Goal: Task Accomplishment & Management: Manage account settings

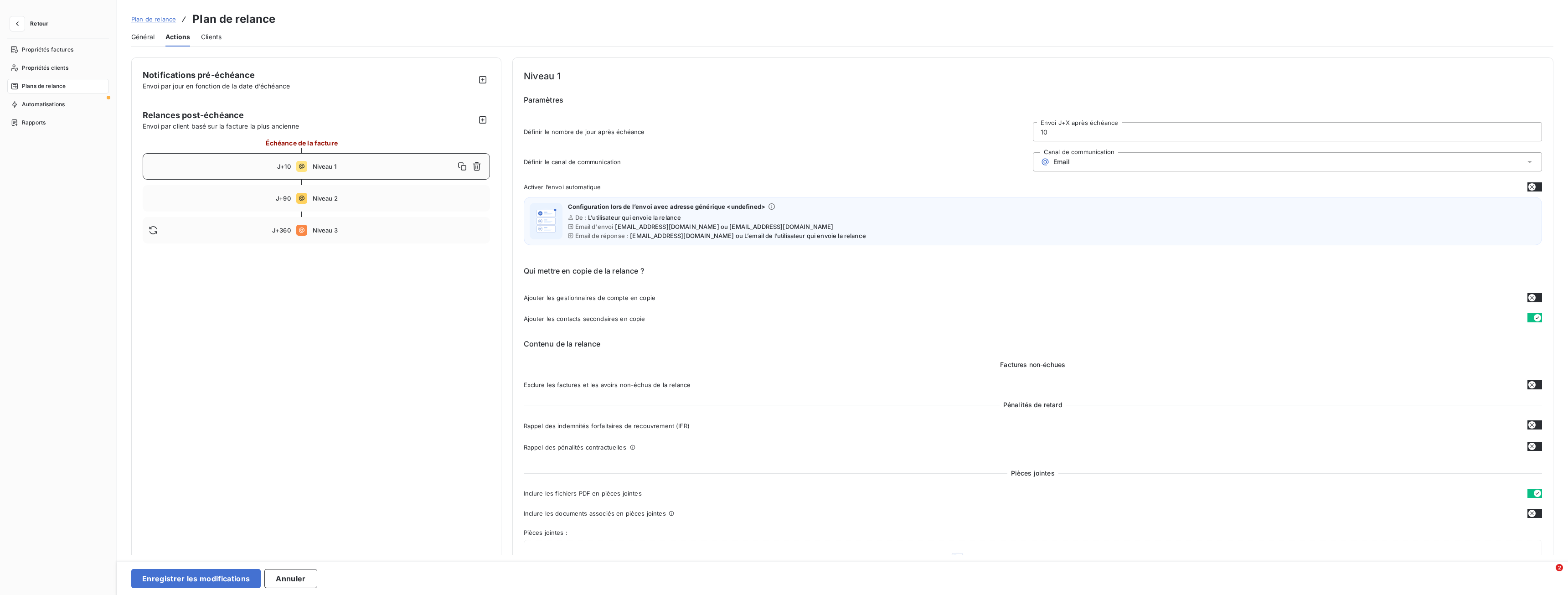
click at [1536, 384] on button "button" at bounding box center [1535, 385] width 15 height 9
click at [1528, 383] on button "button" at bounding box center [1535, 385] width 15 height 9
click at [1534, 187] on button "button" at bounding box center [1535, 187] width 15 height 9
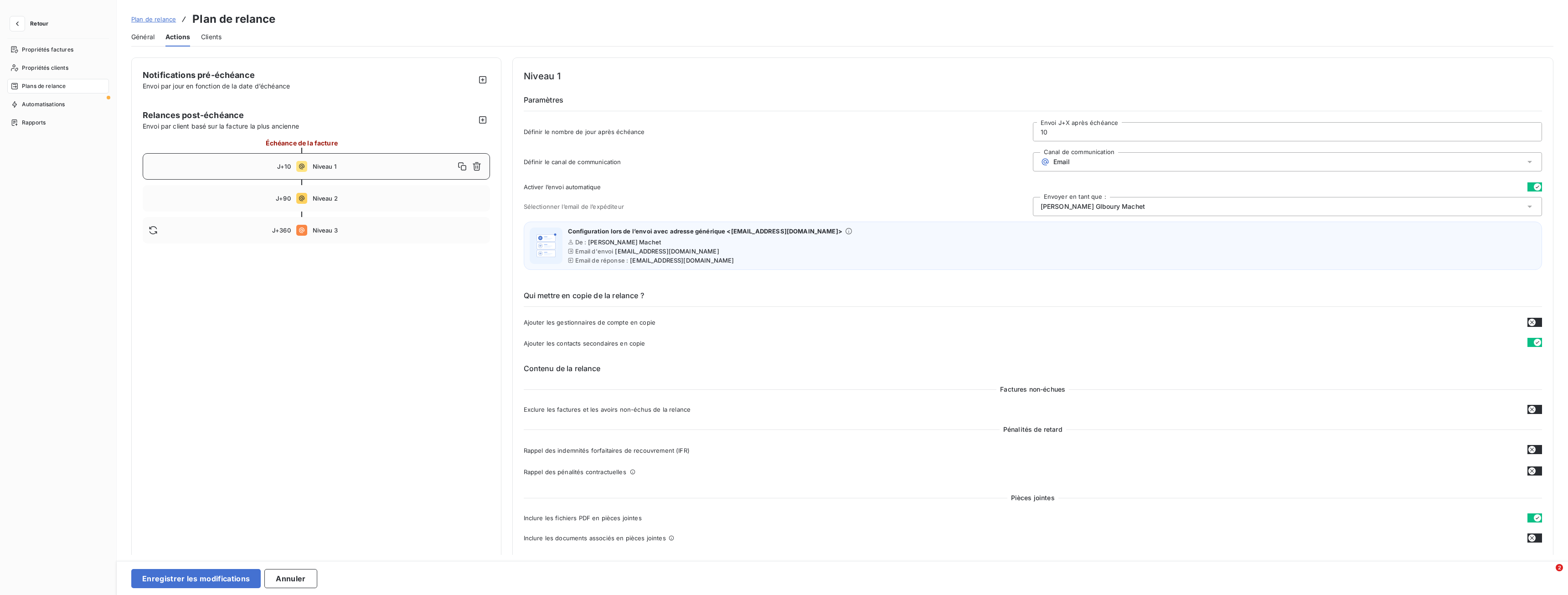
click at [1345, 211] on div "[PERSON_NAME] Machet" at bounding box center [1287, 207] width 509 height 19
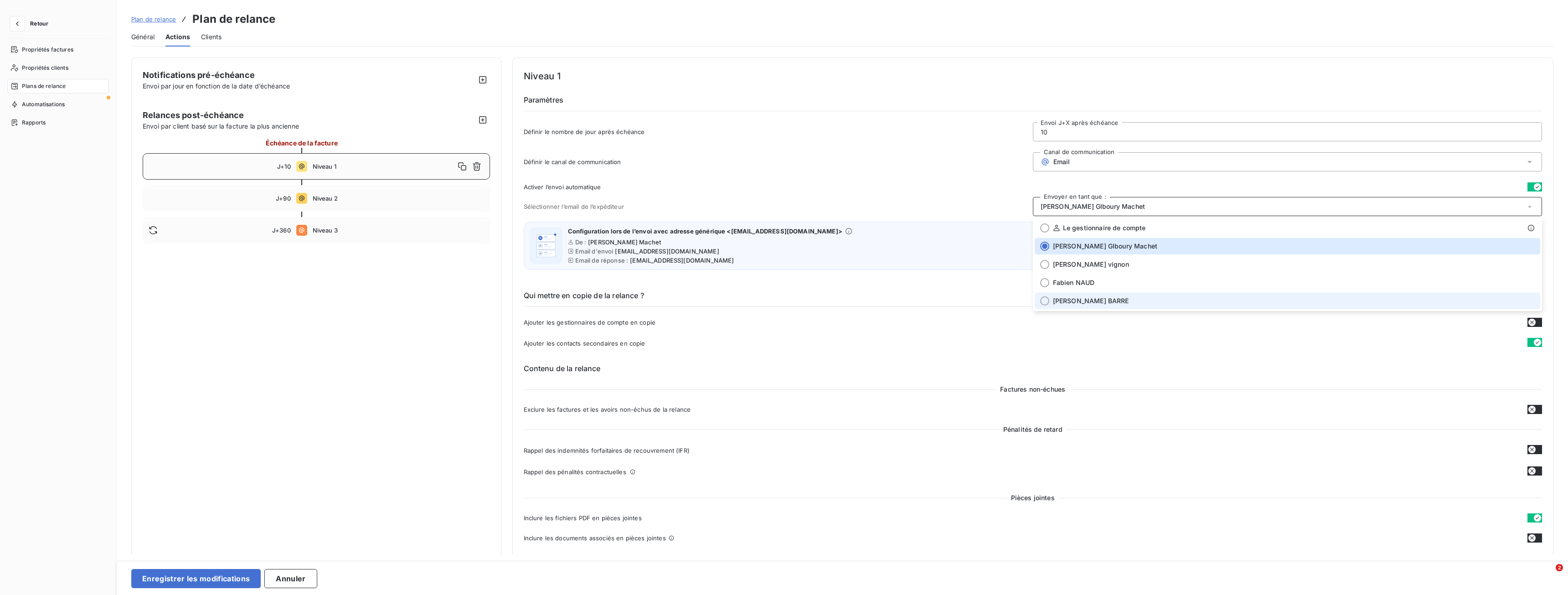
click at [1098, 301] on div "[PERSON_NAME]" at bounding box center [1294, 301] width 482 height 9
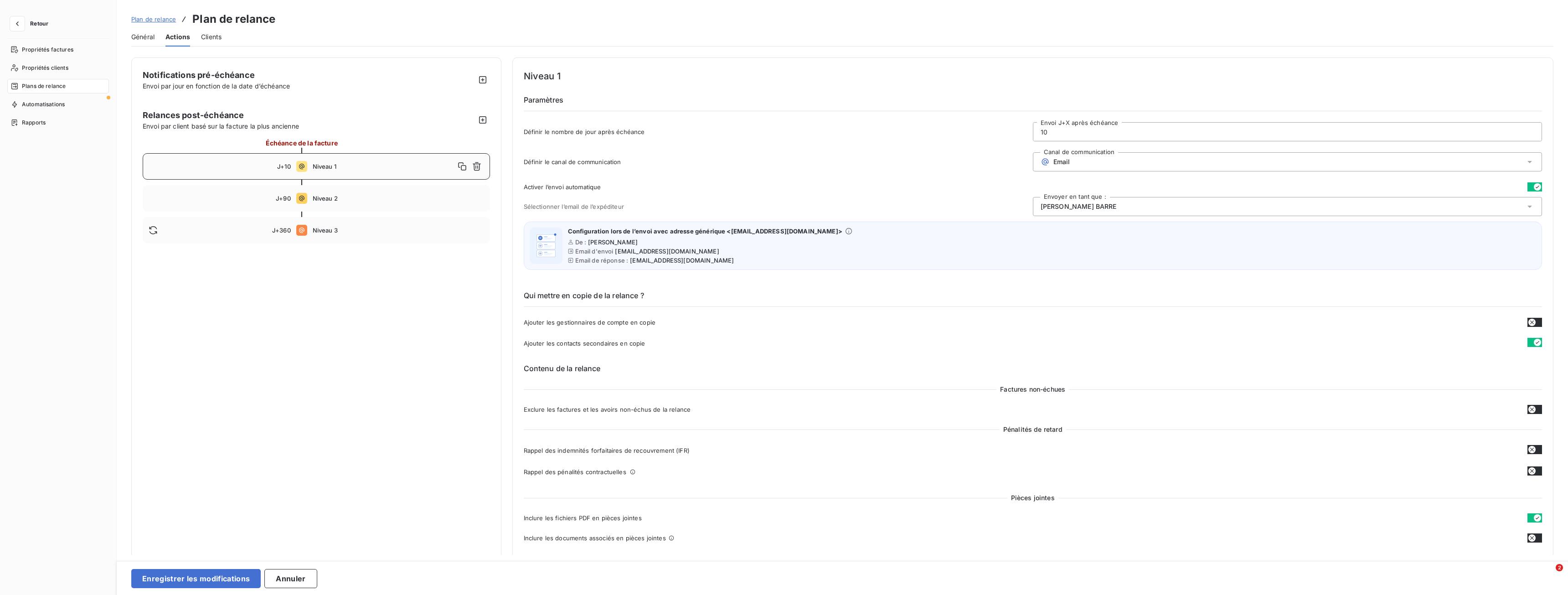
click at [1528, 188] on button "button" at bounding box center [1535, 187] width 15 height 9
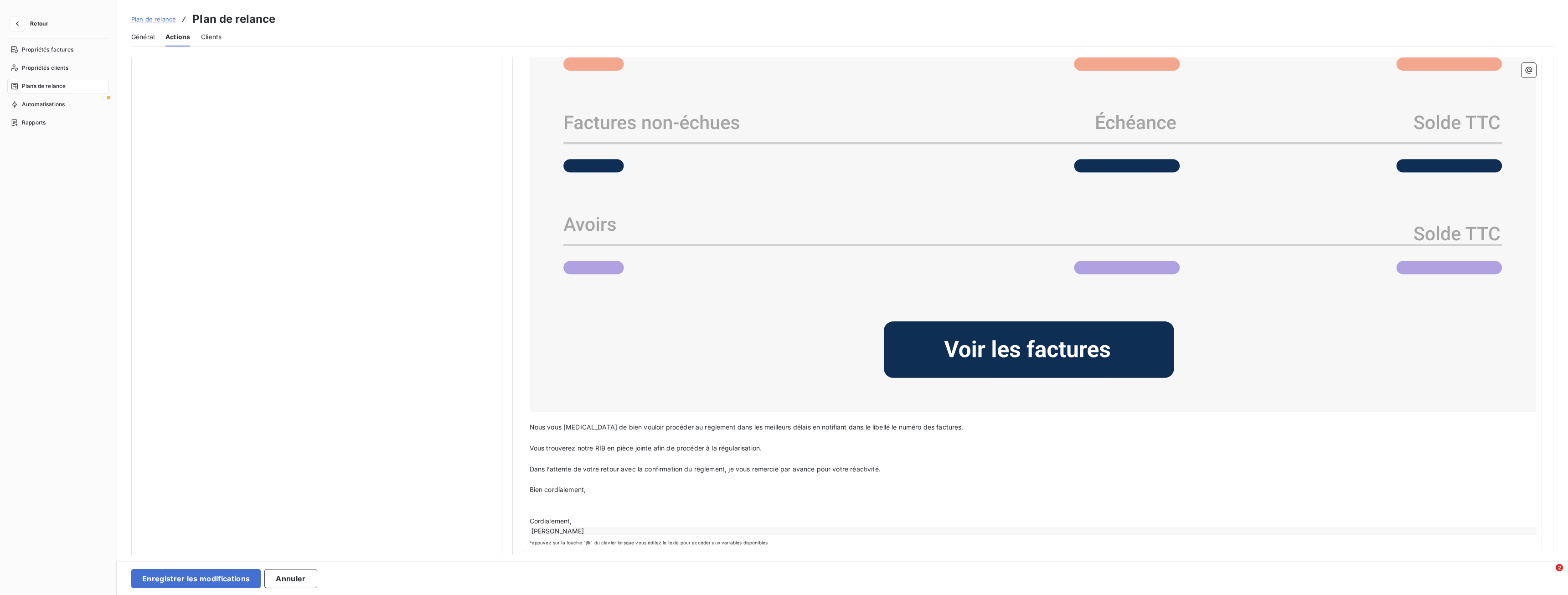
scroll to position [852, 0]
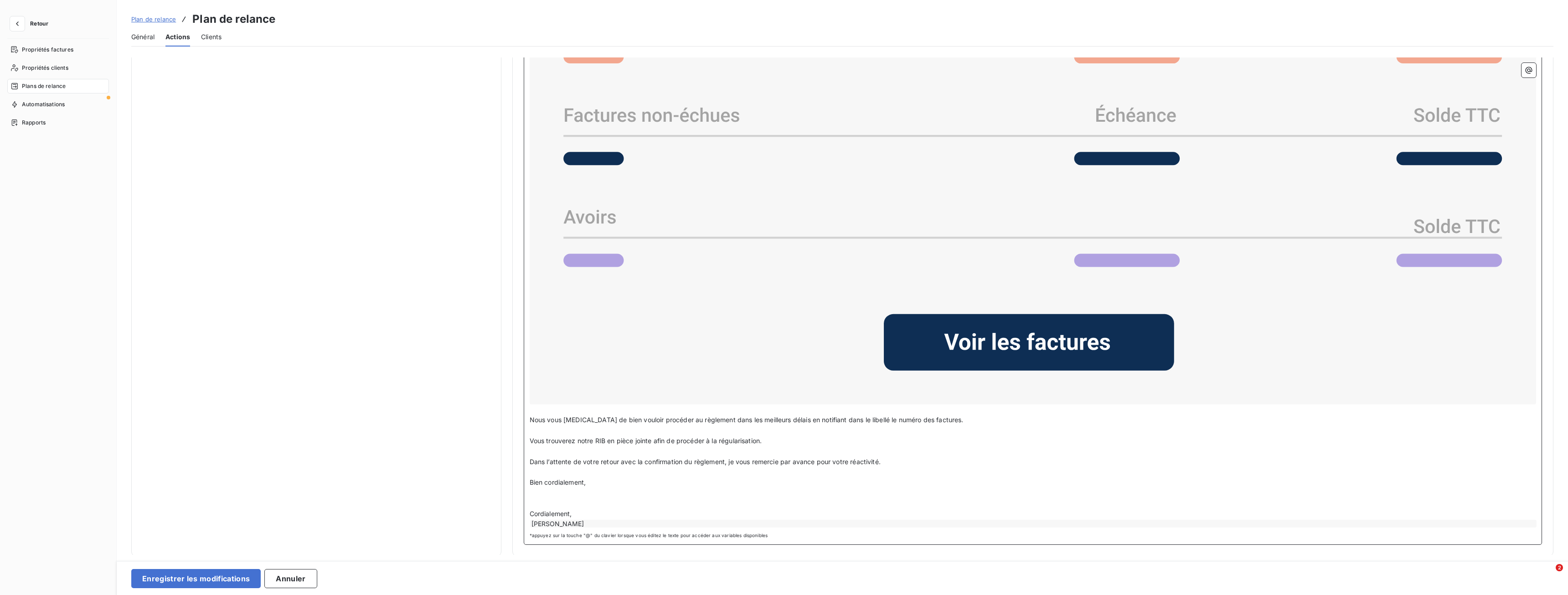
click at [760, 440] on span "Vous trouverez notre RIB en pièce jointe afin de procéder à la régularisation." at bounding box center [646, 441] width 232 height 8
drag, startPoint x: 779, startPoint y: 459, endPoint x: 729, endPoint y: 464, distance: 50.2
click at [729, 464] on span "Dans l’attente de votre retour avec la confirmation du règlement, je vous remer…" at bounding box center [705, 461] width 351 height 8
click at [543, 502] on p "﻿" at bounding box center [1034, 504] width 1007 height 11
drag, startPoint x: 569, startPoint y: 512, endPoint x: 524, endPoint y: 517, distance: 45.3
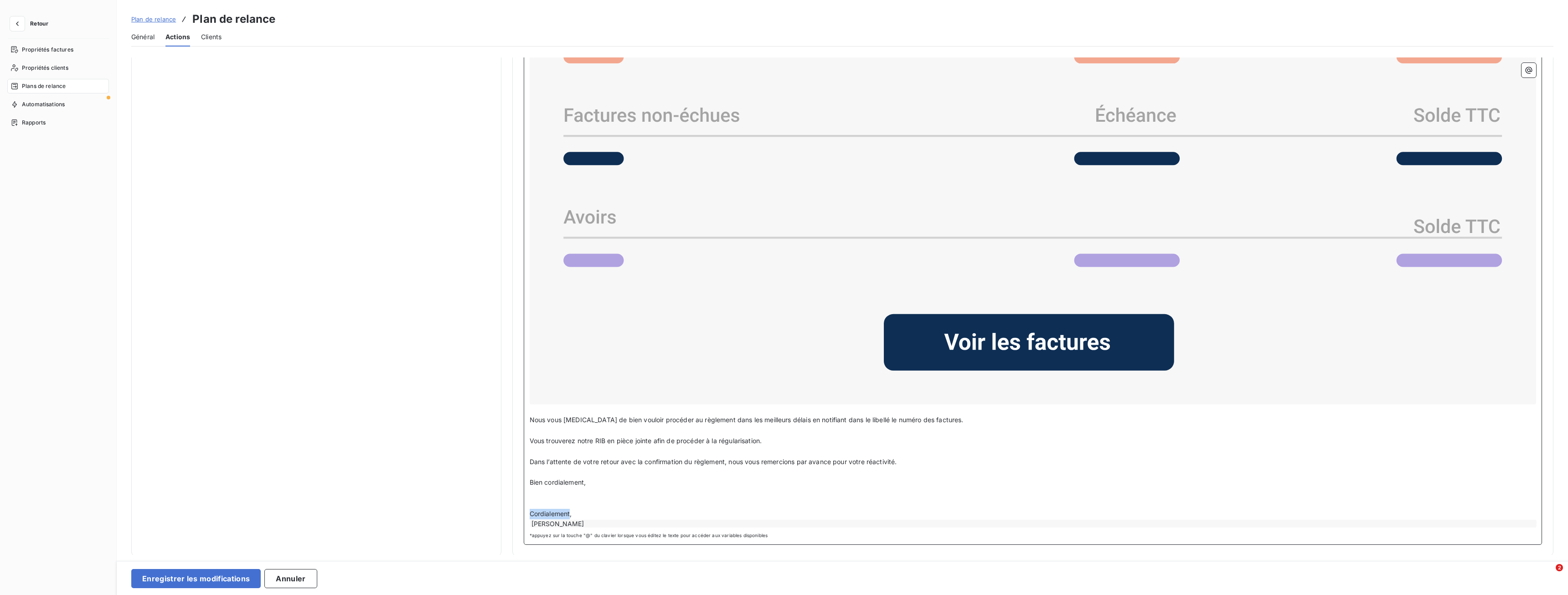
click at [524, 517] on div "Bonjour Civilité du contact ﻿ Nom de famille du contact ﻿ ﻿ ﻿ Sauf erreur de no…" at bounding box center [1033, 187] width 1019 height 714
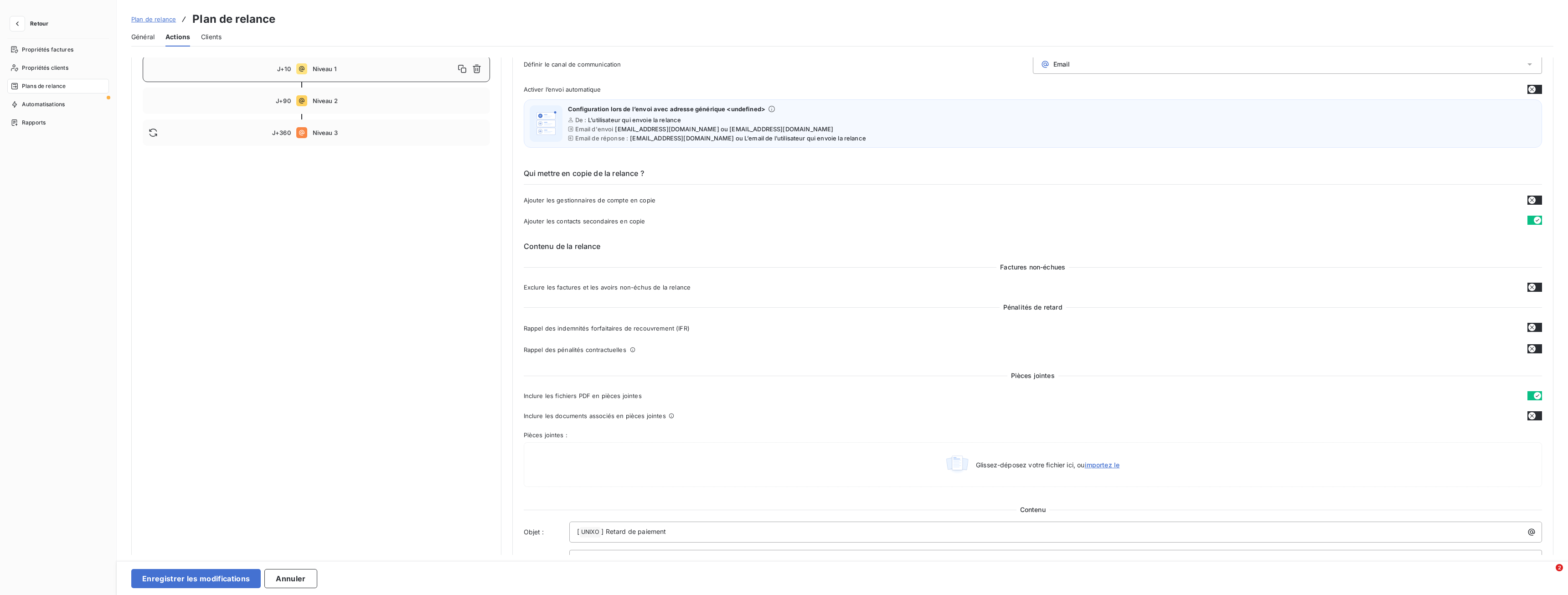
scroll to position [0, 0]
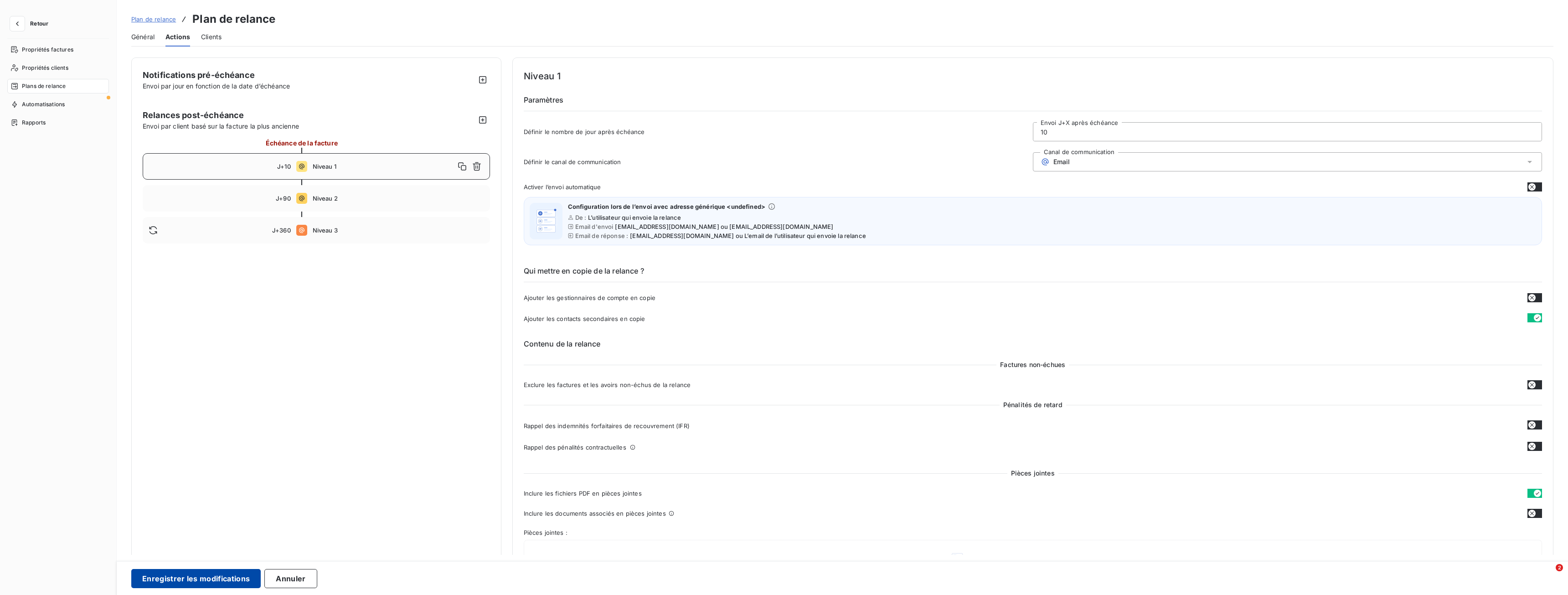
click at [228, 574] on button "Enregistrer les modifications" at bounding box center [196, 578] width 130 height 19
click at [149, 16] on span "Plan de relance" at bounding box center [153, 19] width 45 height 7
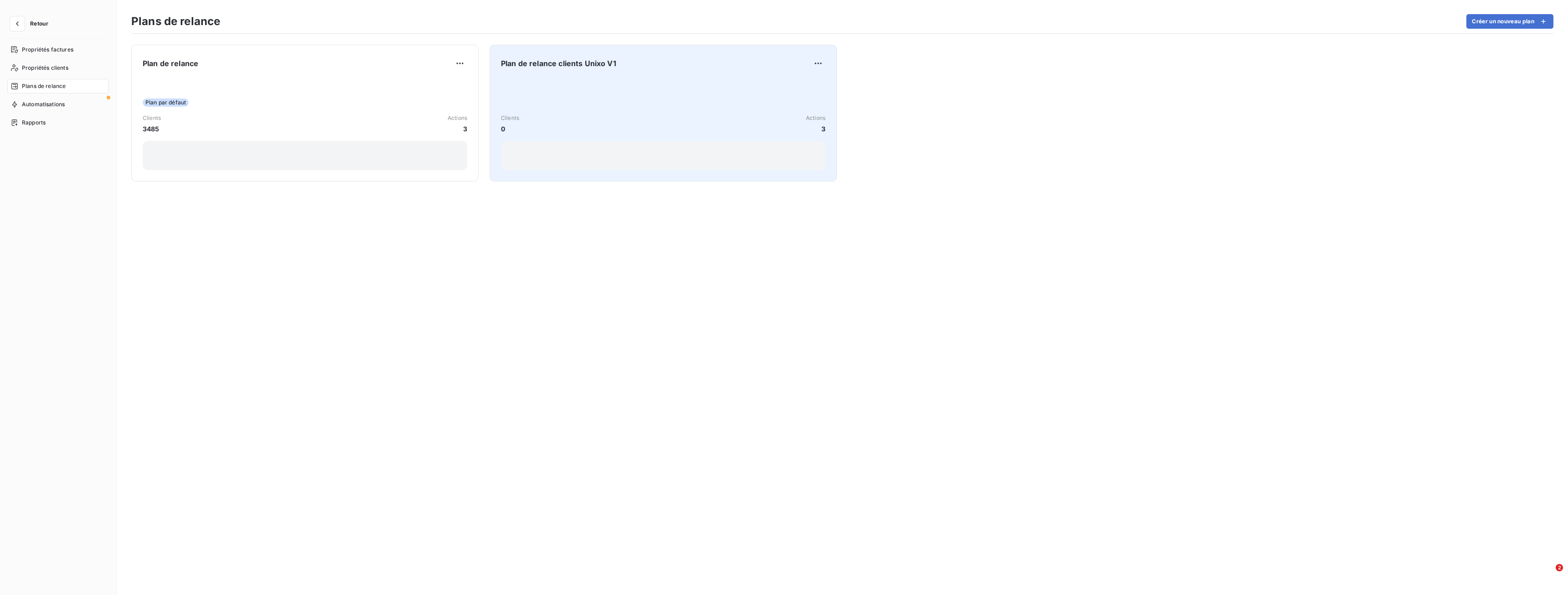
click at [740, 114] on div "Clients 0 Actions 3" at bounding box center [663, 124] width 325 height 19
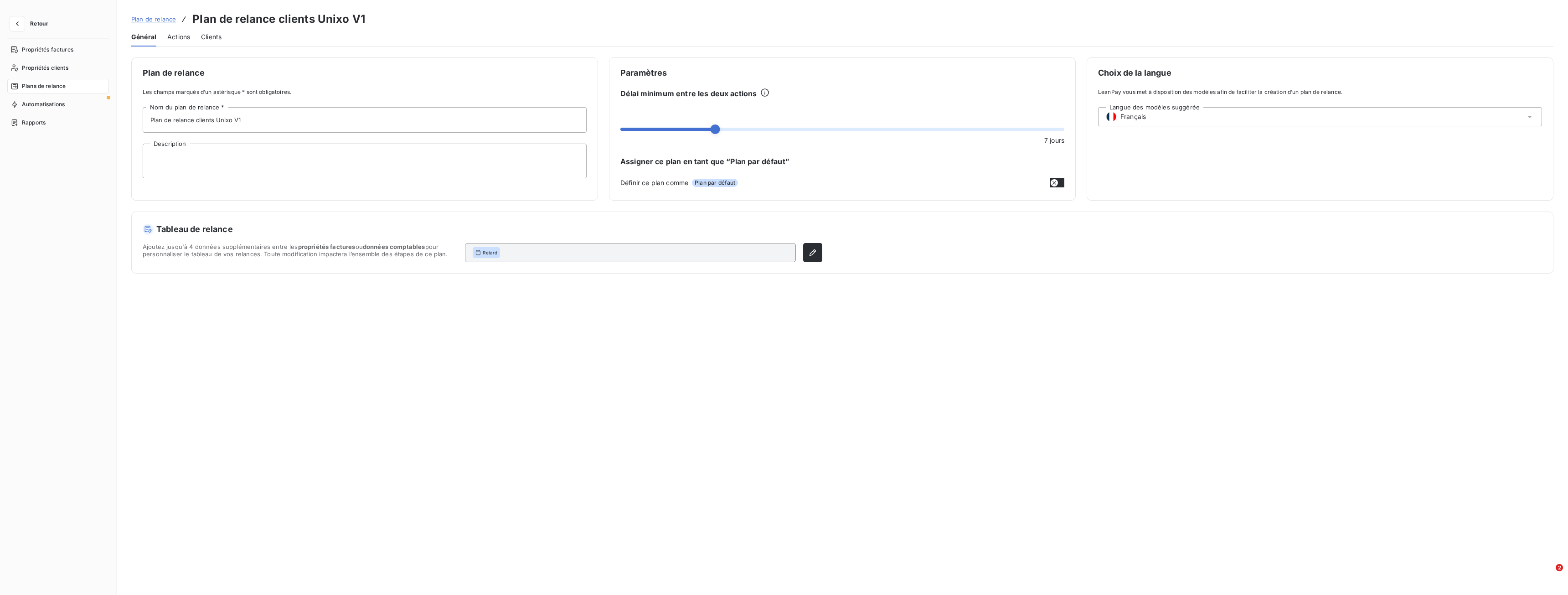
click at [180, 39] on span "Actions" at bounding box center [179, 37] width 23 height 9
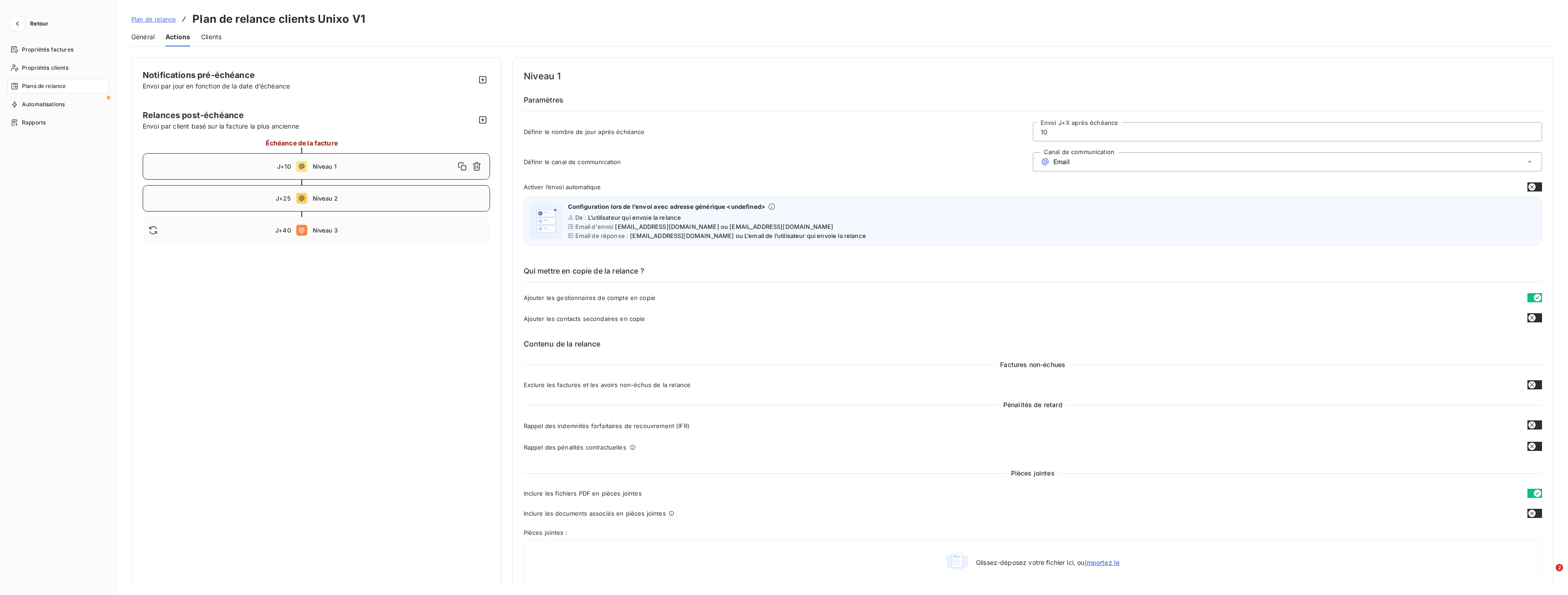
click at [326, 200] on span "Niveau 2" at bounding box center [399, 198] width 172 height 7
click at [337, 225] on div "J+40 Niveau 3" at bounding box center [316, 230] width 348 height 26
type input "40"
click at [148, 38] on span "Général" at bounding box center [143, 37] width 24 height 9
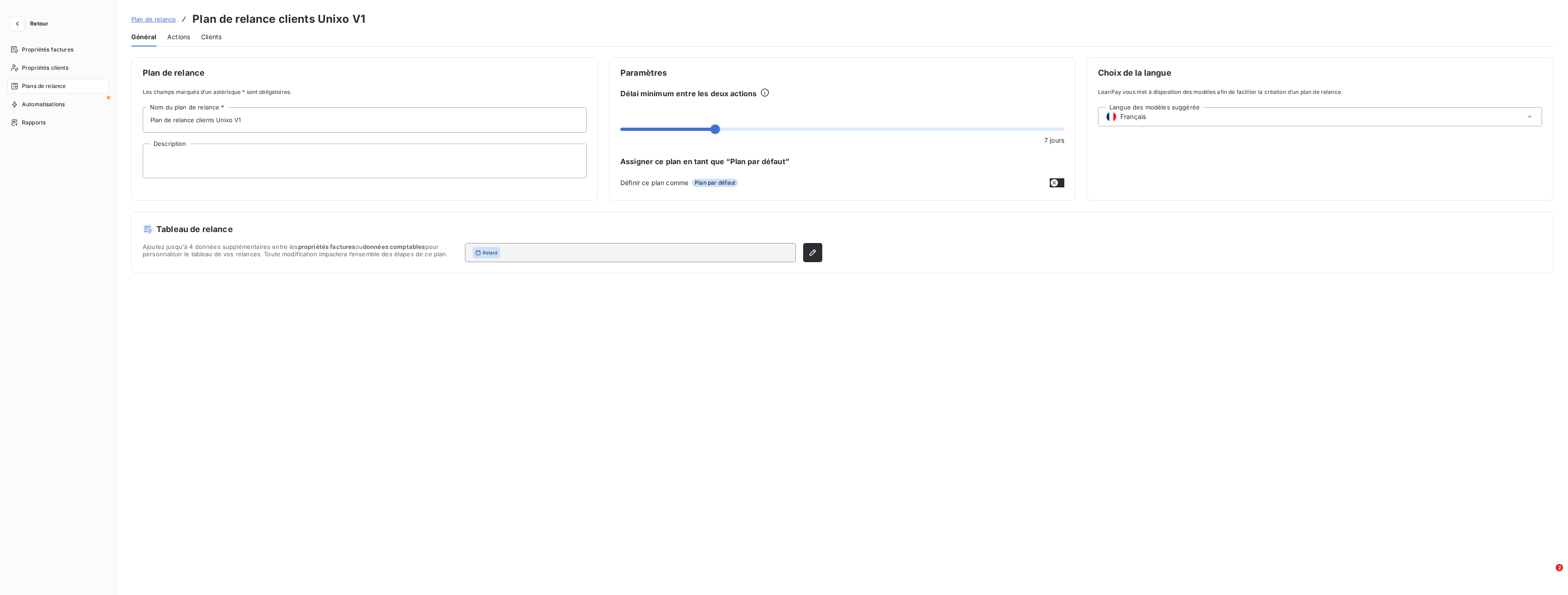
click at [152, 20] on span "Plan de relance" at bounding box center [153, 19] width 45 height 7
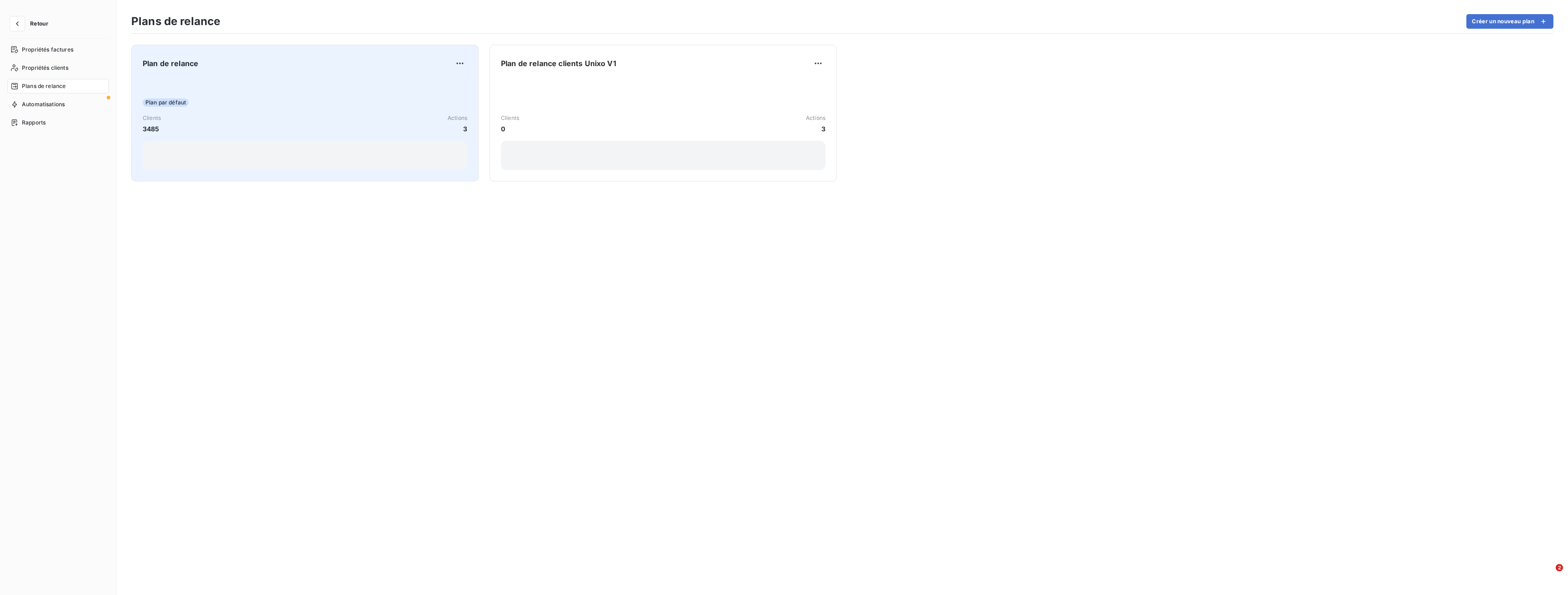
click at [210, 91] on div "Plan par défaut Clients 3485 Actions 3" at bounding box center [305, 124] width 325 height 92
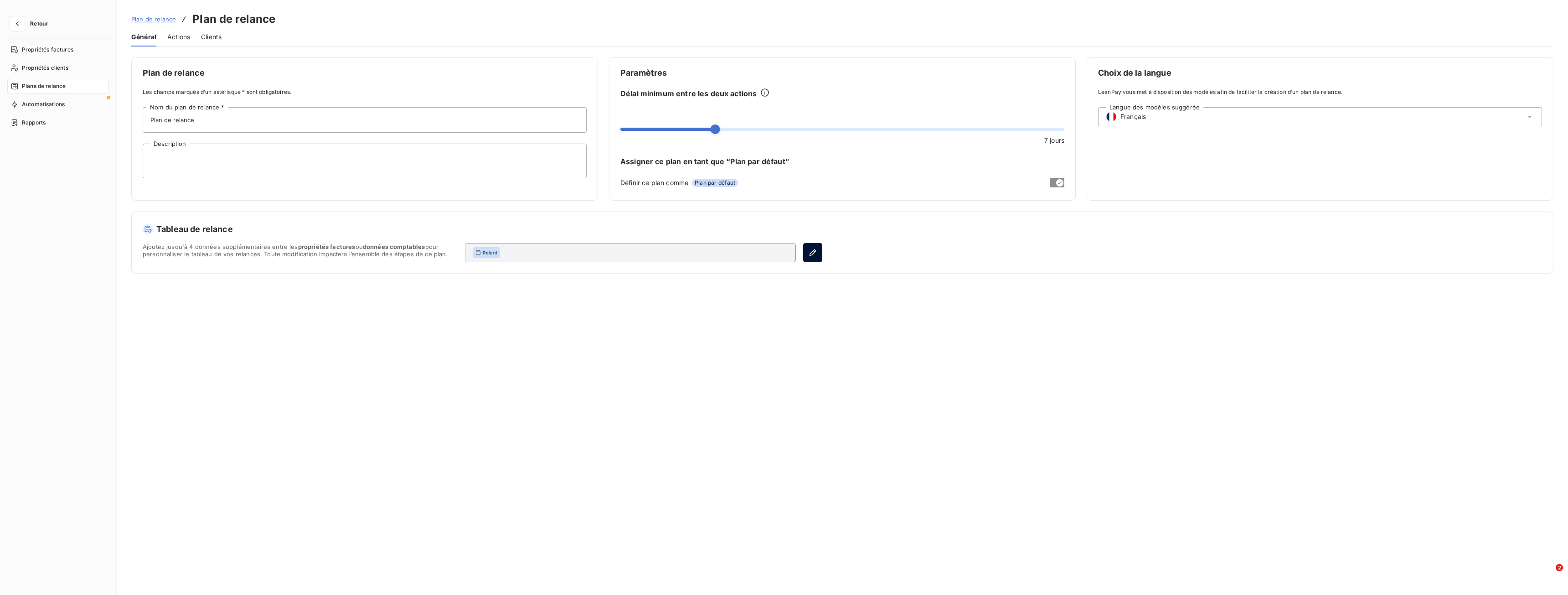
click at [811, 255] on icon "button" at bounding box center [813, 252] width 9 height 9
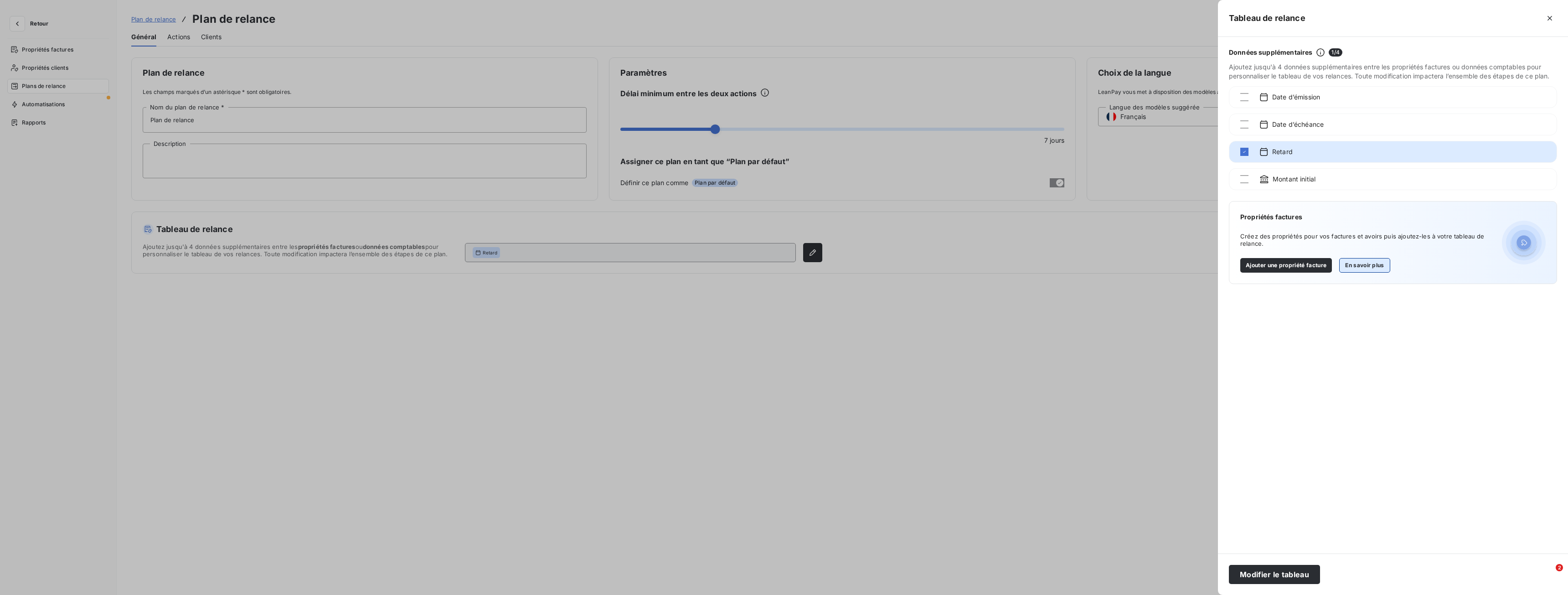
click at [1382, 267] on button "En savoir plus" at bounding box center [1365, 266] width 51 height 15
click at [1549, 18] on icon "button" at bounding box center [1550, 18] width 9 height 9
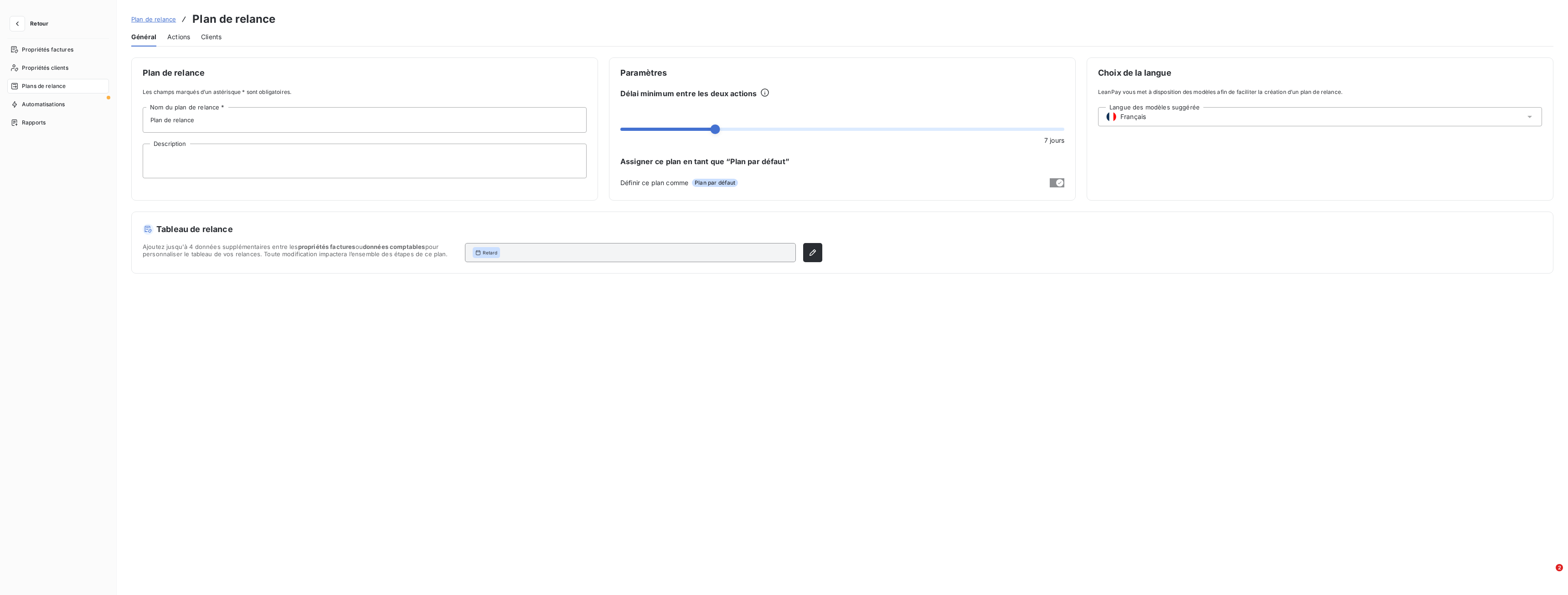
click at [178, 33] on span "Actions" at bounding box center [179, 37] width 23 height 9
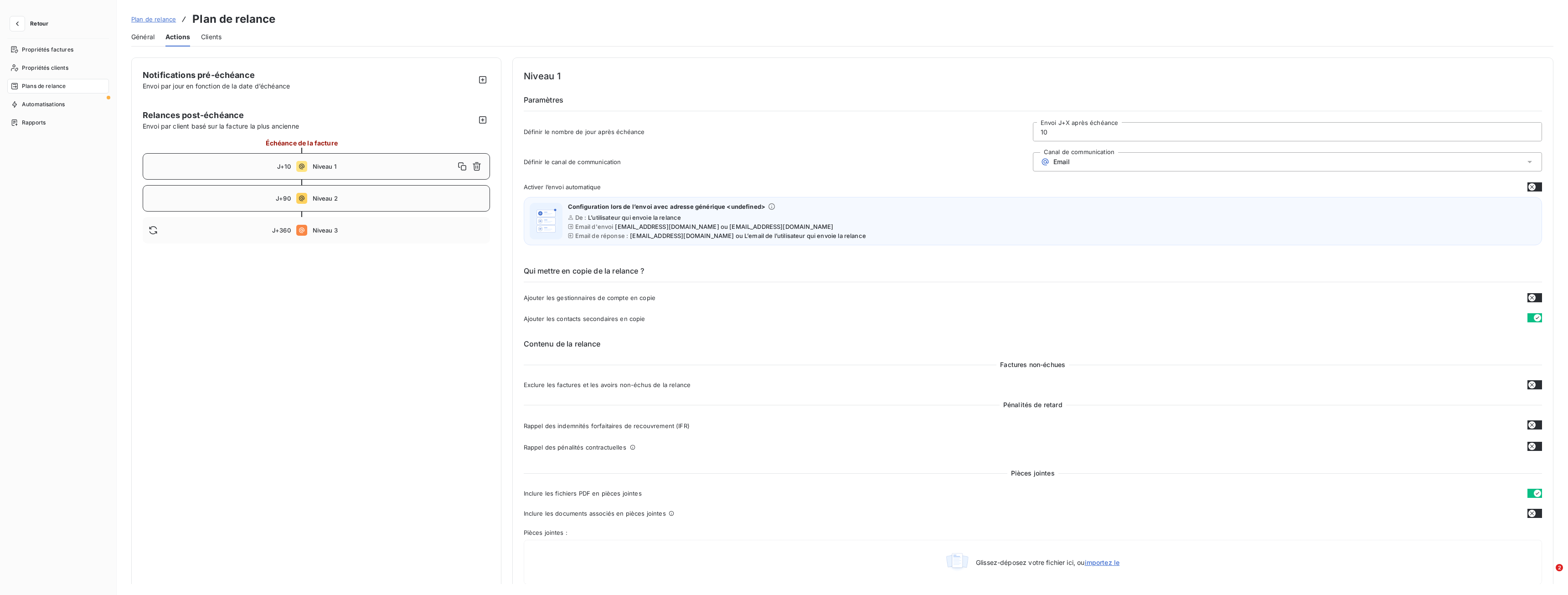
click at [316, 199] on span "Niveau 2" at bounding box center [399, 198] width 172 height 7
drag, startPoint x: 1071, startPoint y: 132, endPoint x: 1007, endPoint y: 132, distance: 64.0
click at [1007, 132] on div "Définir le nombre de jour après échéance 90 Envoi J+X après échéance" at bounding box center [1033, 134] width 1019 height 25
type input "25"
click at [952, 122] on div "Niveau 2 Paramètres Définir le nombre de jour après échéance 25 Envoi J+X après…" at bounding box center [1033, 108] width 1019 height 78
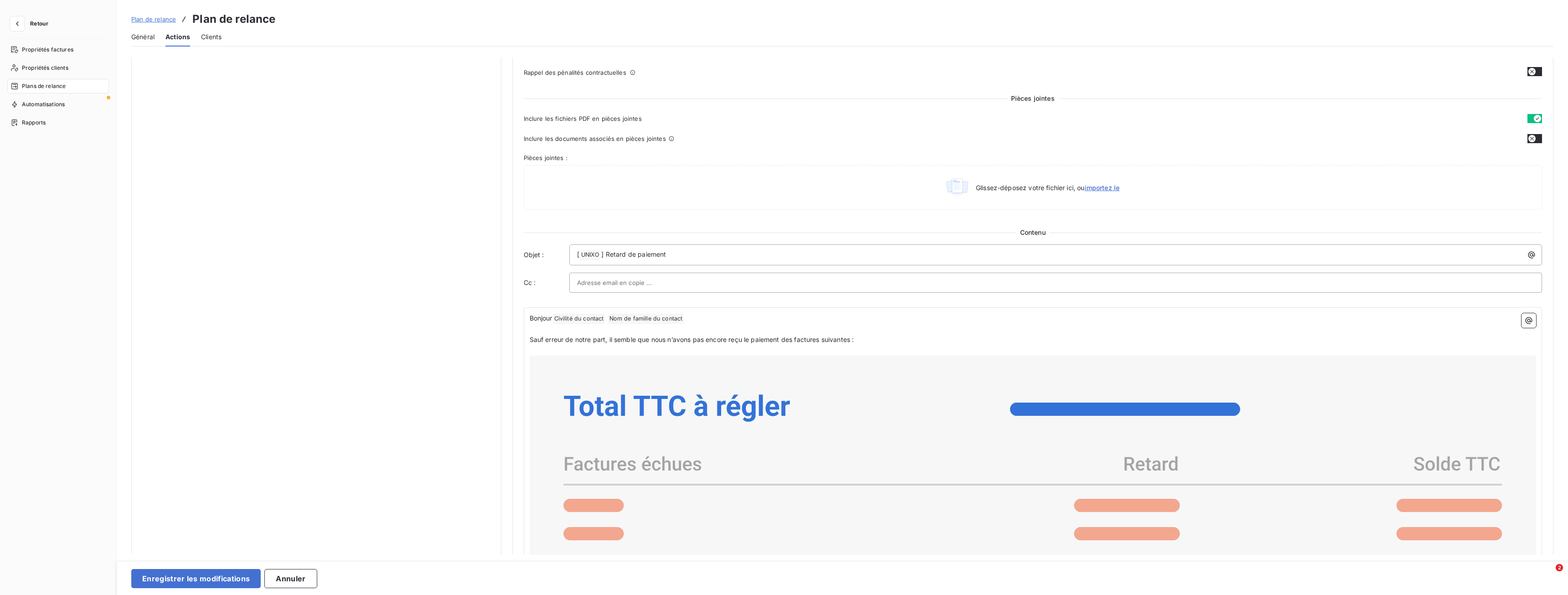
scroll to position [365, 0]
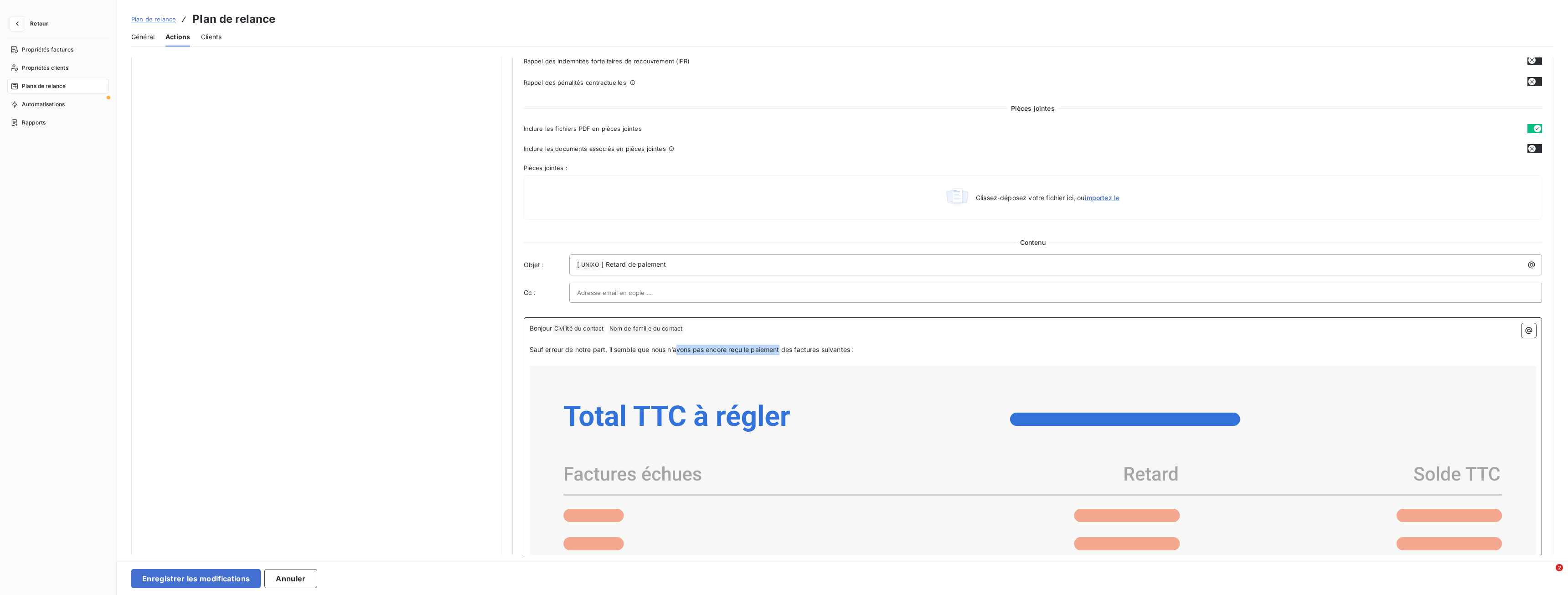
drag, startPoint x: 781, startPoint y: 350, endPoint x: 676, endPoint y: 352, distance: 105.0
click at [676, 352] on span "Sauf erreur de notre part, il semble que nous n’avons pas encore reçu le paieme…" at bounding box center [692, 349] width 325 height 8
drag, startPoint x: 756, startPoint y: 351, endPoint x: 747, endPoint y: 346, distance: 10.3
click at [747, 346] on span "Sauf erreur de notre part, il semble que nous n’ayons pas eu de retour con des …" at bounding box center [681, 349] width 301 height 8
click at [604, 349] on span "Sauf erreur de notre part, il semble que nous n’ayons pas eu de retour con des …" at bounding box center [681, 349] width 301 height 8
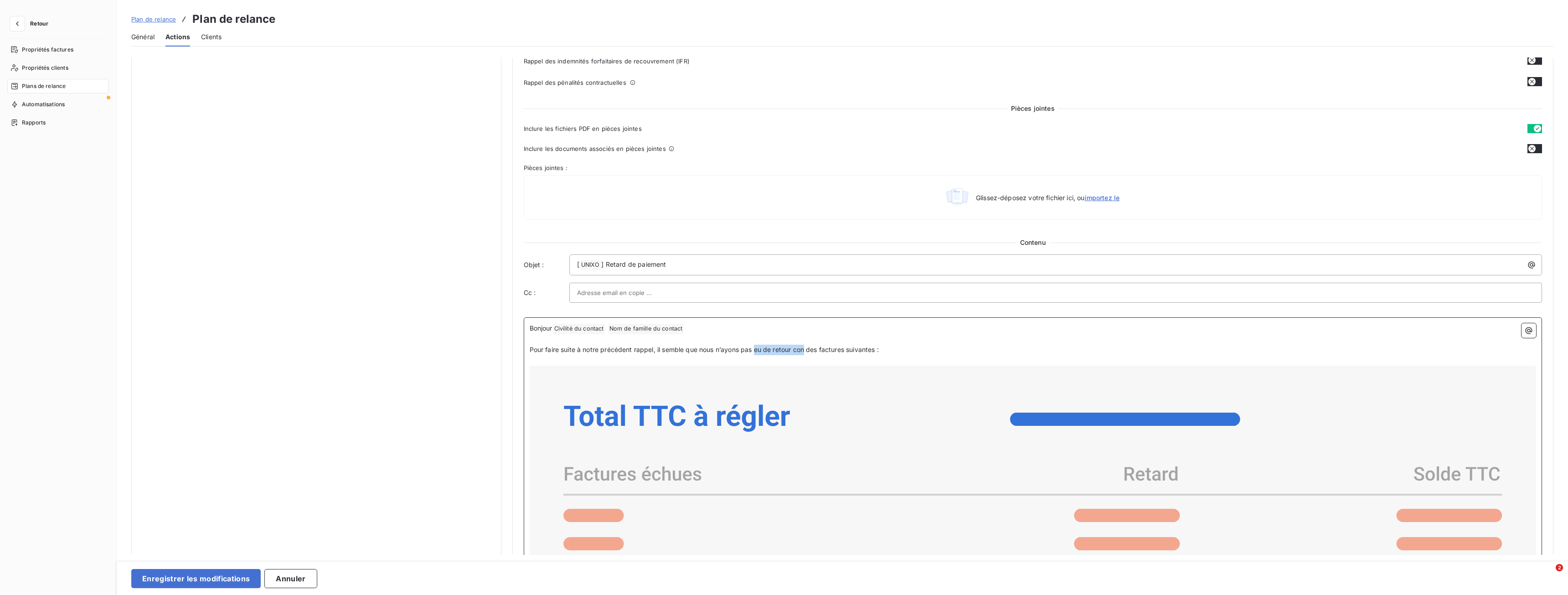
drag, startPoint x: 806, startPoint y: 350, endPoint x: 754, endPoint y: 348, distance: 52.0
click at [754, 348] on span "Pour faire suite à notre précédent rappel, il semble que nous n’ayons pas eu de…" at bounding box center [704, 349] width 350 height 8
click at [551, 346] on span "Pour faire suite à notre précédent rappel, il semble que nous n’ayons pas récep…" at bounding box center [736, 349] width 412 height 8
click at [795, 350] on span "Pour faire suite à notre précédent rappel, il semble que nous n’ayons pas récep…" at bounding box center [736, 349] width 412 height 8
drag, startPoint x: 949, startPoint y: 351, endPoint x: 524, endPoint y: 351, distance: 425.0
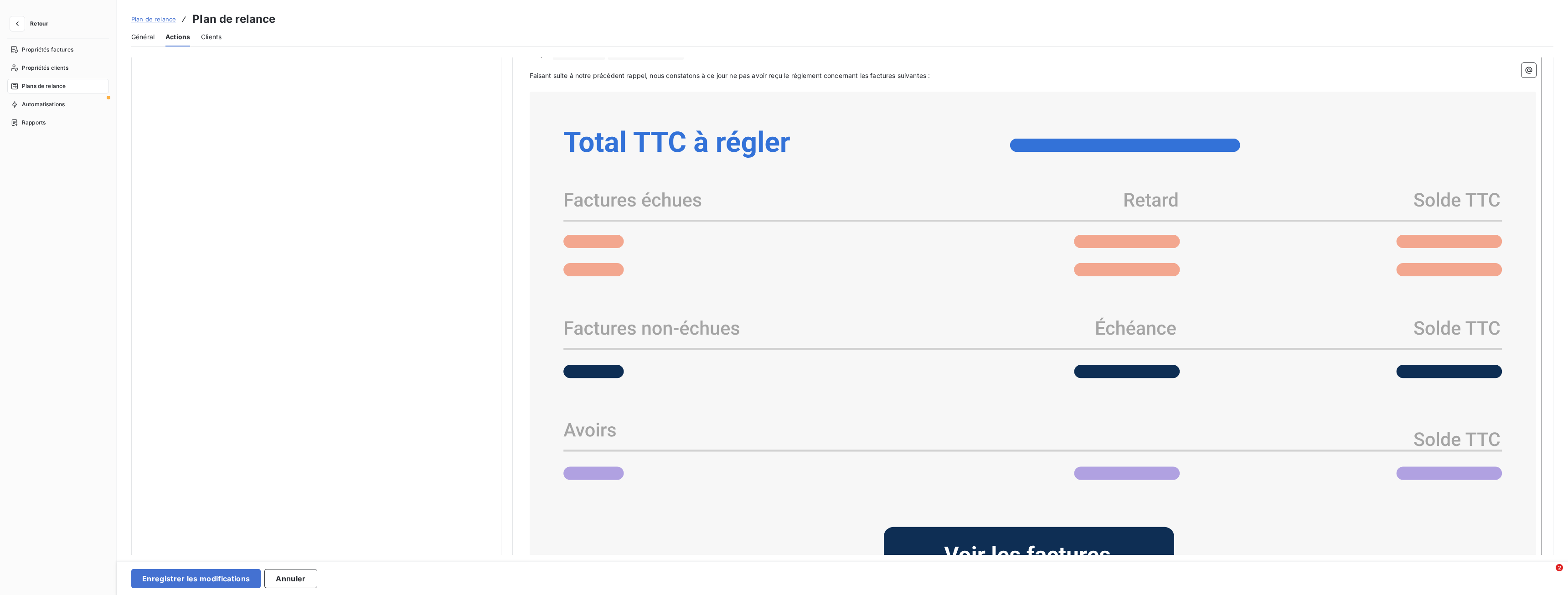
scroll to position [799, 0]
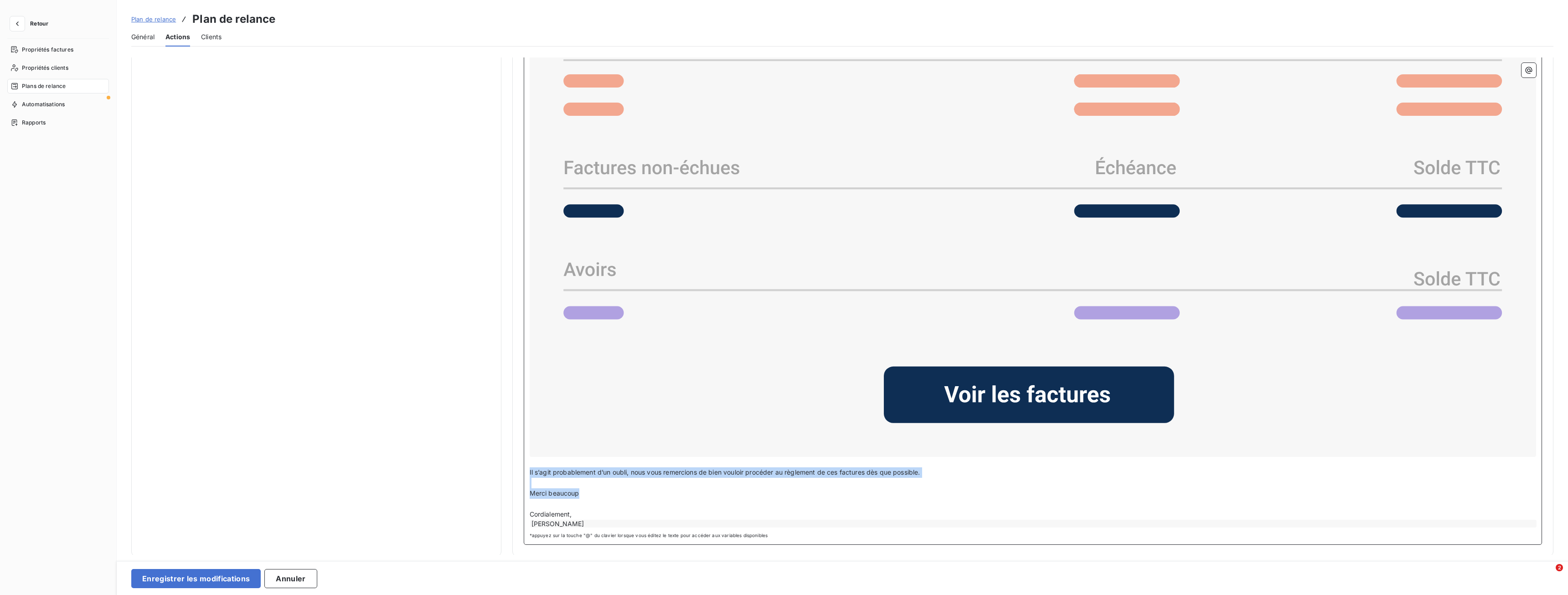
drag, startPoint x: 590, startPoint y: 496, endPoint x: 519, endPoint y: 471, distance: 75.3
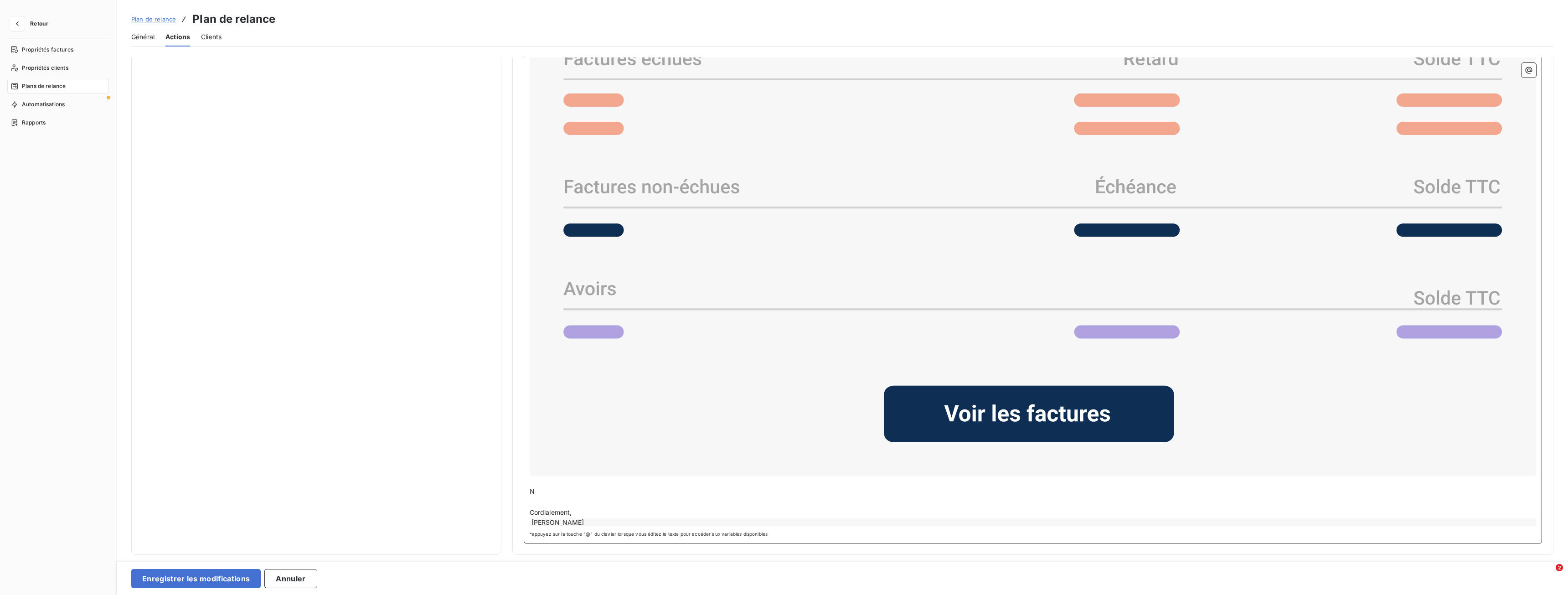
scroll to position [779, 0]
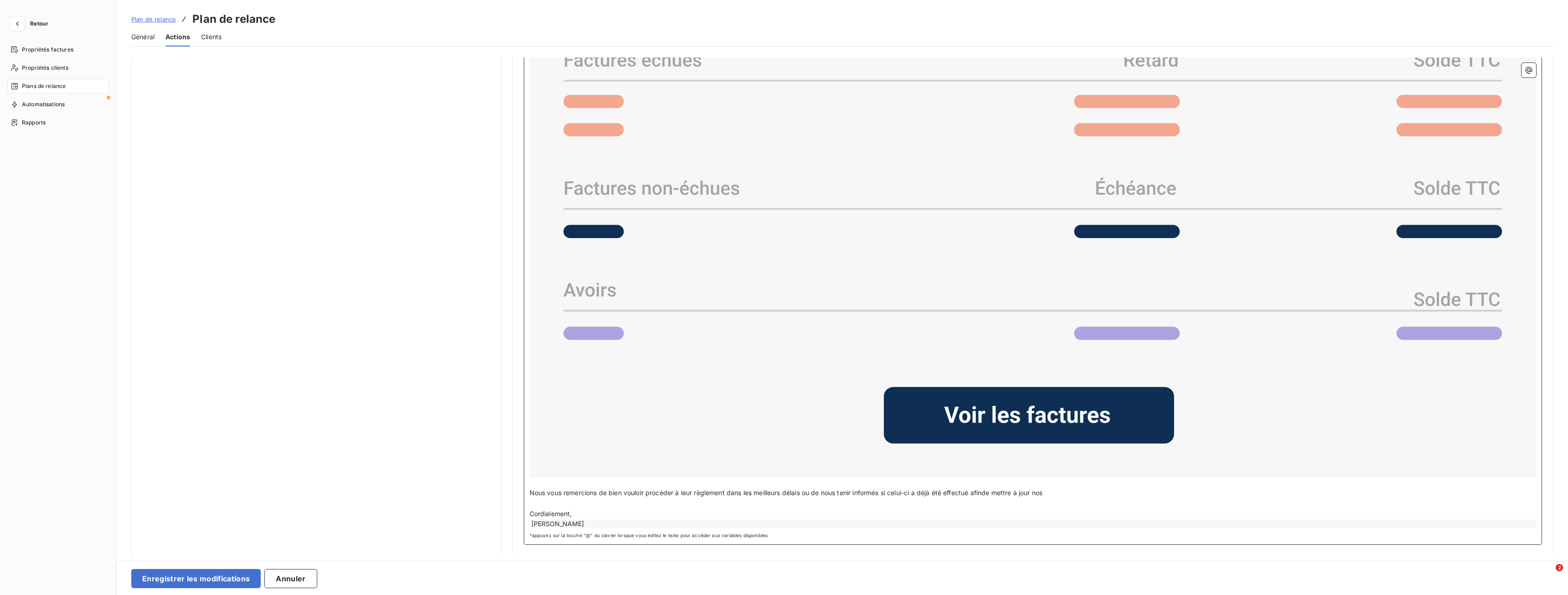
click at [990, 491] on span "Nous vous remercions de bien vouloir procéder à leur règlement dans les meilleu…" at bounding box center [787, 492] width 513 height 8
click at [1071, 492] on p "Nous vous remercions de bien vouloir procéder à leur règlement dans les meilleu…" at bounding box center [1034, 493] width 1007 height 11
drag, startPoint x: 1057, startPoint y: 491, endPoint x: 1042, endPoint y: 490, distance: 15.0
click at [1042, 490] on p "Nous vous remercions de bien vouloir procéder à leur règlement dans les meilleu…" at bounding box center [1034, 493] width 1007 height 11
drag, startPoint x: 578, startPoint y: 511, endPoint x: 525, endPoint y: 508, distance: 53.1
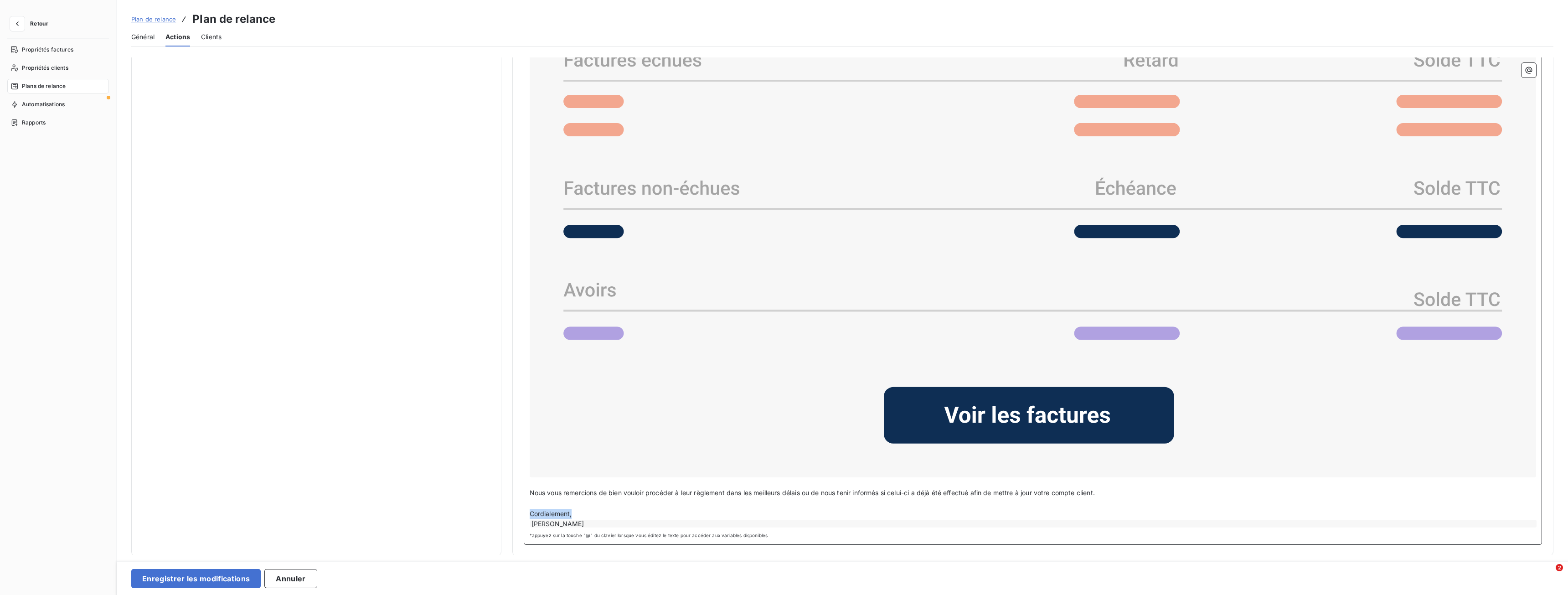
click at [525, 508] on div "Bonjour Civilité du contact ﻿ Nom de famille du contact ﻿ ﻿ ﻿ Faisant suite à n…" at bounding box center [1033, 224] width 1019 height 641
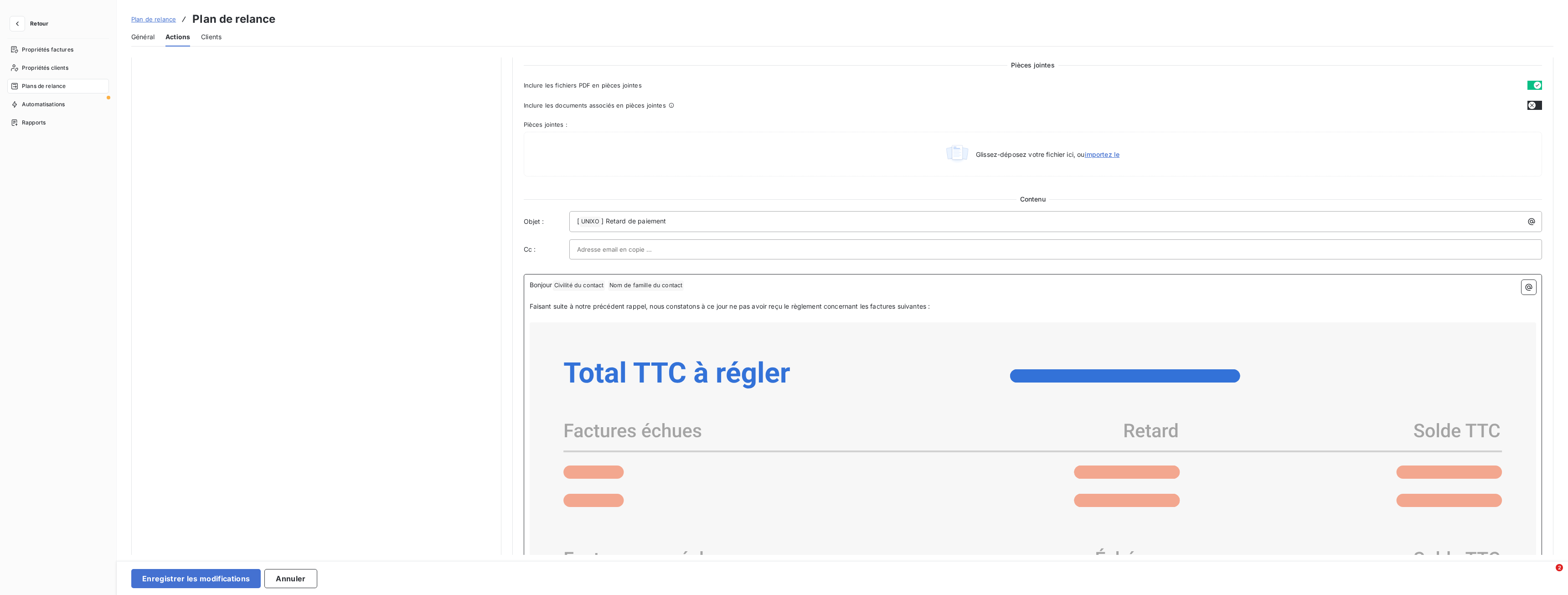
scroll to position [252, 0]
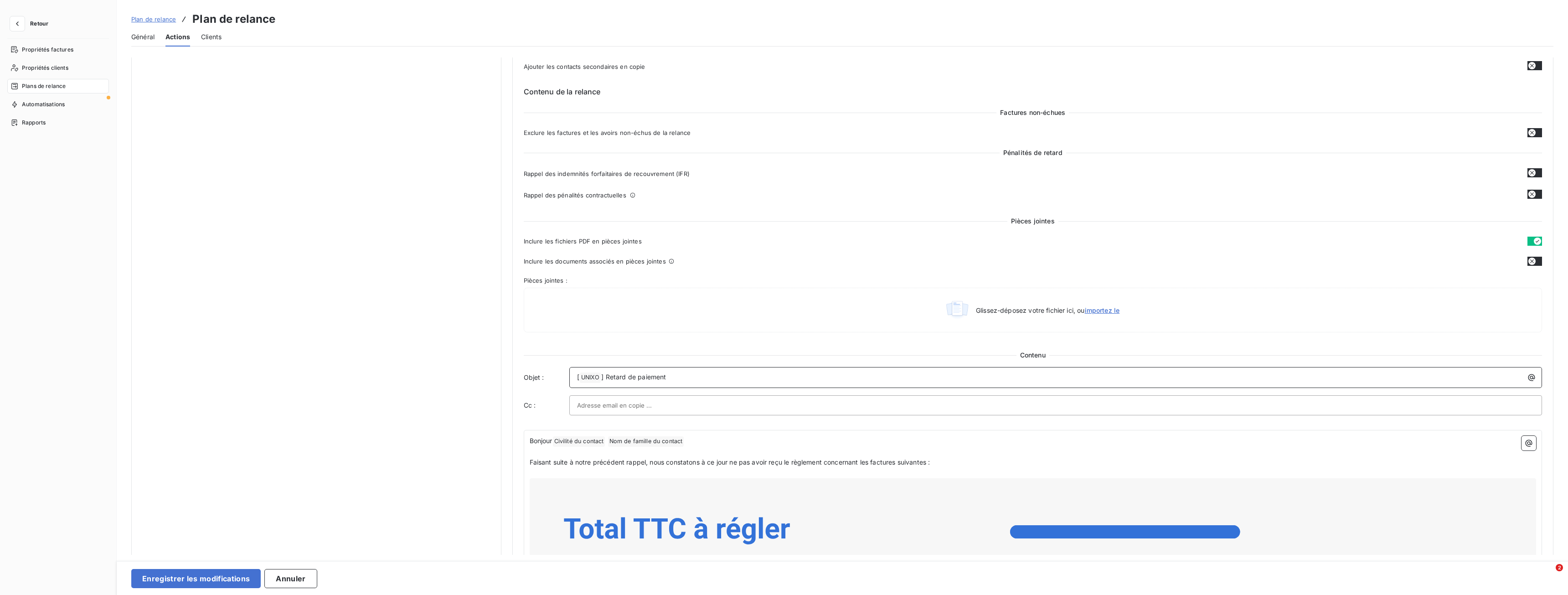
click at [619, 376] on span "] Retard de paiement" at bounding box center [633, 377] width 65 height 8
click at [674, 379] on p "[ UNIXO ﻿ ] Retard de paiement" at bounding box center [1058, 378] width 963 height 11
drag, startPoint x: 673, startPoint y: 376, endPoint x: 611, endPoint y: 380, distance: 62.1
click at [611, 380] on p "[ UNIXO ﻿ ] Retard de paiement" at bounding box center [1058, 378] width 963 height 11
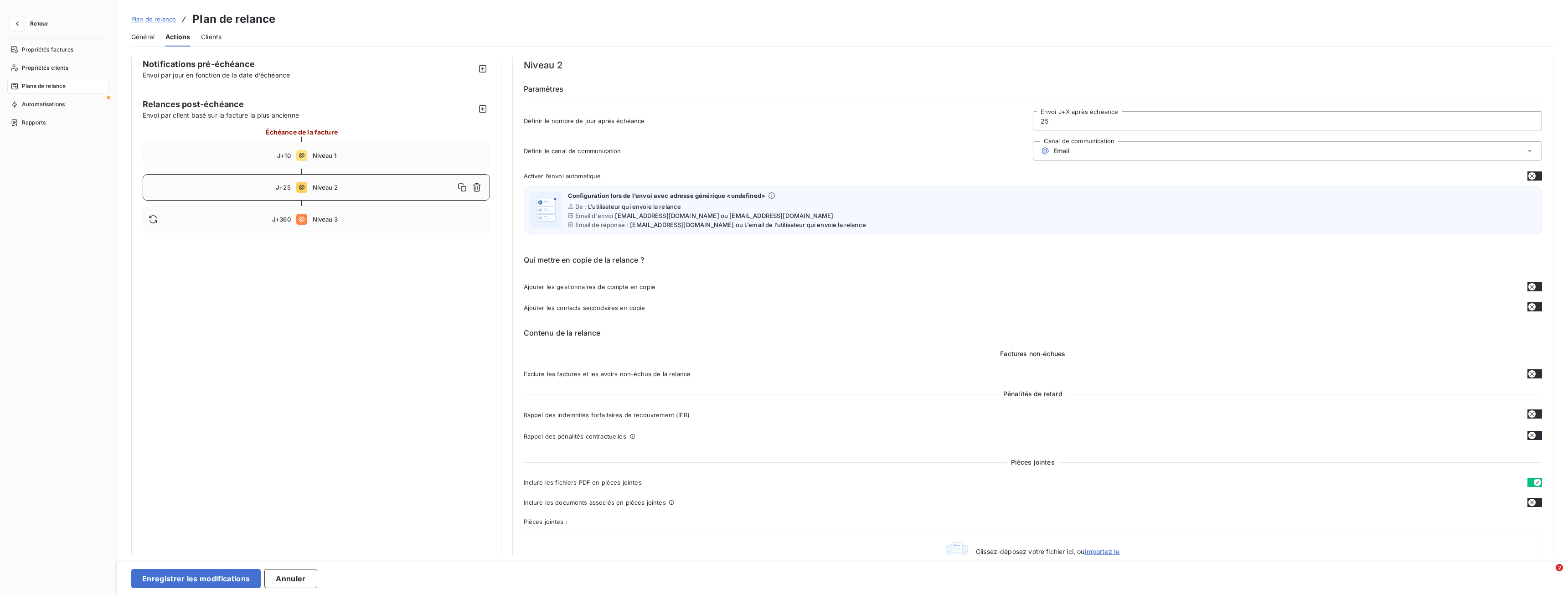
scroll to position [0, 0]
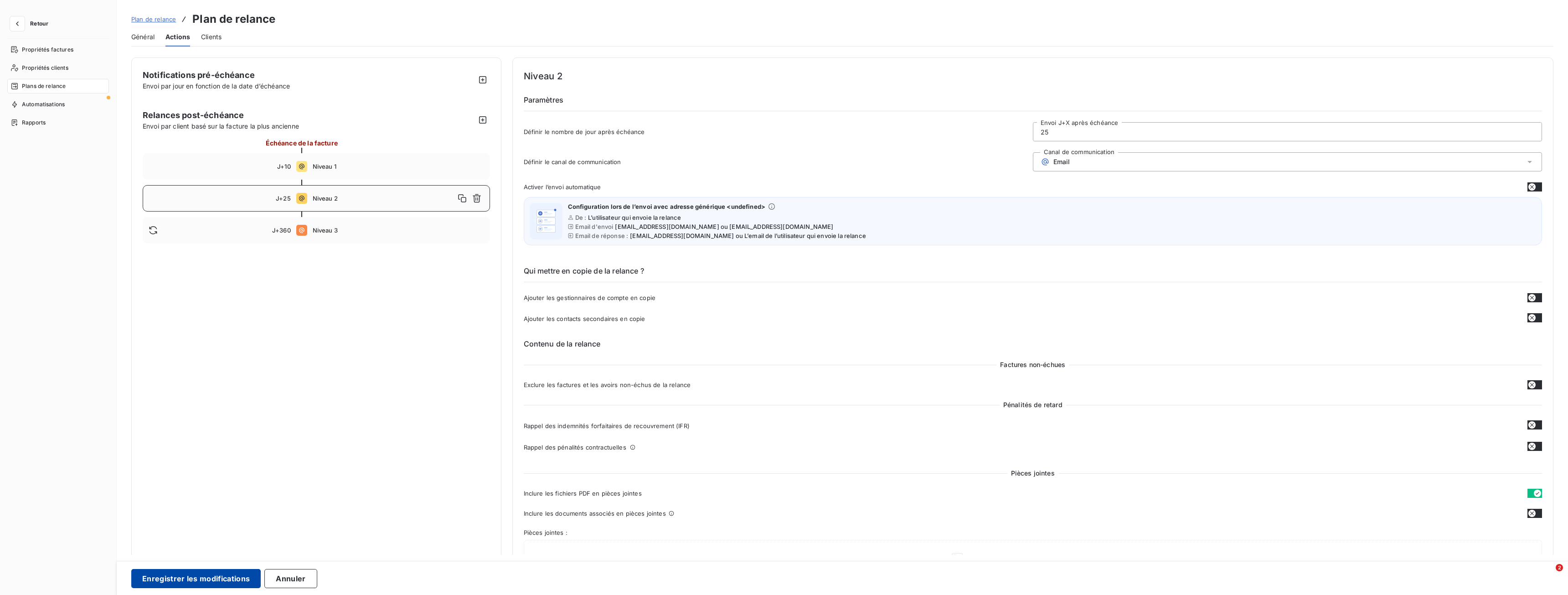
click at [216, 573] on button "Enregistrer les modifications" at bounding box center [196, 578] width 130 height 19
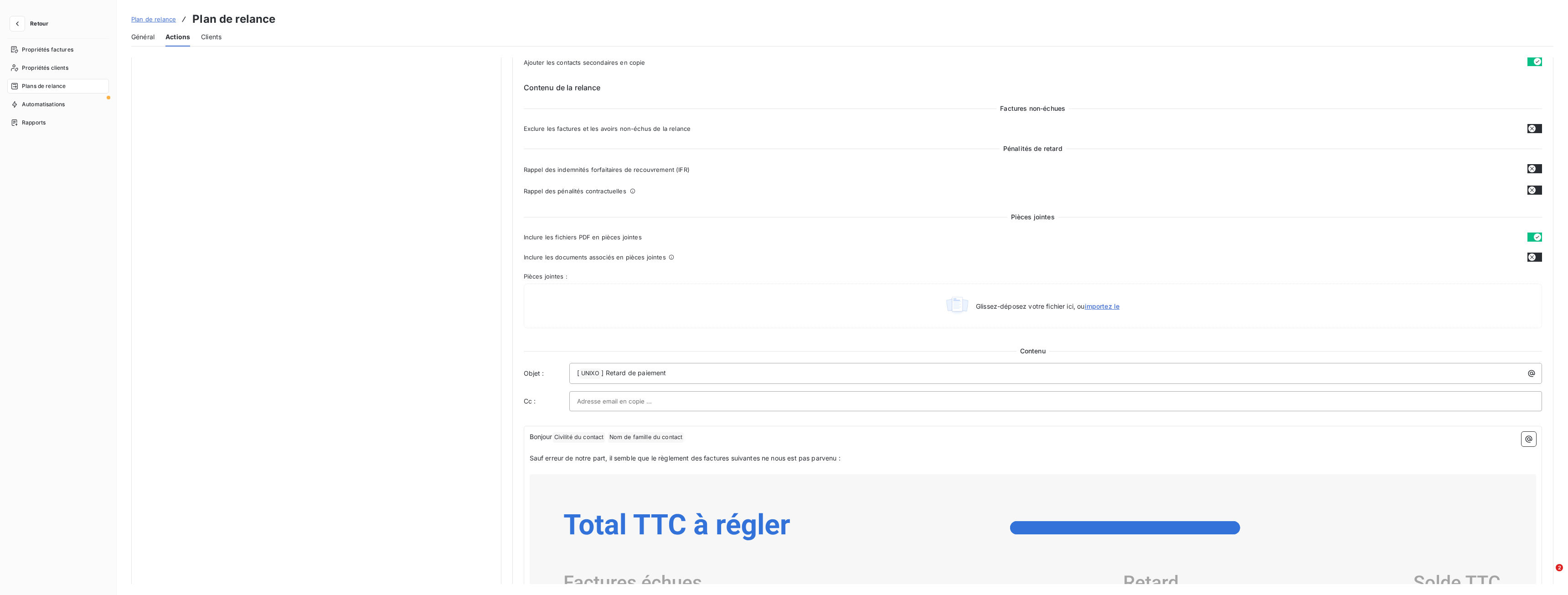
scroll to position [254, 0]
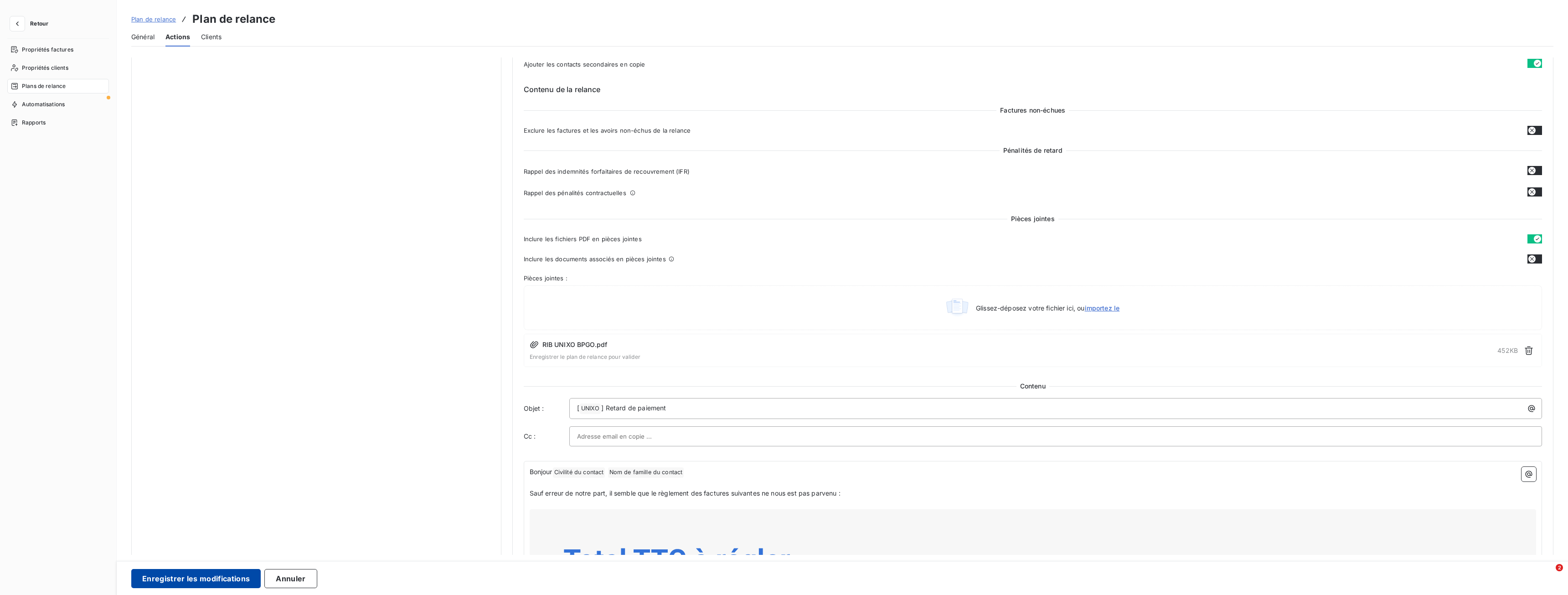
click at [185, 583] on button "Enregistrer les modifications" at bounding box center [196, 578] width 130 height 19
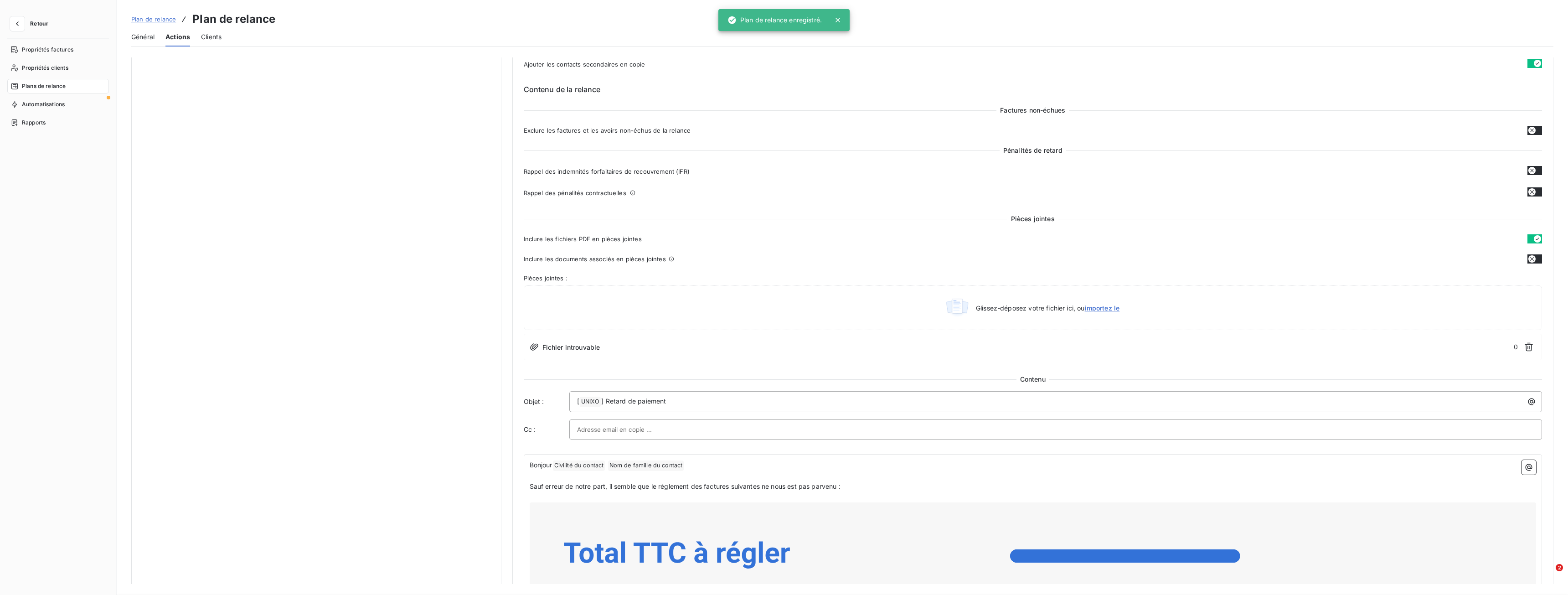
scroll to position [0, 0]
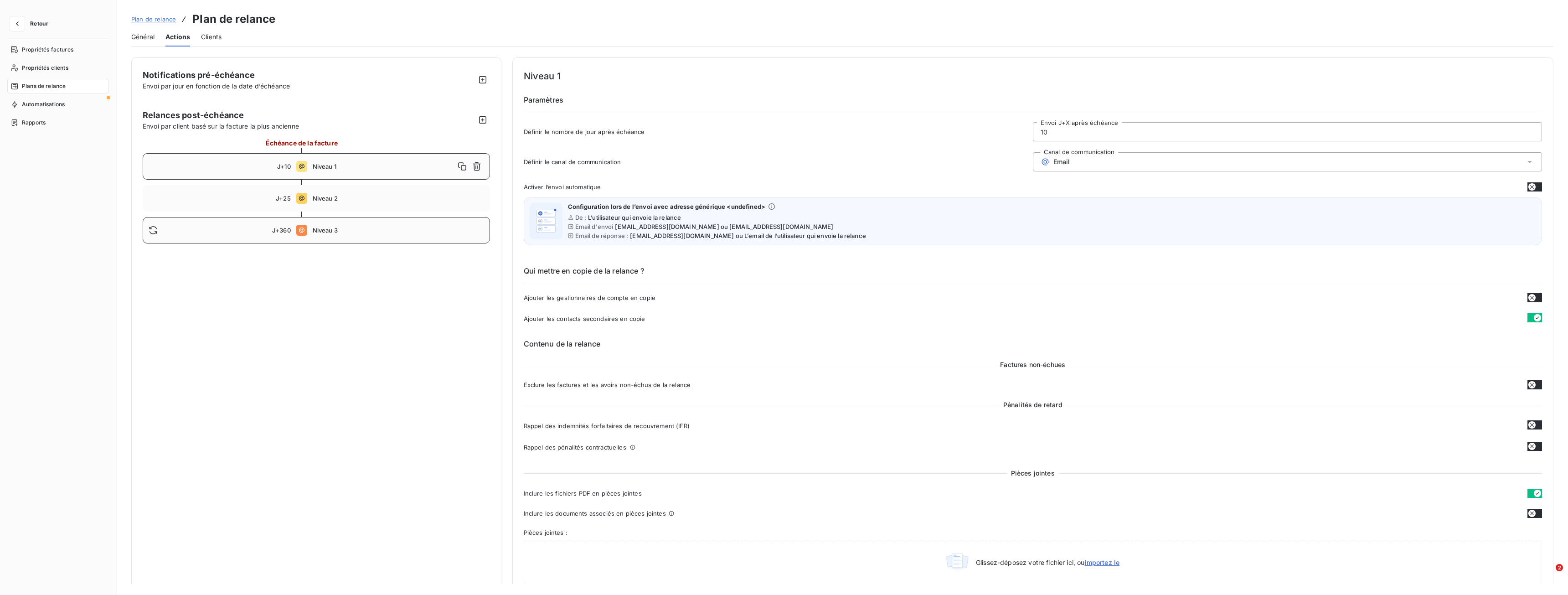
click at [335, 228] on span "Niveau 3" at bounding box center [399, 230] width 172 height 7
type input "360"
click at [159, 22] on span "Plan de relance" at bounding box center [153, 19] width 45 height 7
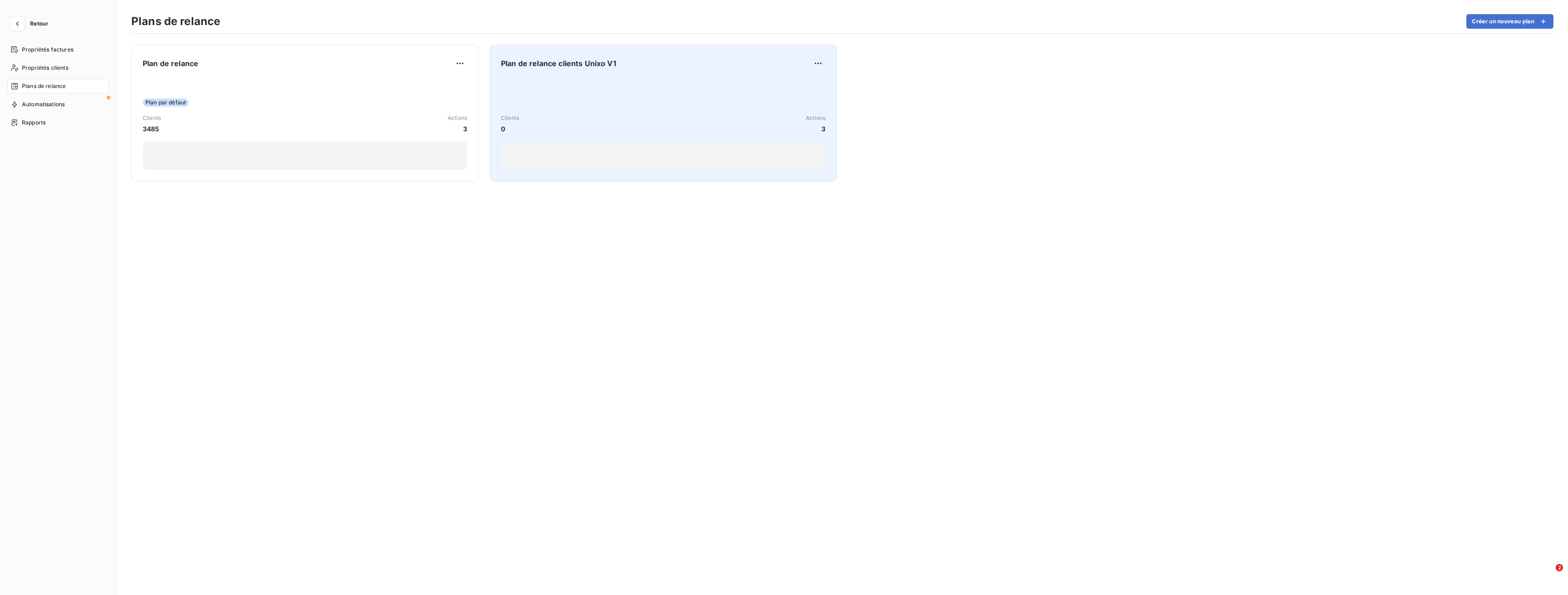
click at [572, 97] on div "Clients 0 Actions 3" at bounding box center [663, 124] width 325 height 92
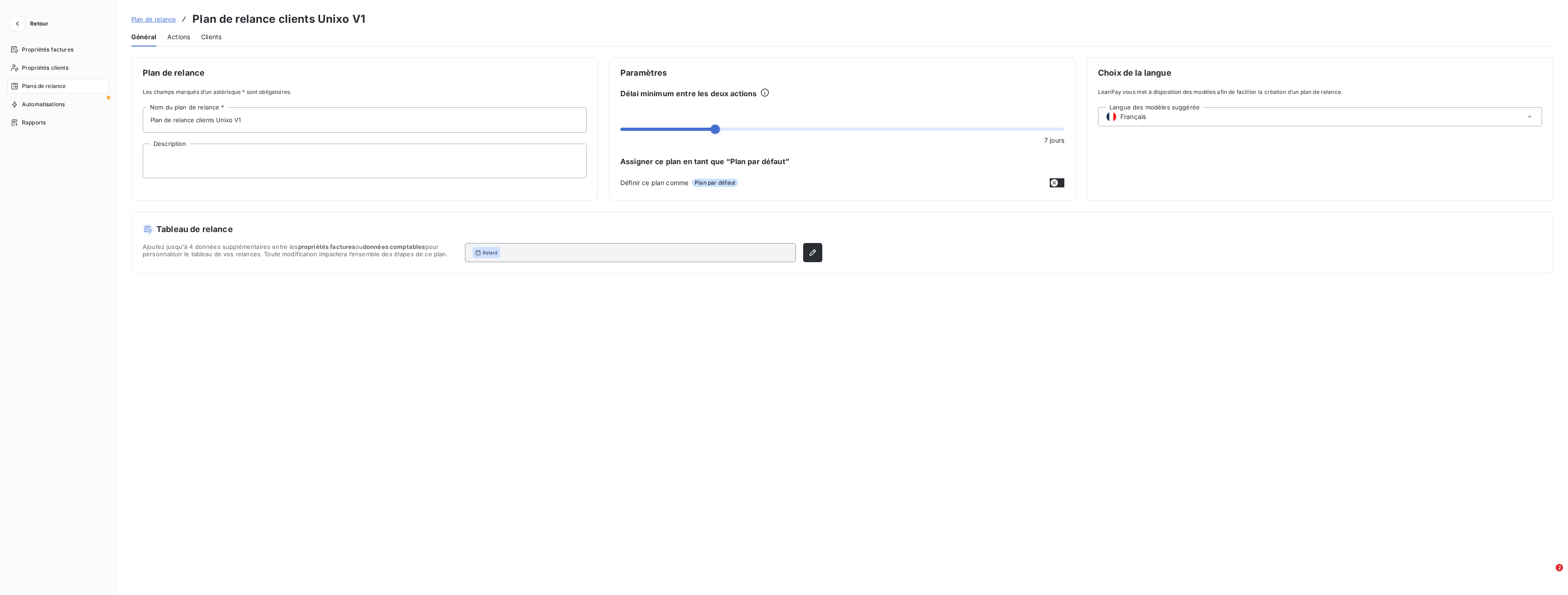
click at [185, 39] on span "Actions" at bounding box center [179, 37] width 23 height 9
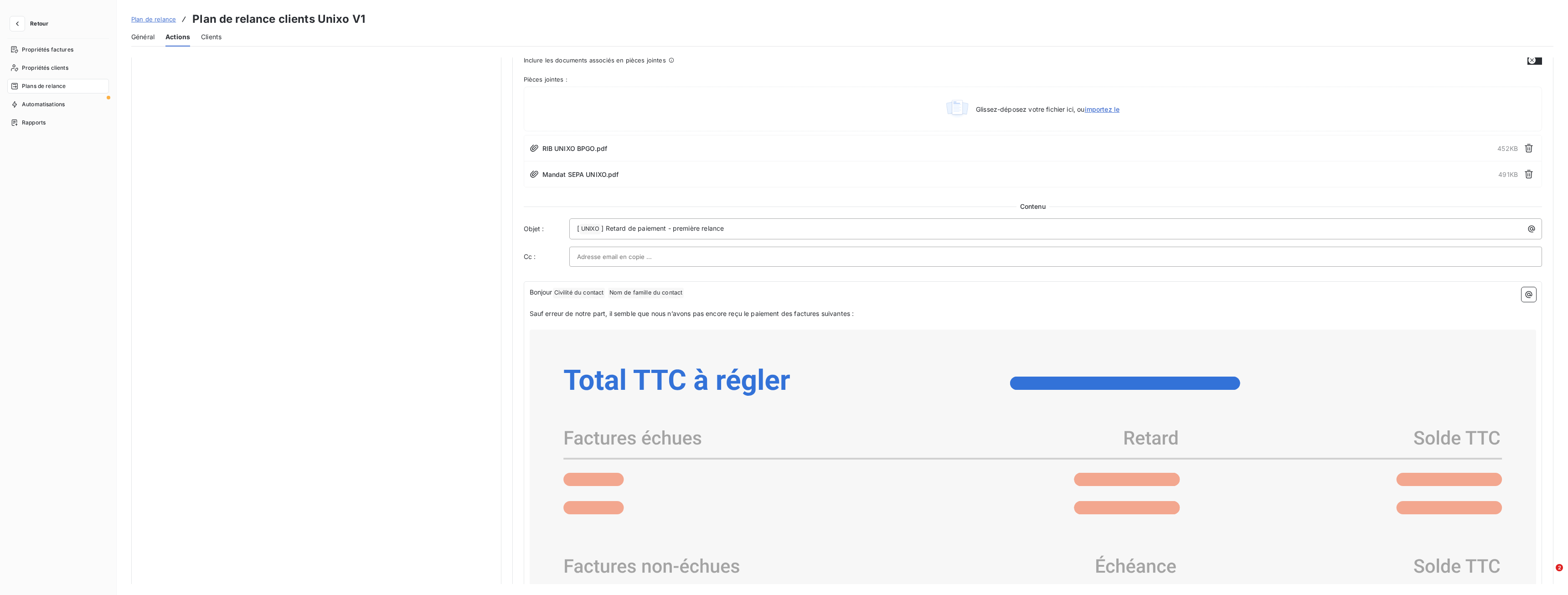
scroll to position [307, 0]
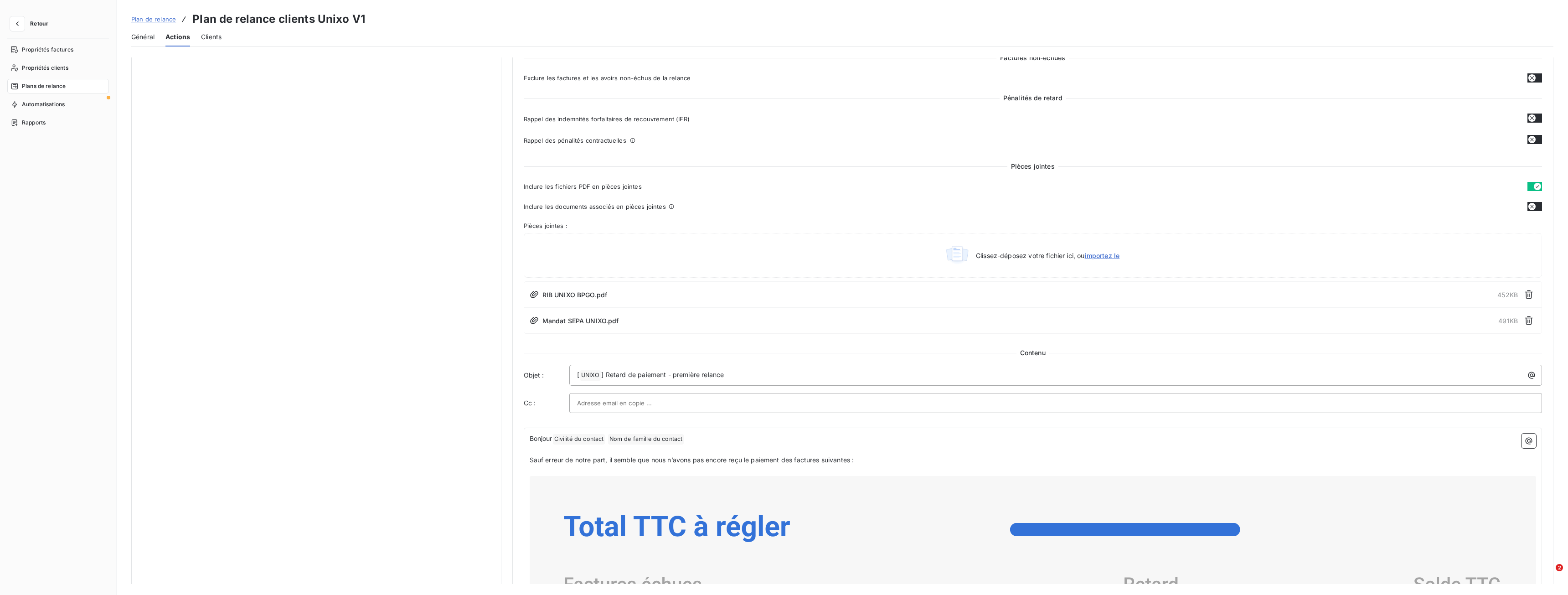
click at [561, 322] on span "Mandat SEPA UNIXO.pdf" at bounding box center [580, 321] width 76 height 10
click at [553, 322] on span "Mandat SEPA UNIXO.pdf" at bounding box center [580, 321] width 76 height 10
click at [532, 320] on icon at bounding box center [533, 321] width 8 height 7
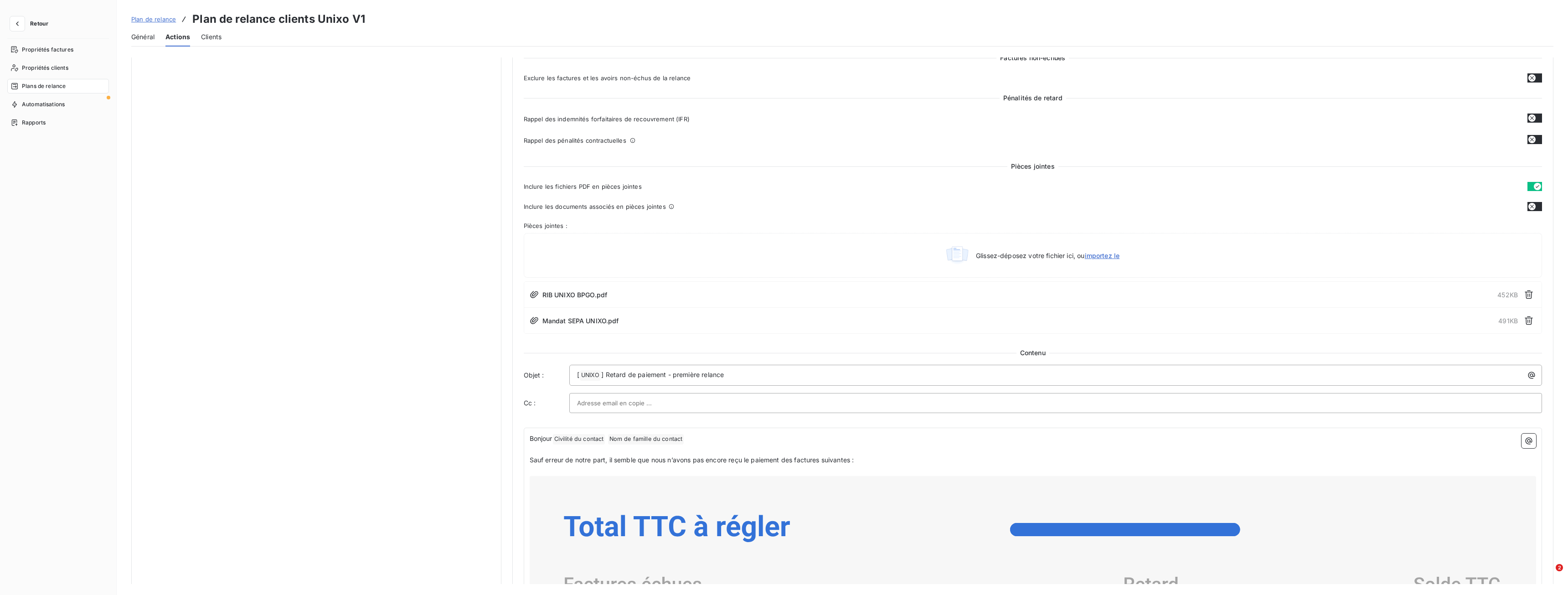
click at [532, 320] on icon at bounding box center [533, 321] width 8 height 7
click at [654, 321] on div "Mandat SEPA UNIXO.pdf 491 KB" at bounding box center [1033, 321] width 1018 height 26
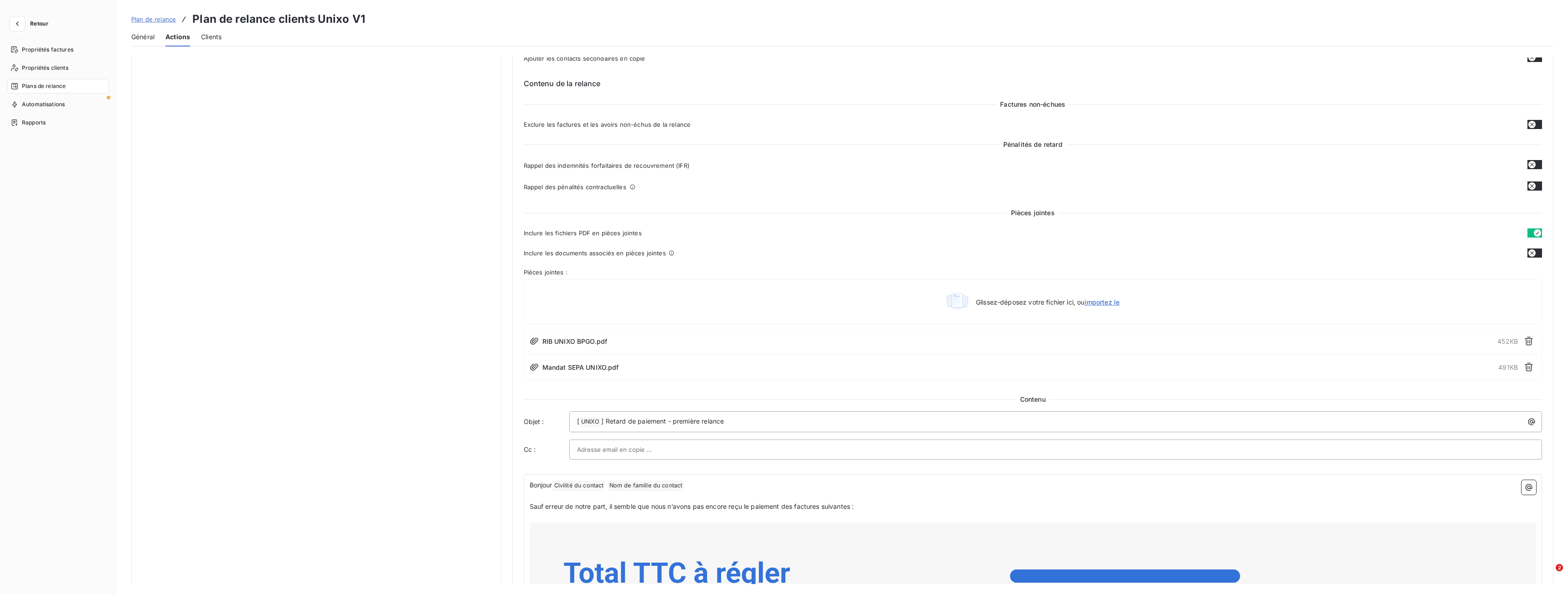
scroll to position [124, 0]
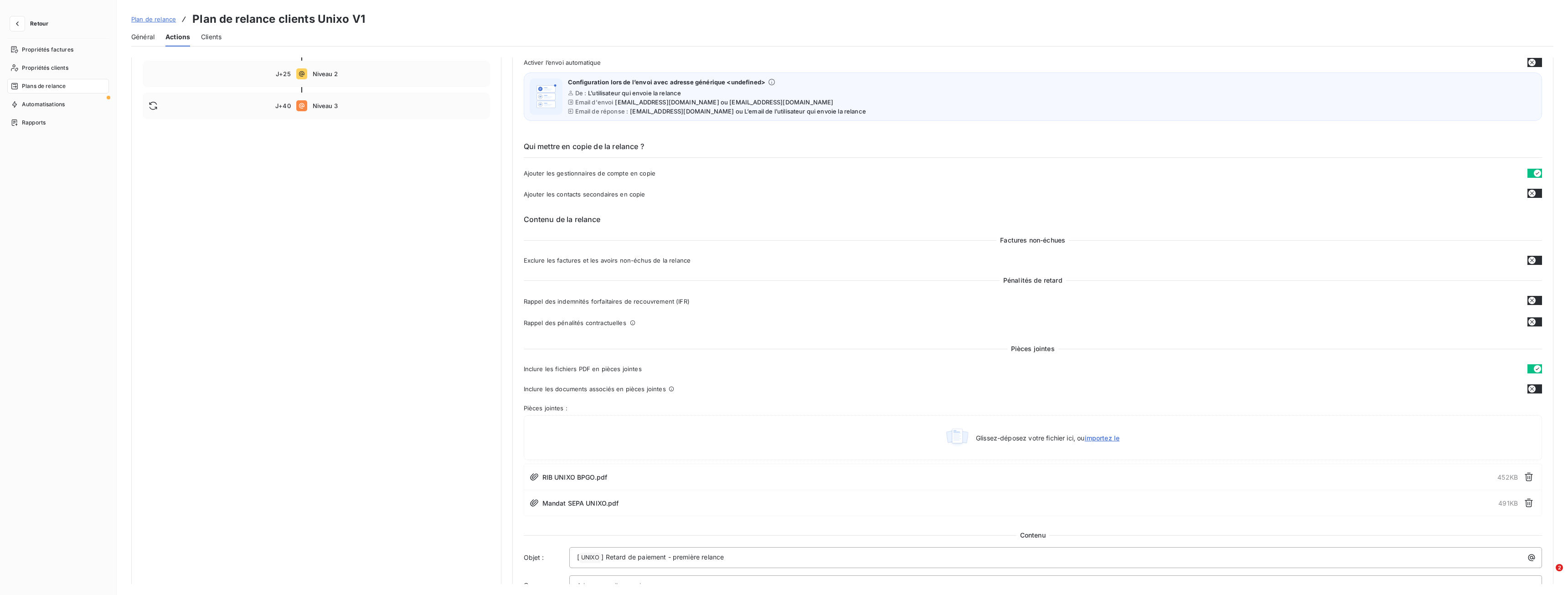
click at [166, 21] on span "Plan de relance" at bounding box center [153, 19] width 45 height 7
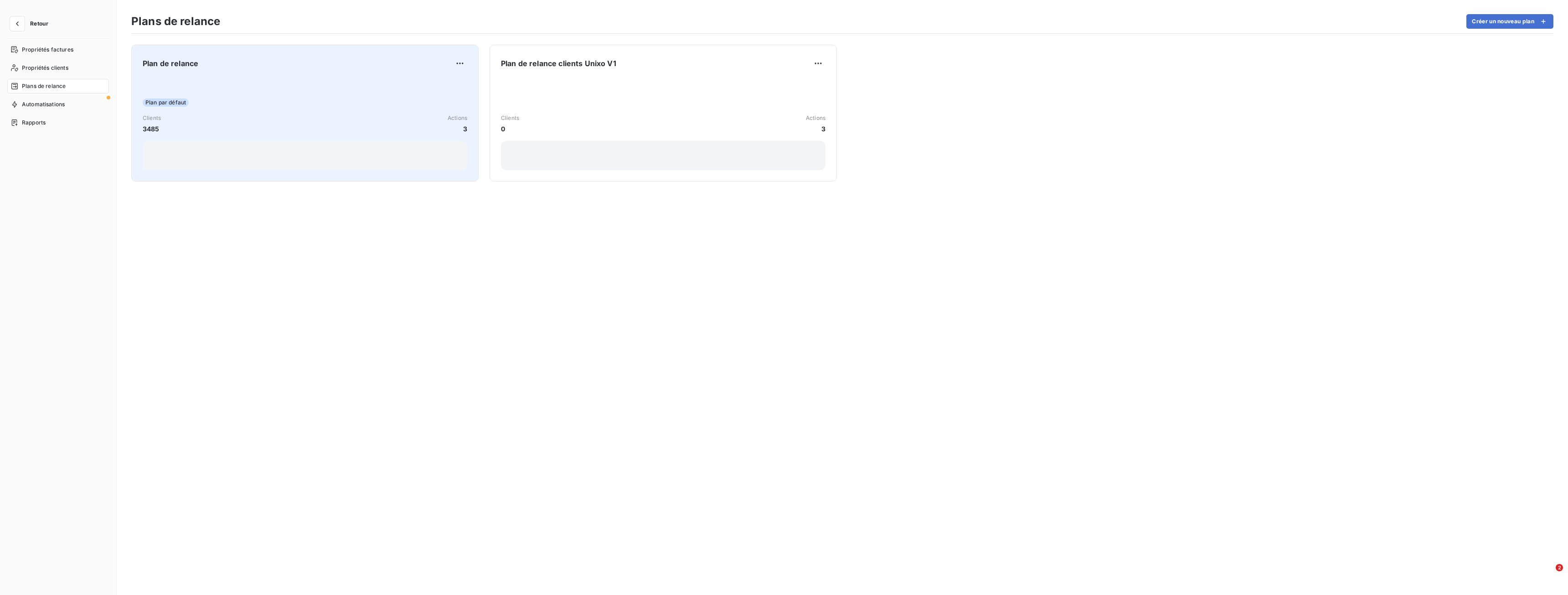
click at [370, 87] on div "Plan par défaut Clients 3485 Actions 3" at bounding box center [305, 124] width 325 height 92
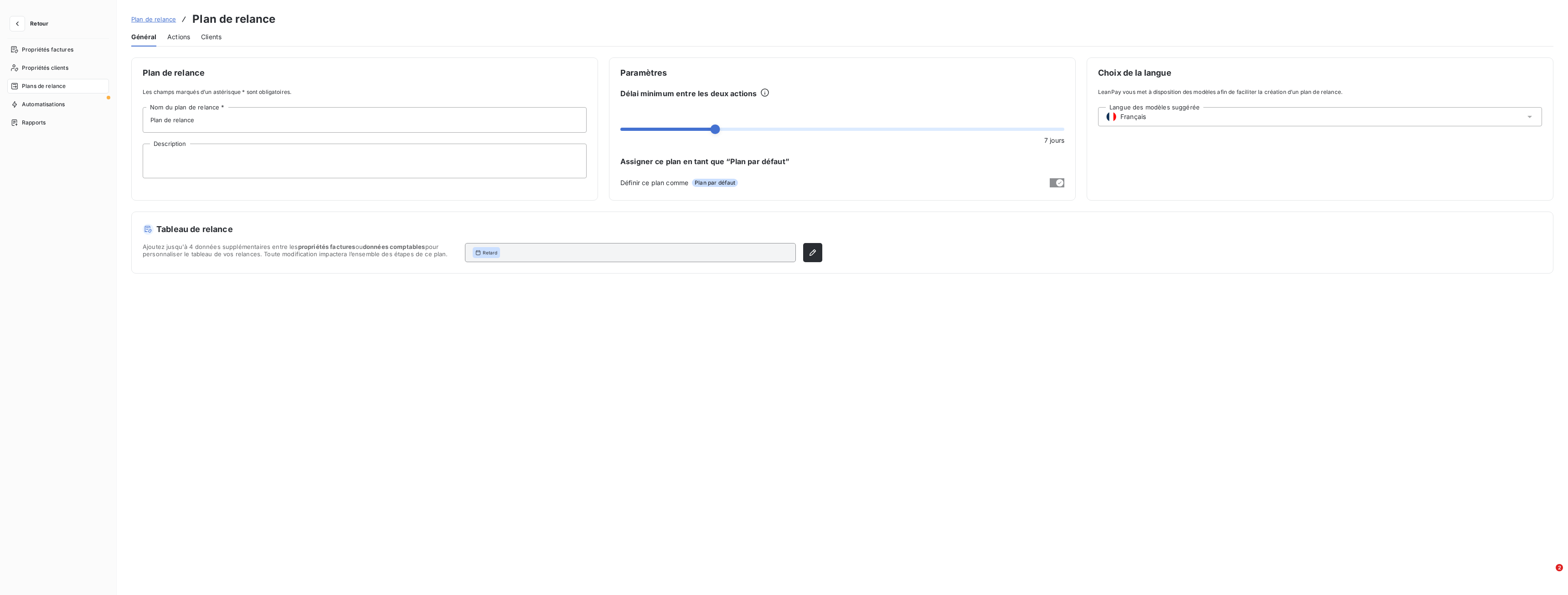
click at [180, 37] on span "Actions" at bounding box center [179, 37] width 23 height 9
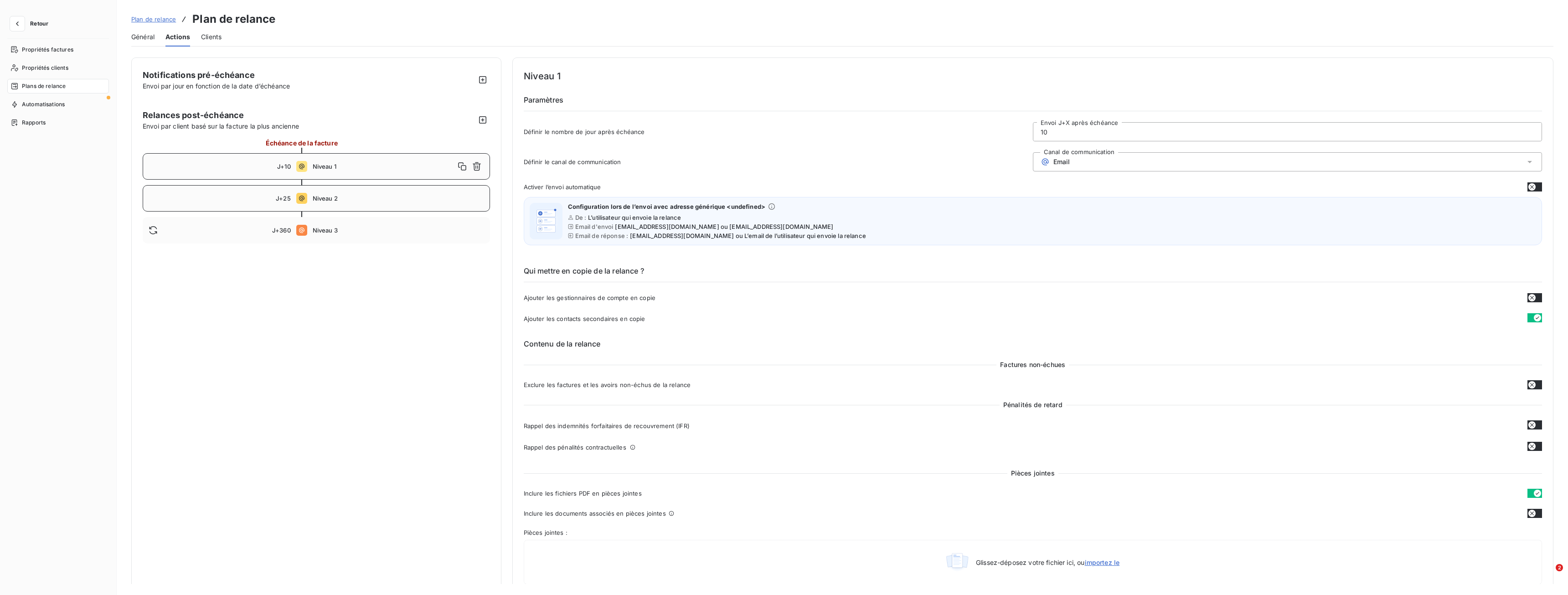
click at [352, 201] on span "Niveau 2" at bounding box center [399, 198] width 172 height 7
click at [327, 171] on div "J+10 Niveau 1" at bounding box center [316, 166] width 348 height 26
type input "10"
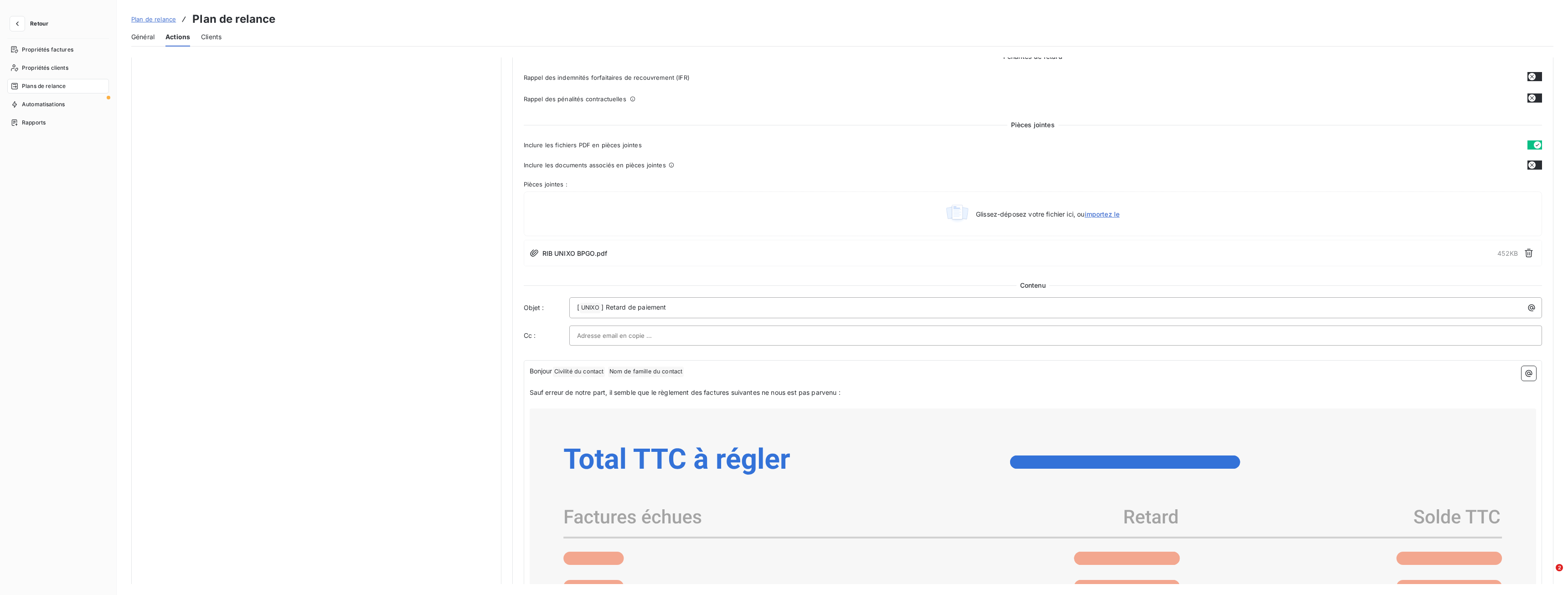
scroll to position [236, 0]
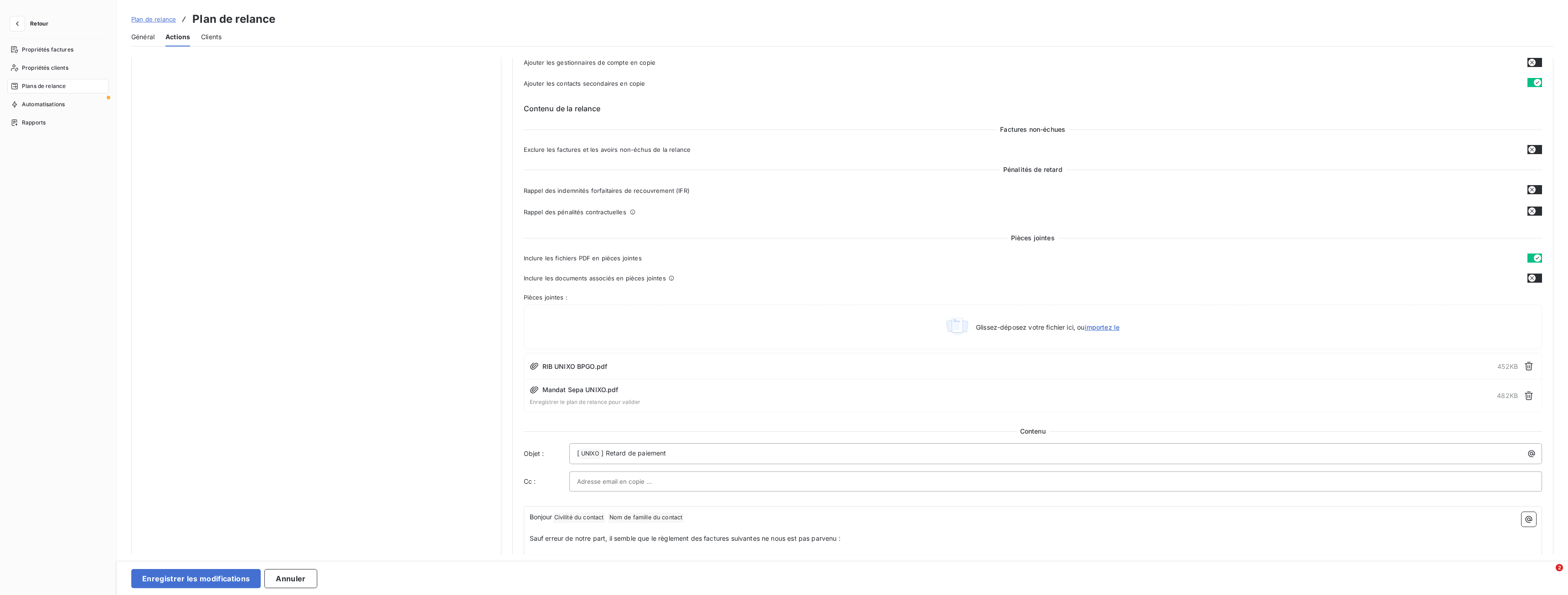
drag, startPoint x: 219, startPoint y: 576, endPoint x: 239, endPoint y: 542, distance: 39.4
click at [219, 578] on button "Enregistrer les modifications" at bounding box center [196, 578] width 130 height 19
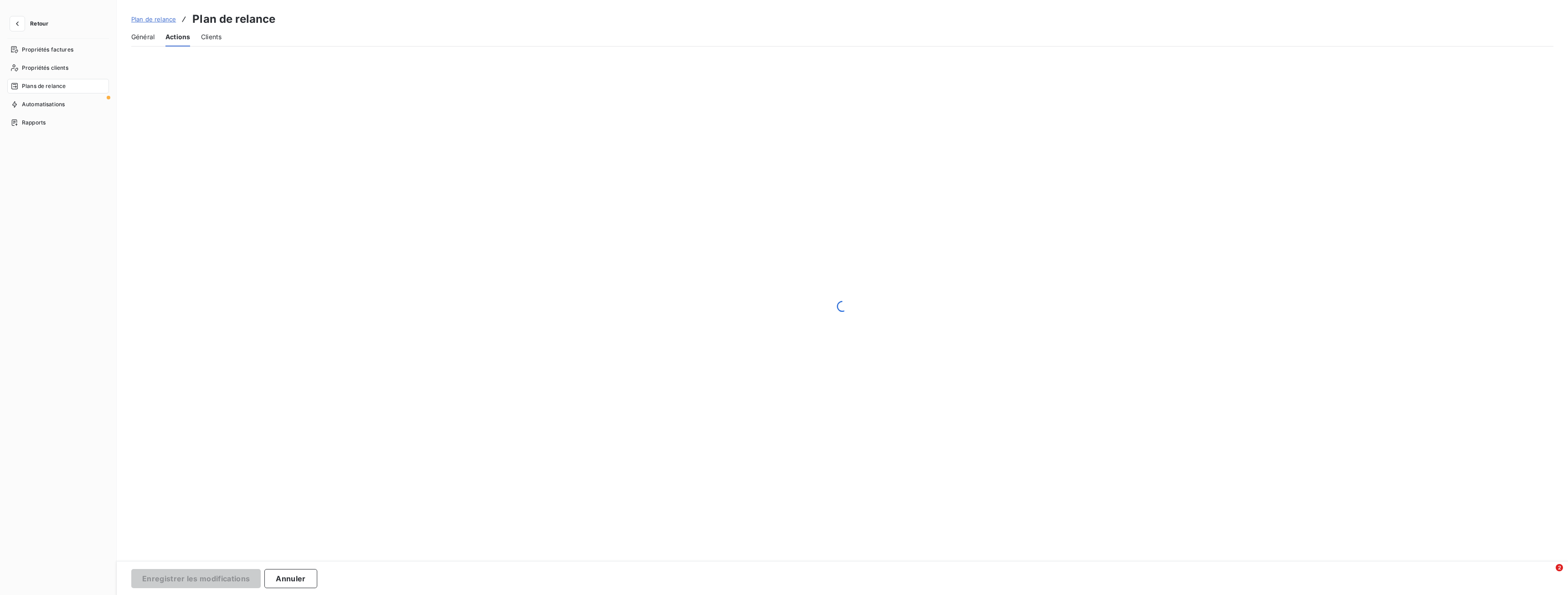
scroll to position [0, 0]
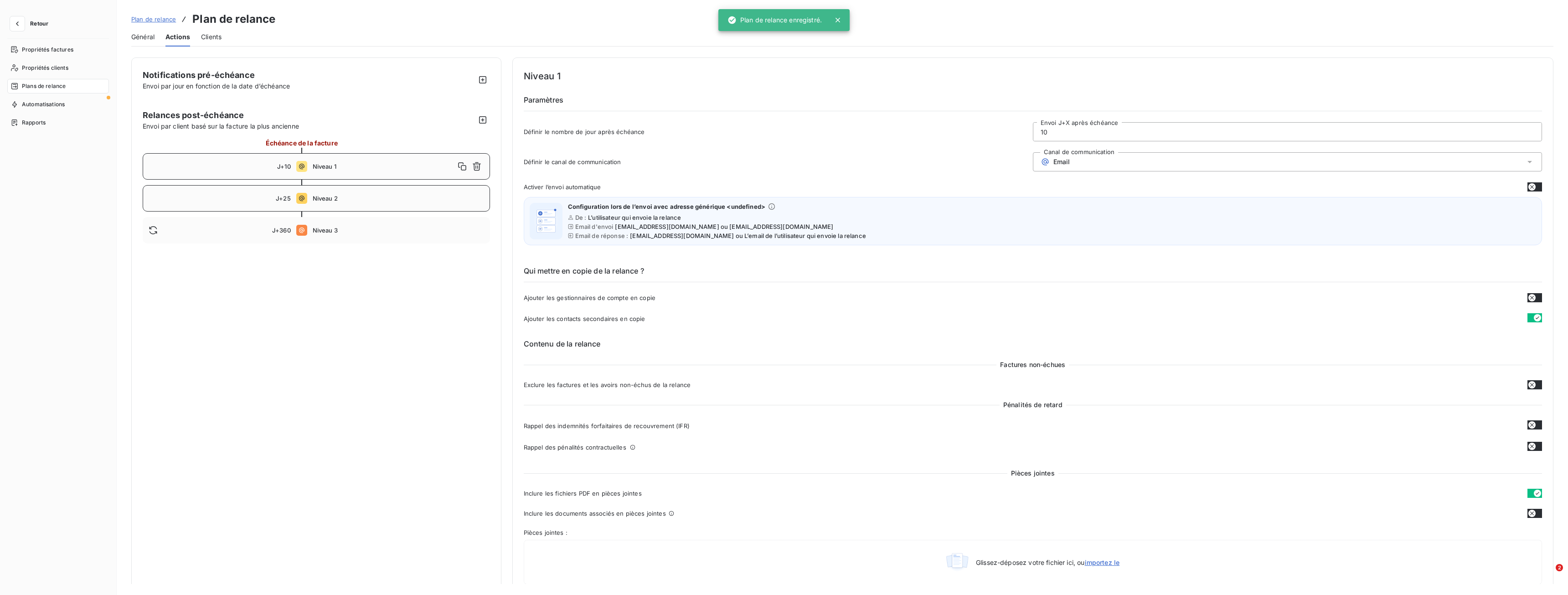
click at [288, 199] on span "J+25" at bounding box center [283, 198] width 15 height 7
type input "25"
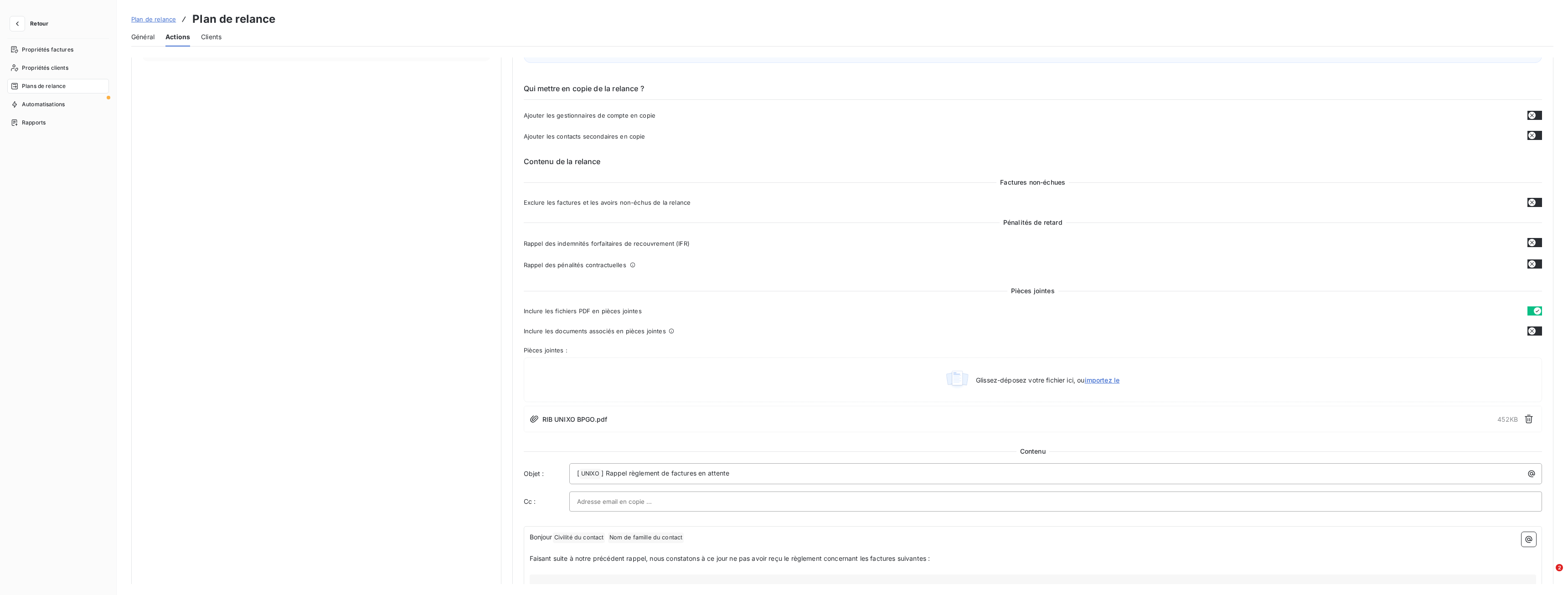
scroll to position [228, 0]
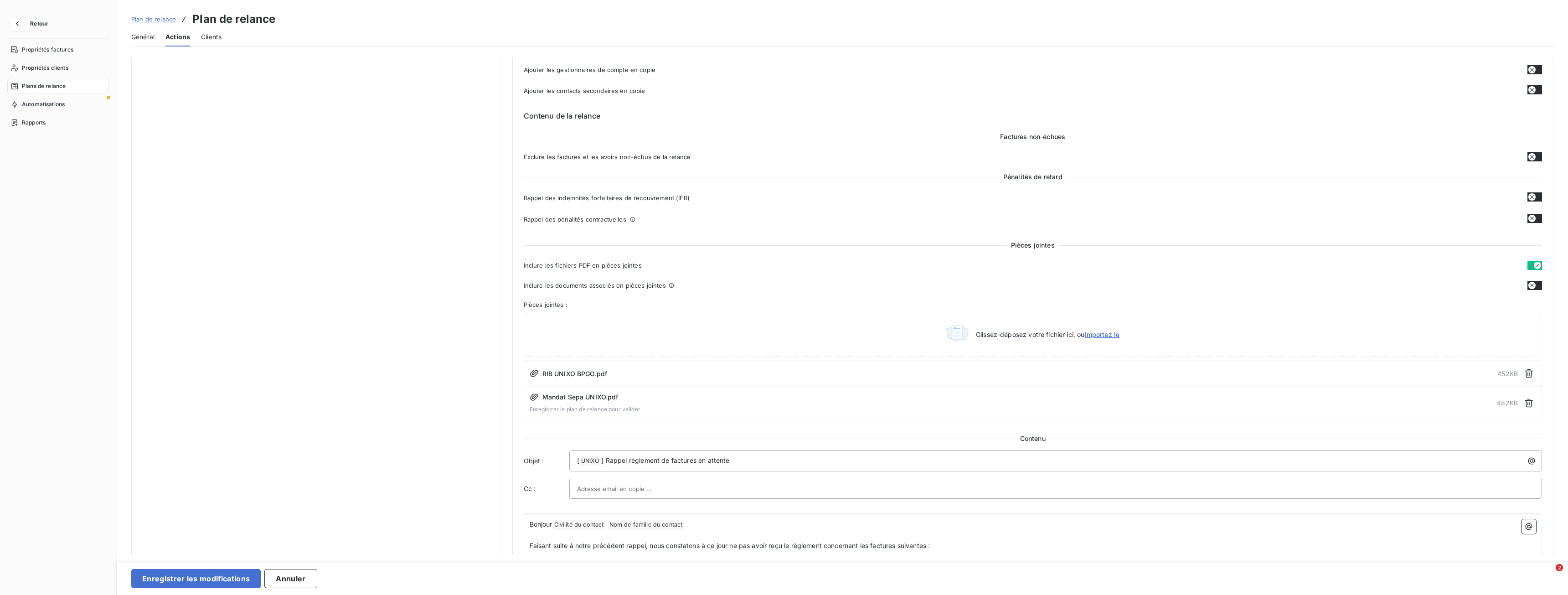
click at [300, 247] on div "Notifications pré-échéance Envoi par jour en fonction de la date d’échéance Rel…" at bounding box center [316, 513] width 371 height 1368
click at [234, 579] on button "Enregistrer les modifications" at bounding box center [196, 578] width 130 height 19
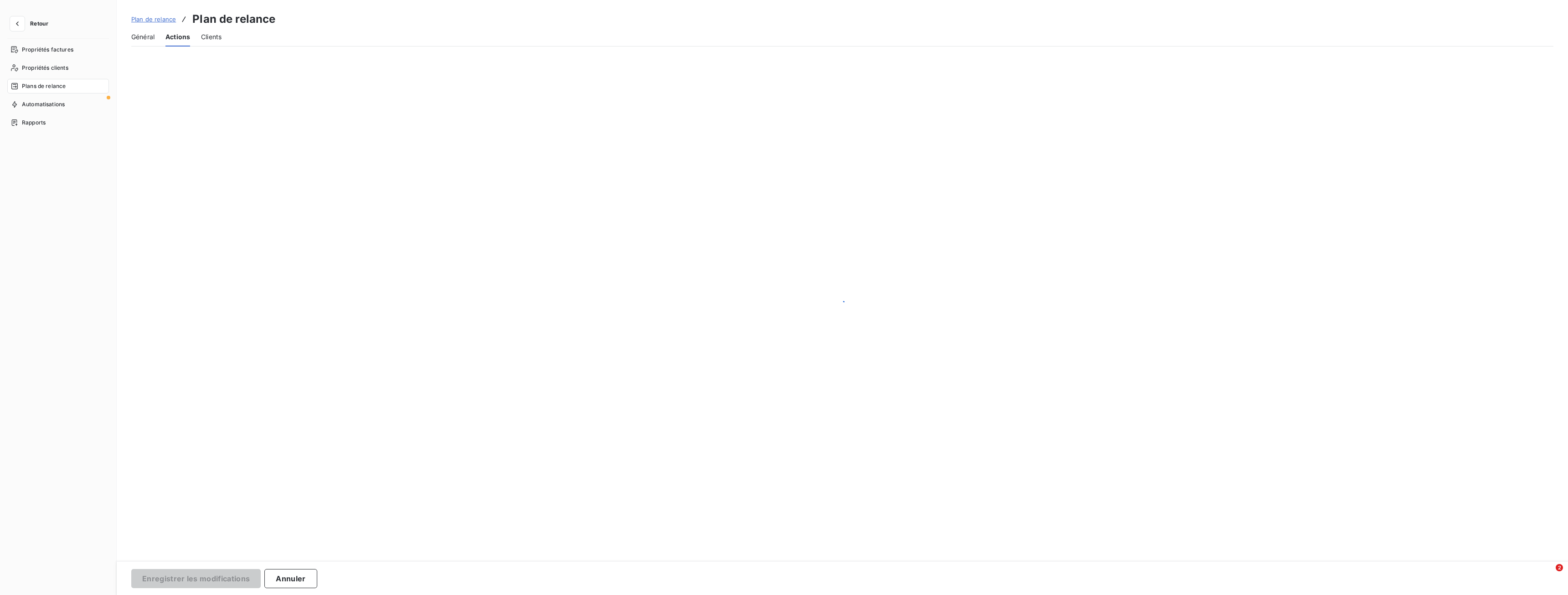
scroll to position [0, 0]
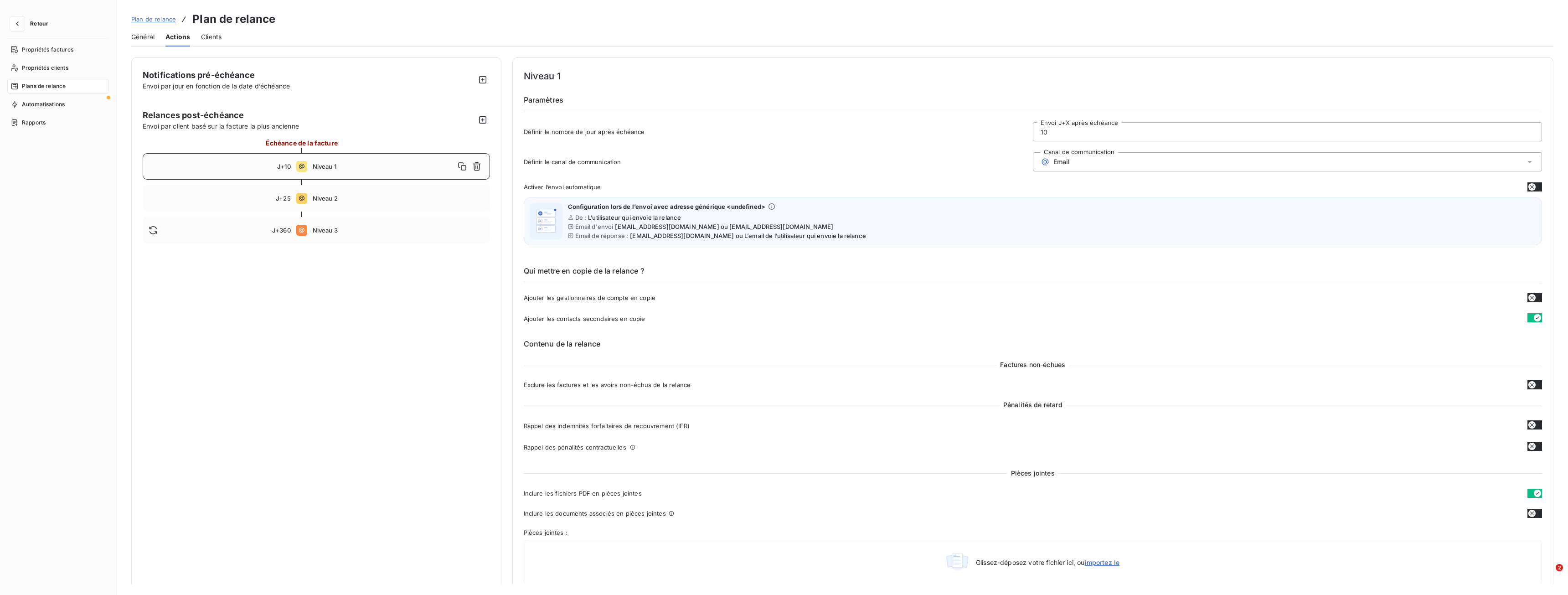
click at [261, 166] on div "J+10" at bounding box center [220, 166] width 142 height 7
click at [1058, 128] on input "10" at bounding box center [1288, 131] width 508 height 18
click at [279, 201] on span "J+25" at bounding box center [283, 198] width 15 height 7
click at [292, 164] on div "J+15 Niveau 1" at bounding box center [316, 166] width 348 height 26
click at [242, 192] on div "J+25 Niveau 2" at bounding box center [316, 198] width 348 height 26
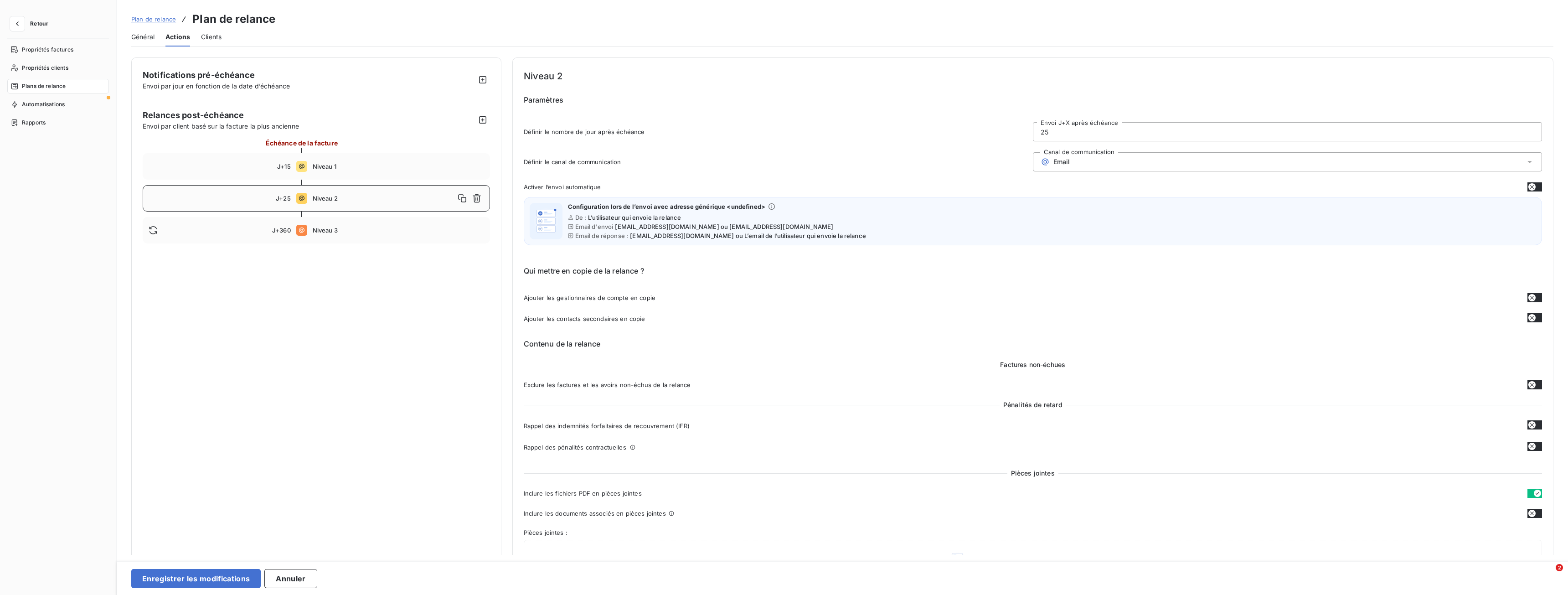
click at [1063, 130] on input "25" at bounding box center [1288, 131] width 508 height 18
drag, startPoint x: 1063, startPoint y: 130, endPoint x: 1002, endPoint y: 125, distance: 61.2
click at [1003, 125] on div "Définir le nombre de jour après échéance 25 Envoi J+X après échéance" at bounding box center [1033, 134] width 1019 height 25
type input "30"
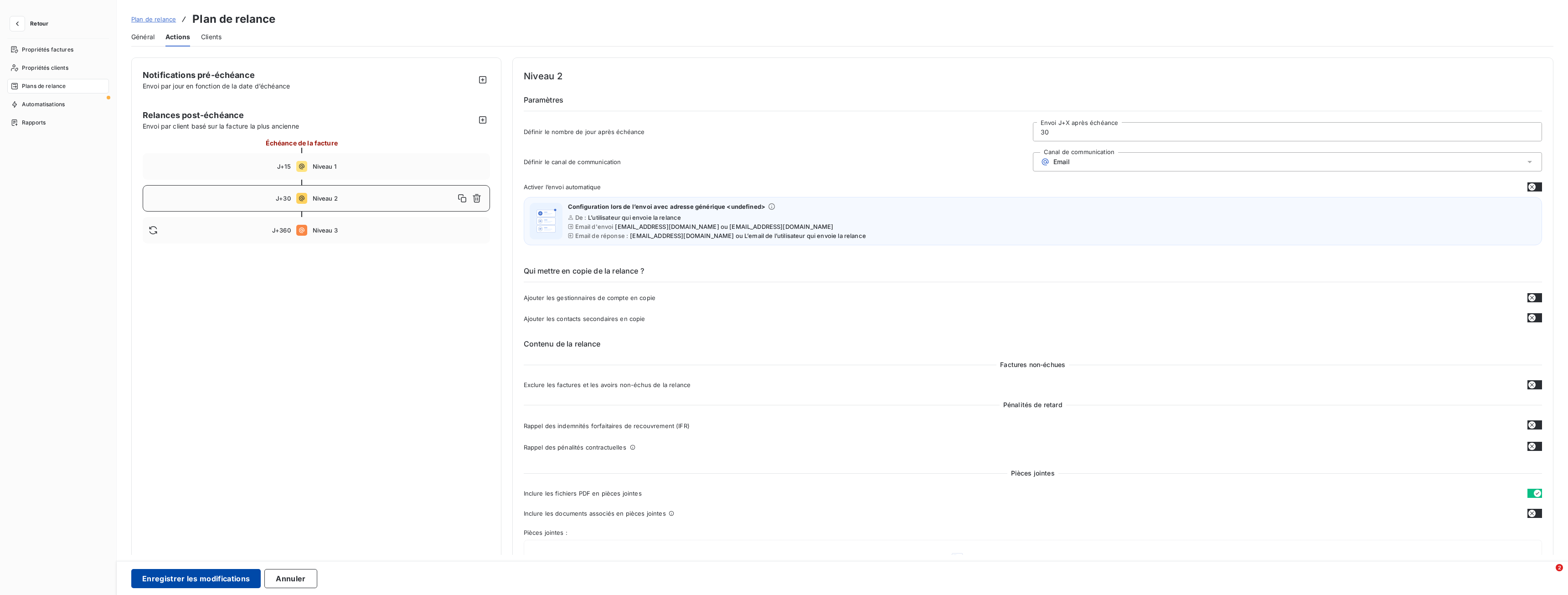
click at [222, 572] on button "Enregistrer les modifications" at bounding box center [196, 578] width 130 height 19
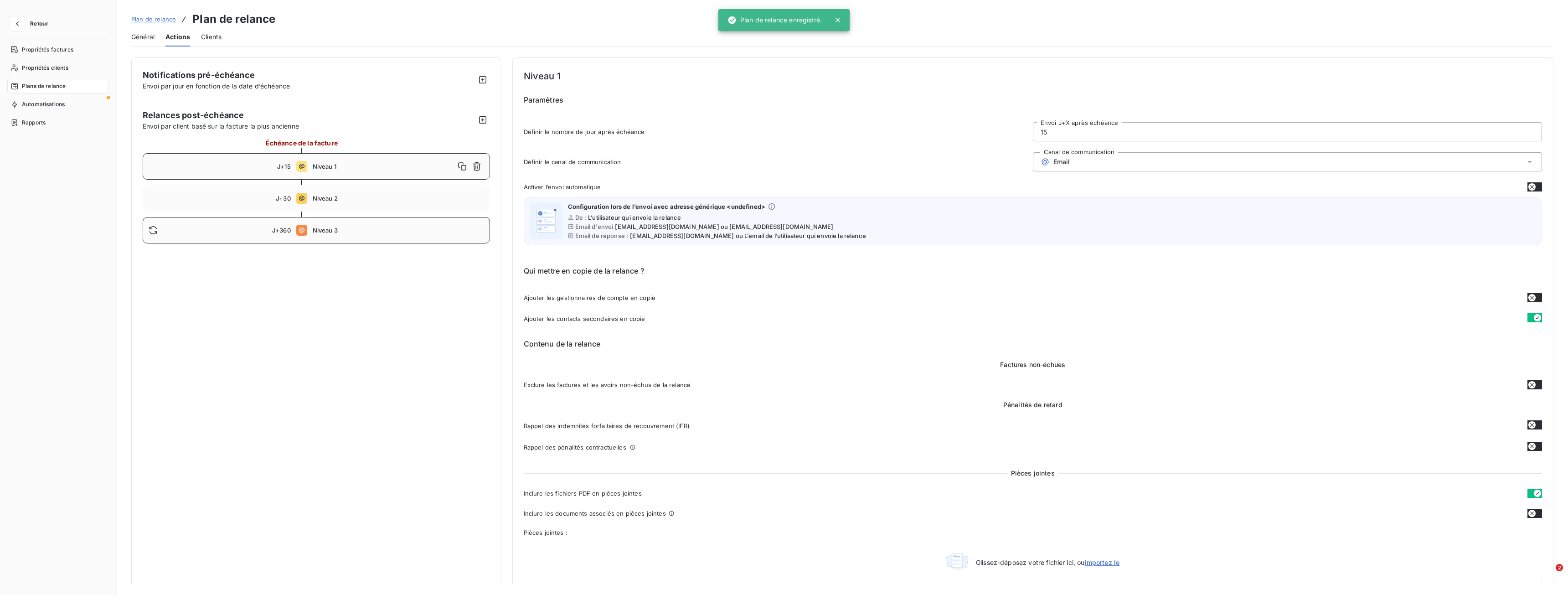
click at [281, 230] on span "J+360" at bounding box center [281, 230] width 18 height 7
type input "360"
drag, startPoint x: 1063, startPoint y: 130, endPoint x: 960, endPoint y: 148, distance: 104.6
click at [965, 143] on div "Définir le nombre de jour après échéance 360 Envoi J+X après échéance" at bounding box center [1033, 134] width 1019 height 25
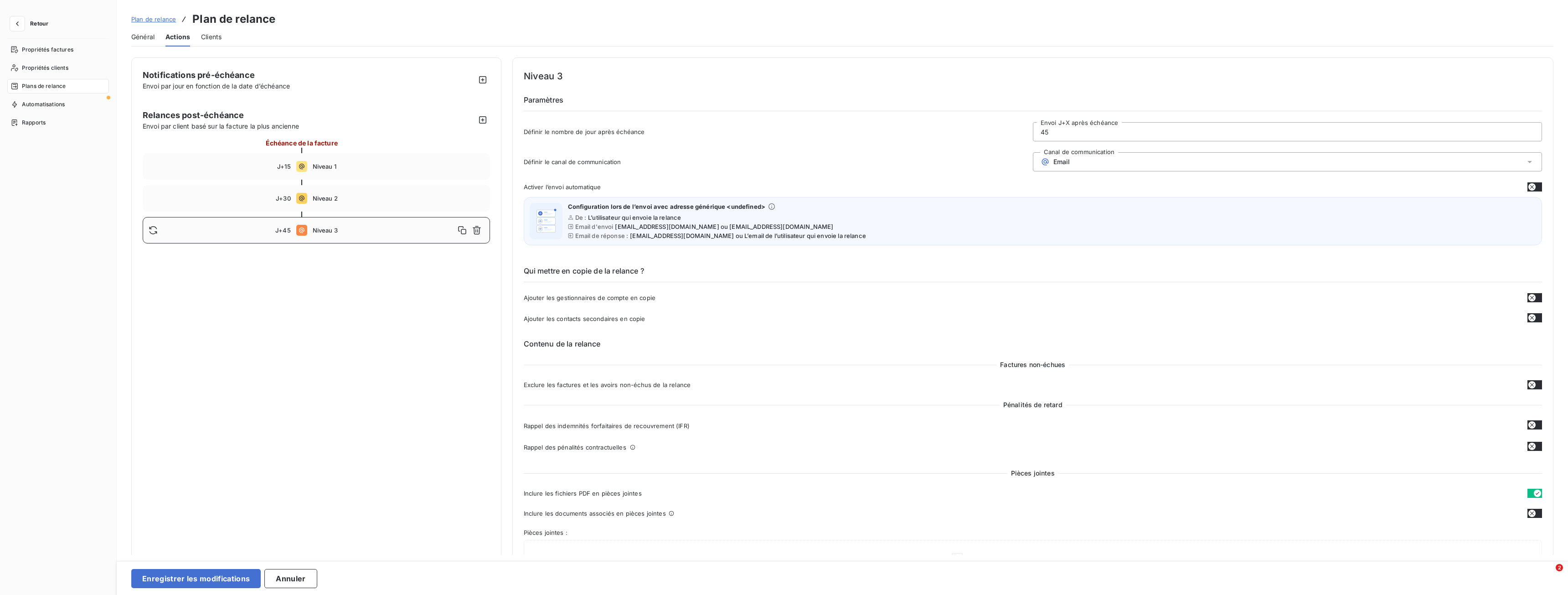
click at [299, 203] on icon at bounding box center [301, 198] width 11 height 11
click at [329, 164] on span "Niveau 1" at bounding box center [399, 166] width 172 height 7
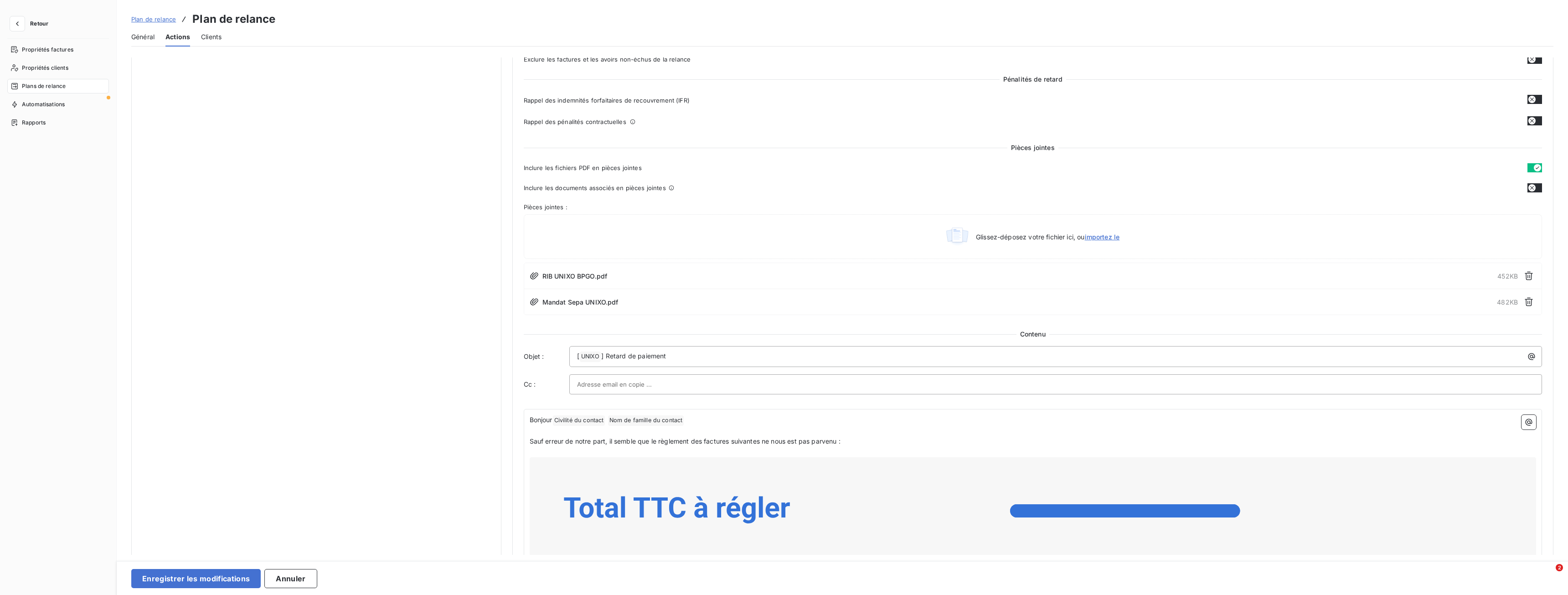
scroll to position [410, 0]
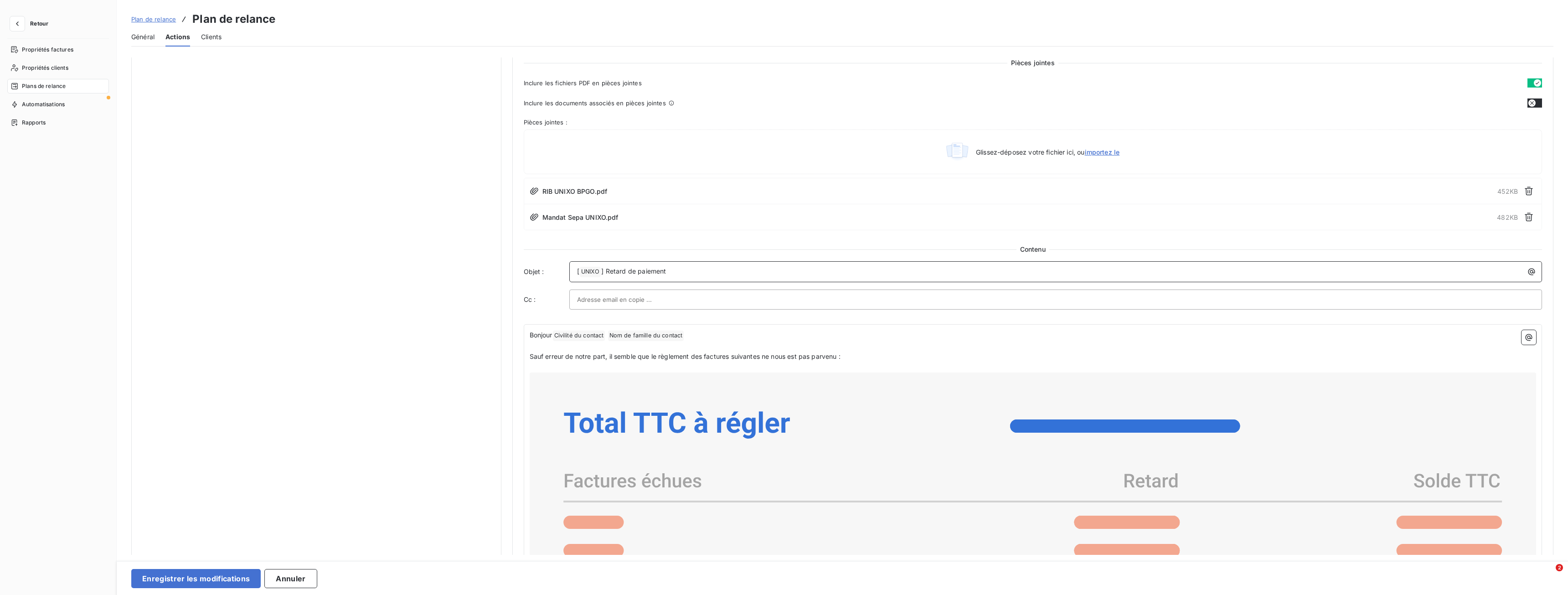
click at [696, 274] on p "[ UNIXO ﻿ ] Retard de paiement" at bounding box center [1058, 272] width 963 height 11
drag, startPoint x: 672, startPoint y: 271, endPoint x: 610, endPoint y: 264, distance: 62.4
click at [610, 264] on div "[ UNIXO ﻿ ] Retard de paiement" at bounding box center [1056, 272] width 973 height 21
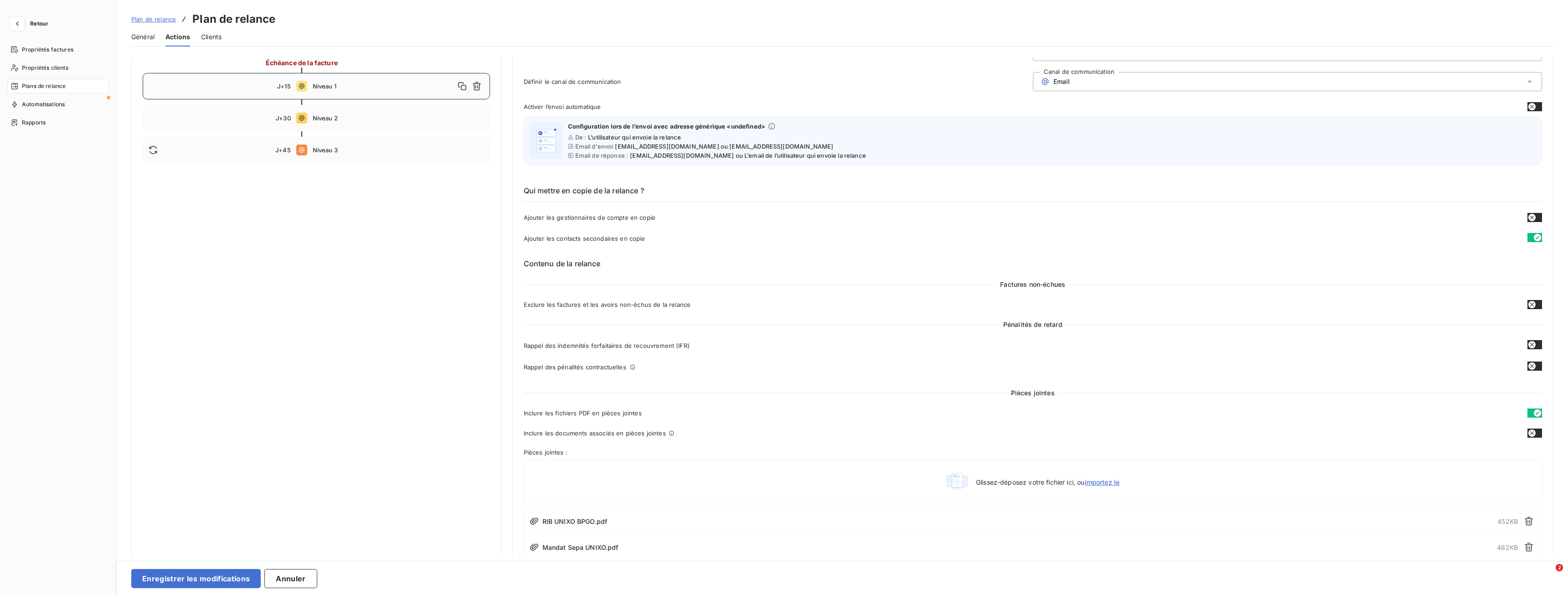
scroll to position [0, 0]
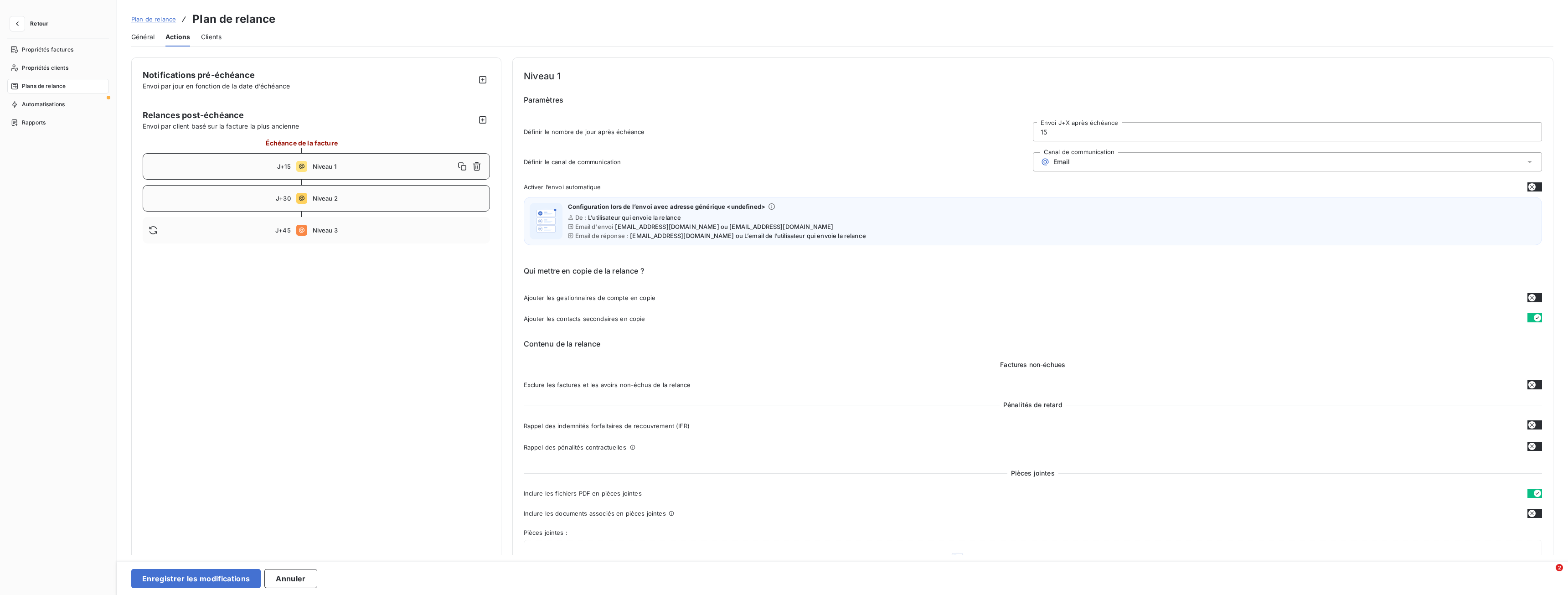
click at [293, 195] on div "J+30 Niveau 2" at bounding box center [316, 198] width 348 height 26
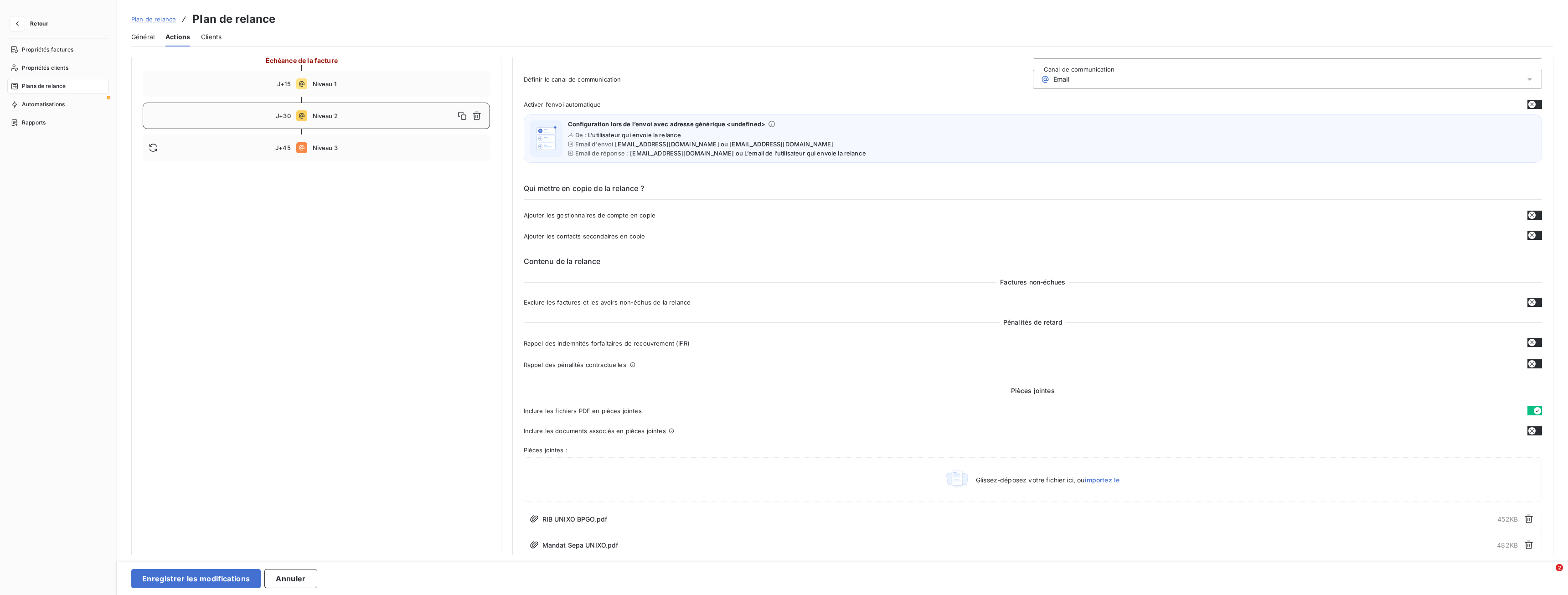
scroll to position [46, 0]
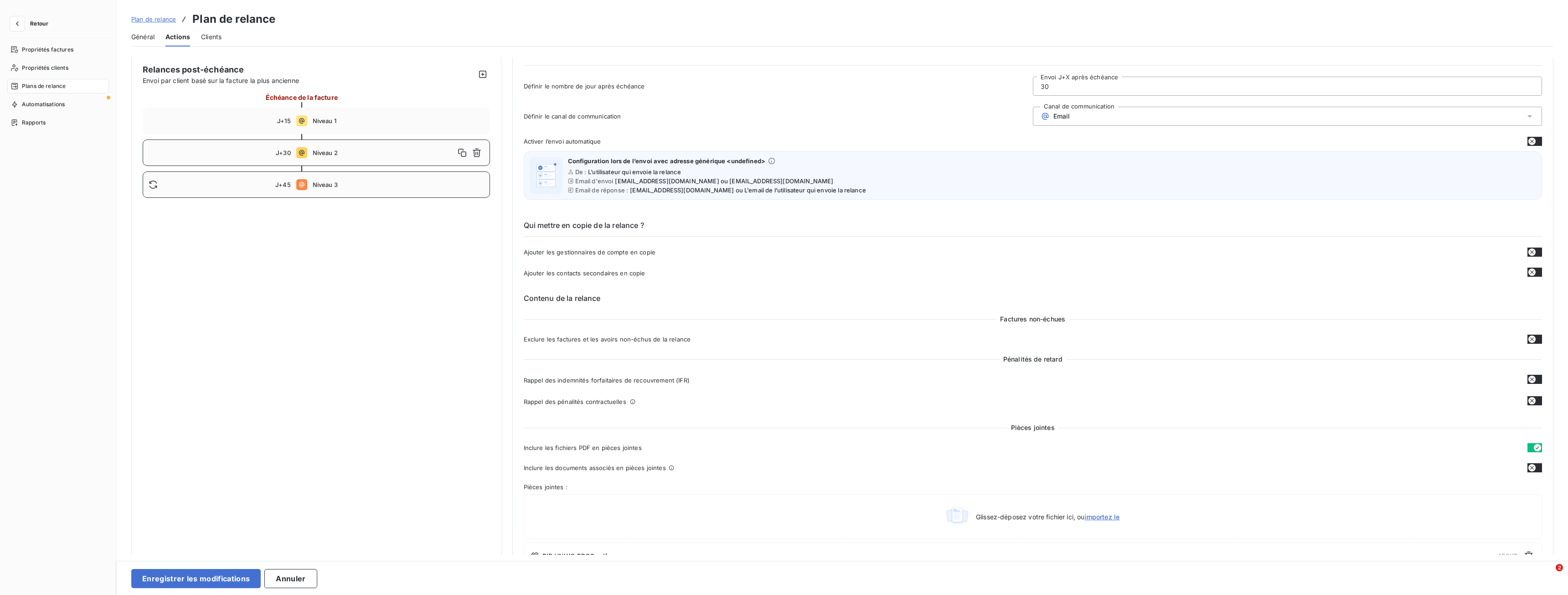
click at [321, 192] on div "J+45 Niveau 3" at bounding box center [316, 185] width 348 height 26
type input "45"
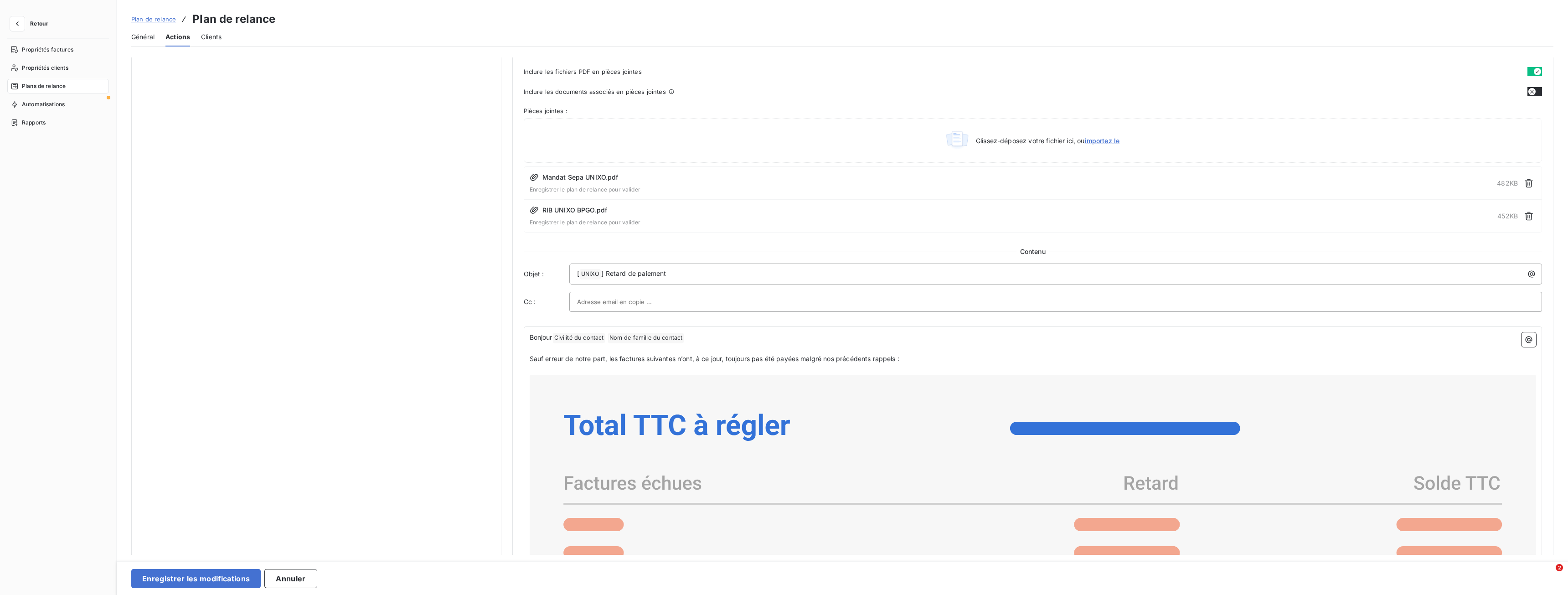
scroll to position [456, 0]
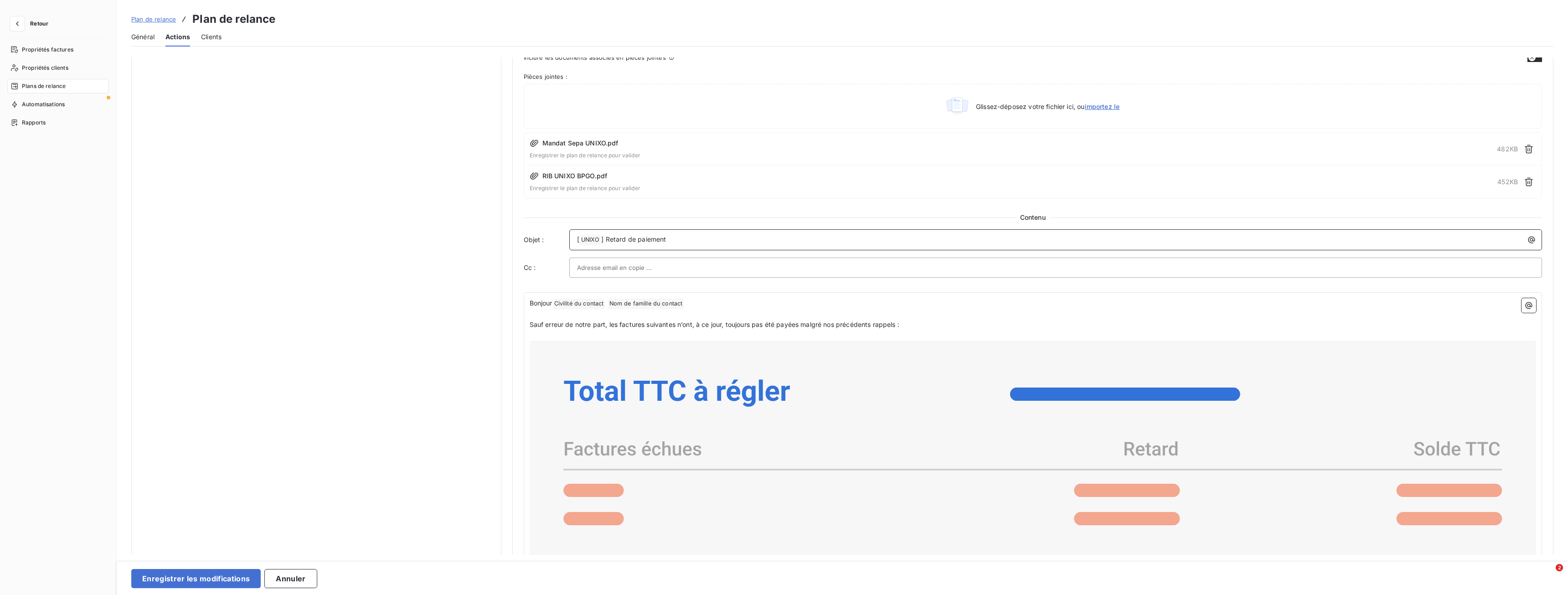
click at [698, 239] on p "[ UNIXO ﻿ ] Retard de paiement" at bounding box center [1058, 239] width 963 height 11
click at [225, 583] on button "Enregistrer les modifications" at bounding box center [196, 578] width 130 height 19
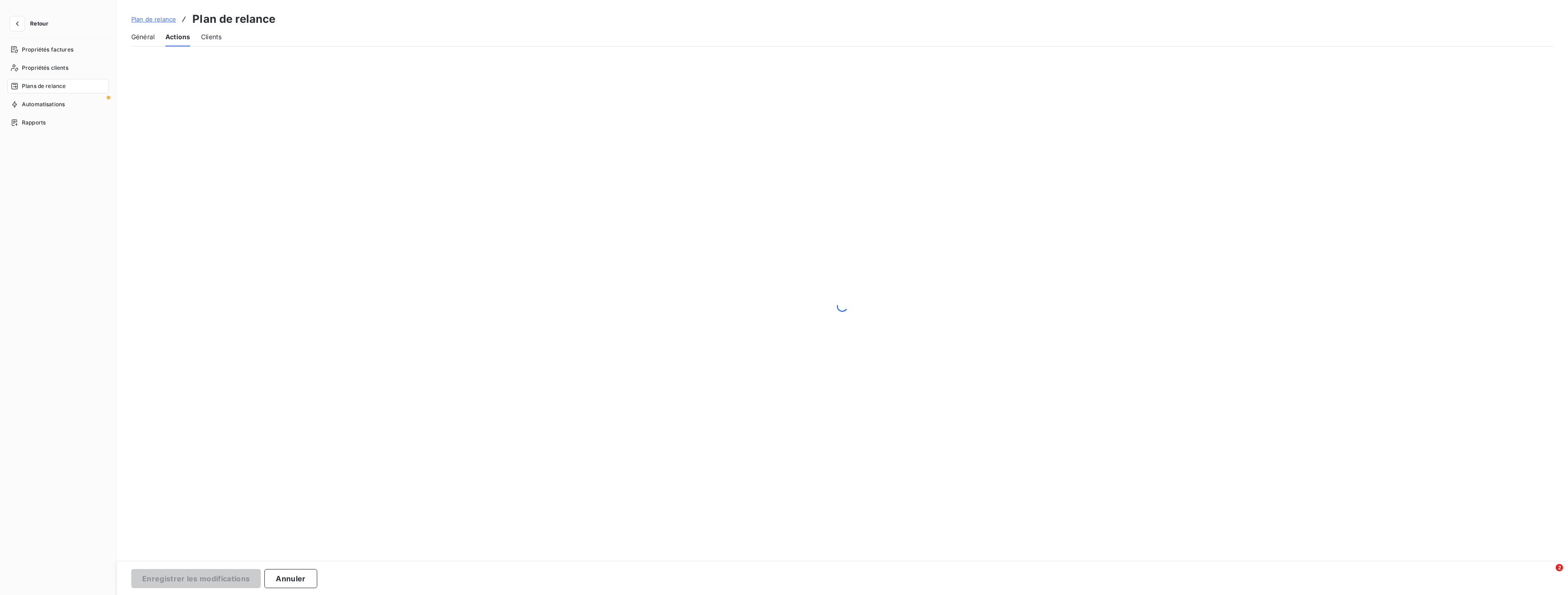
scroll to position [0, 0]
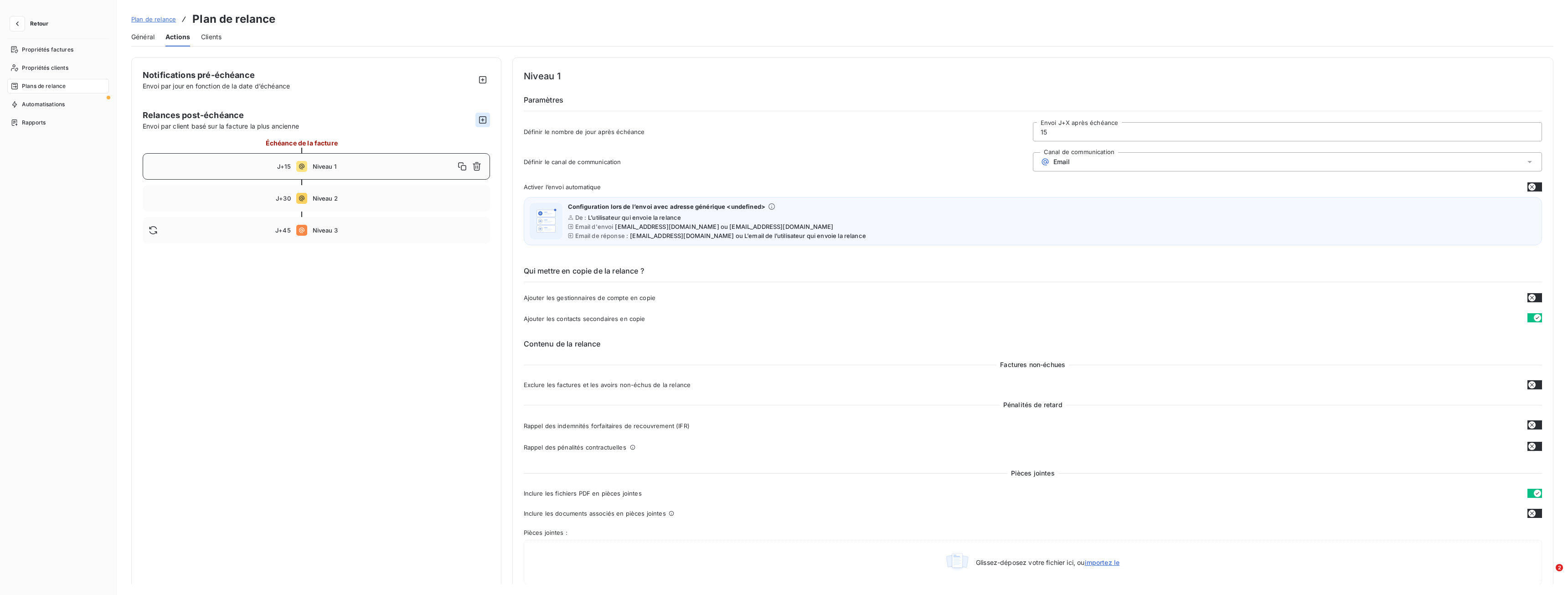
click at [480, 117] on icon "button" at bounding box center [483, 120] width 7 height 7
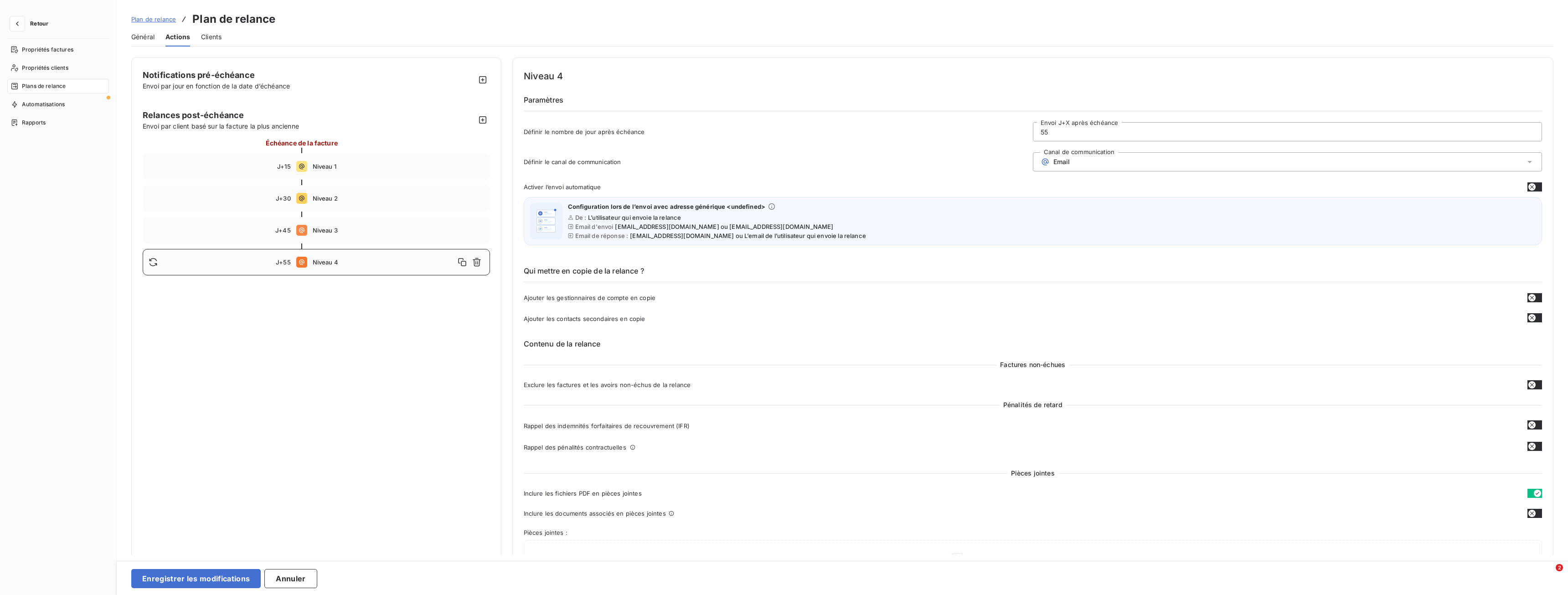
click at [251, 262] on div at bounding box center [212, 262] width 127 height 9
click at [478, 118] on icon "button" at bounding box center [483, 120] width 9 height 9
type input "65"
click at [475, 293] on icon "button" at bounding box center [477, 294] width 9 height 9
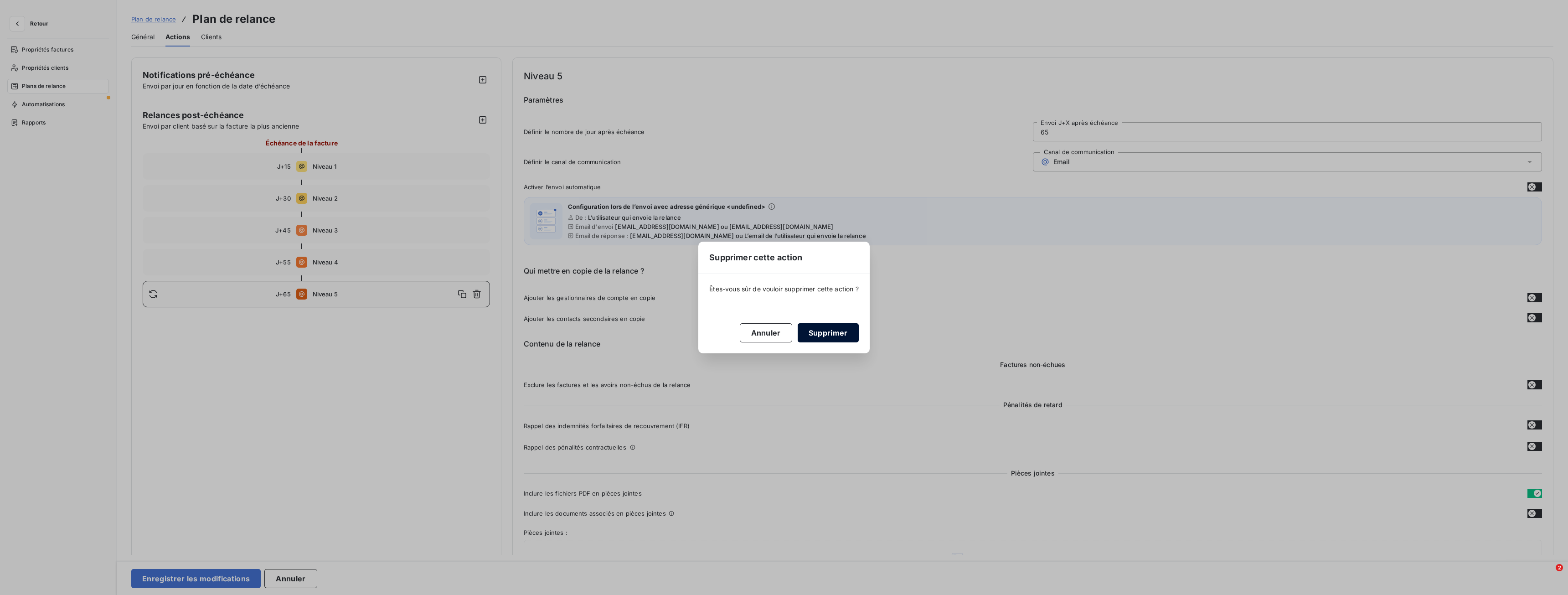
click at [839, 333] on button "Supprimer" at bounding box center [829, 333] width 61 height 19
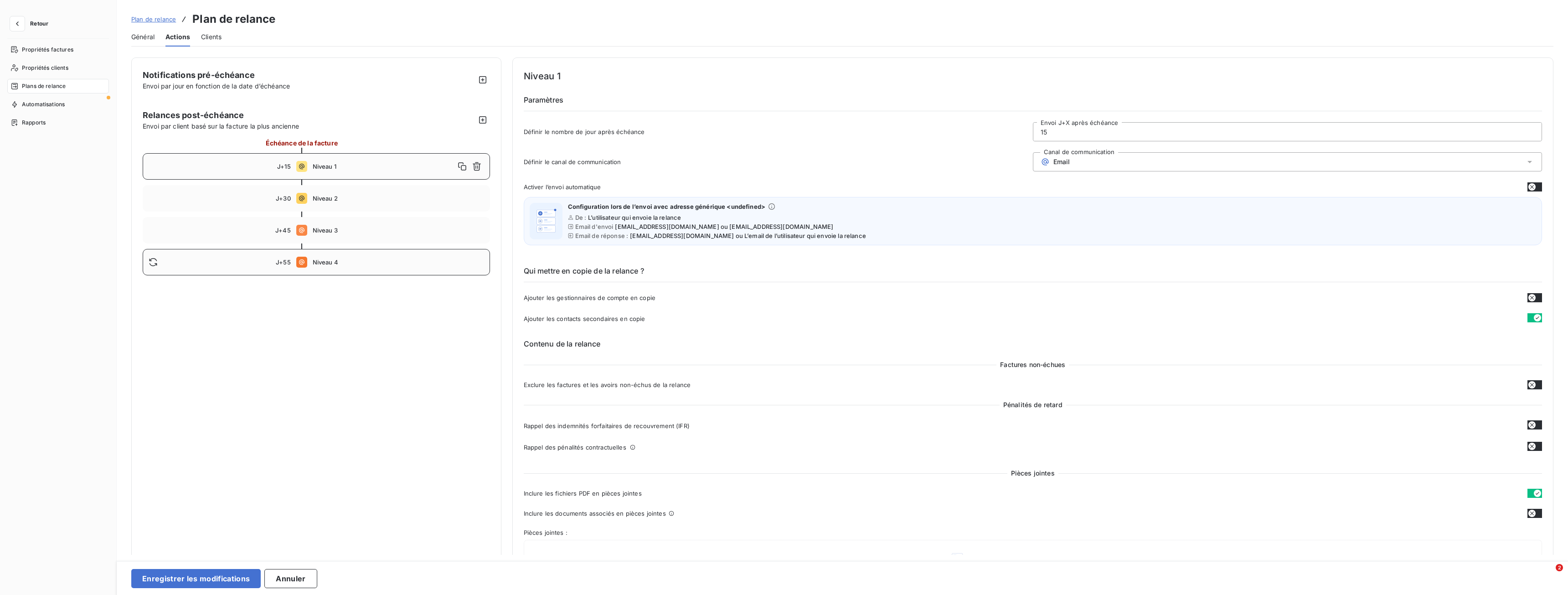
click at [225, 264] on div at bounding box center [212, 262] width 127 height 9
type input "55"
click at [477, 263] on icon "button" at bounding box center [477, 262] width 9 height 9
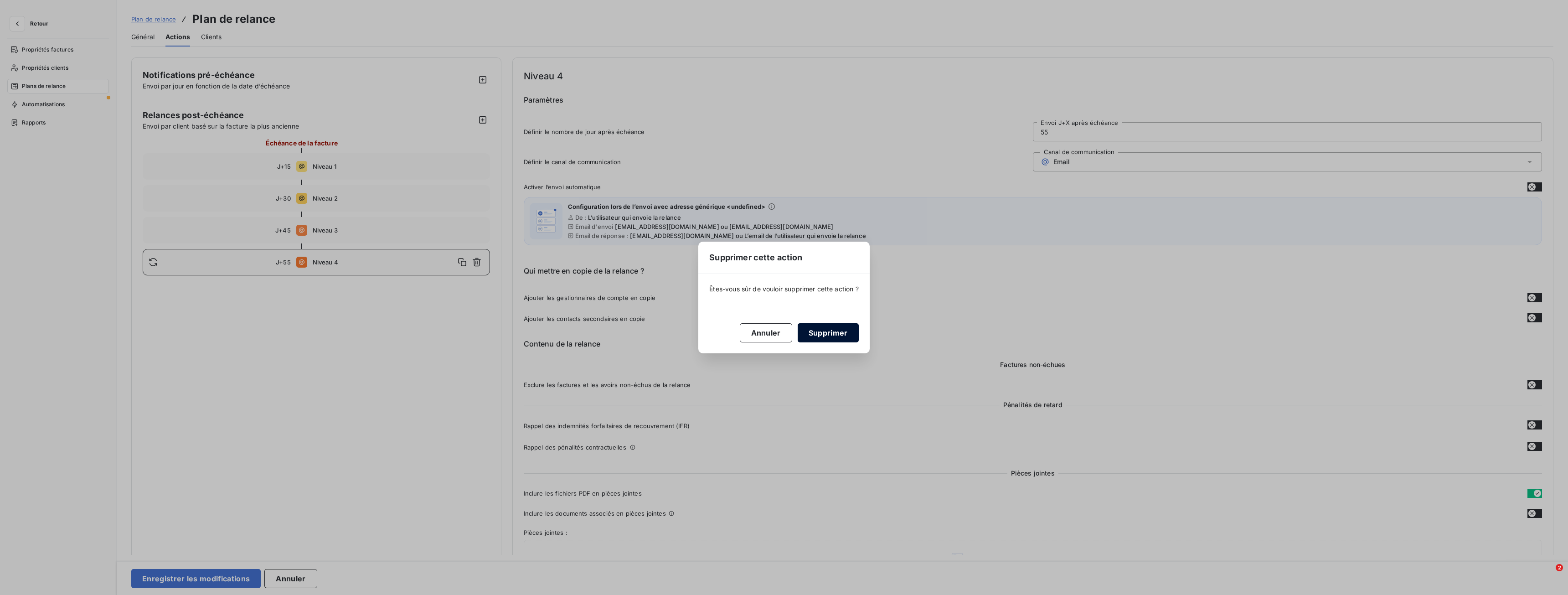
click at [839, 341] on button "Supprimer" at bounding box center [829, 333] width 61 height 19
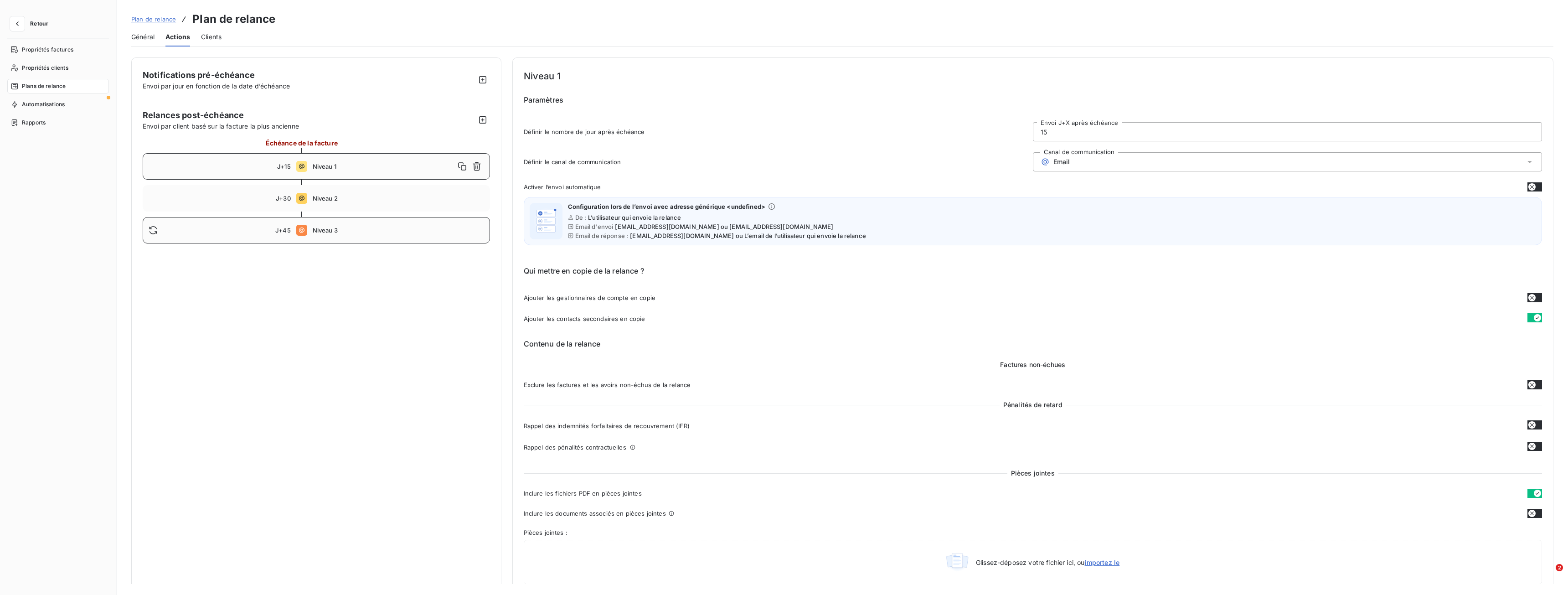
drag, startPoint x: 319, startPoint y: 305, endPoint x: 305, endPoint y: 219, distance: 87.1
click at [357, 222] on div "J+45 Niveau 3" at bounding box center [316, 230] width 348 height 26
type input "45"
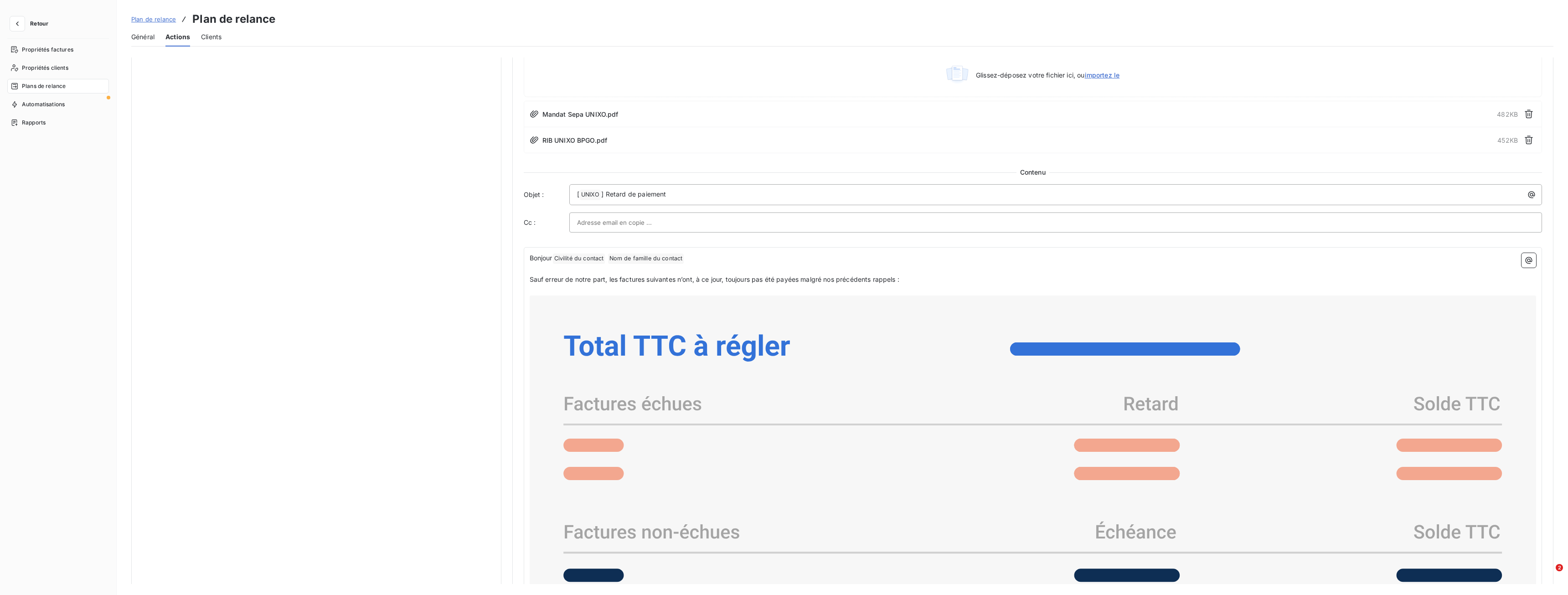
scroll to position [501, 0]
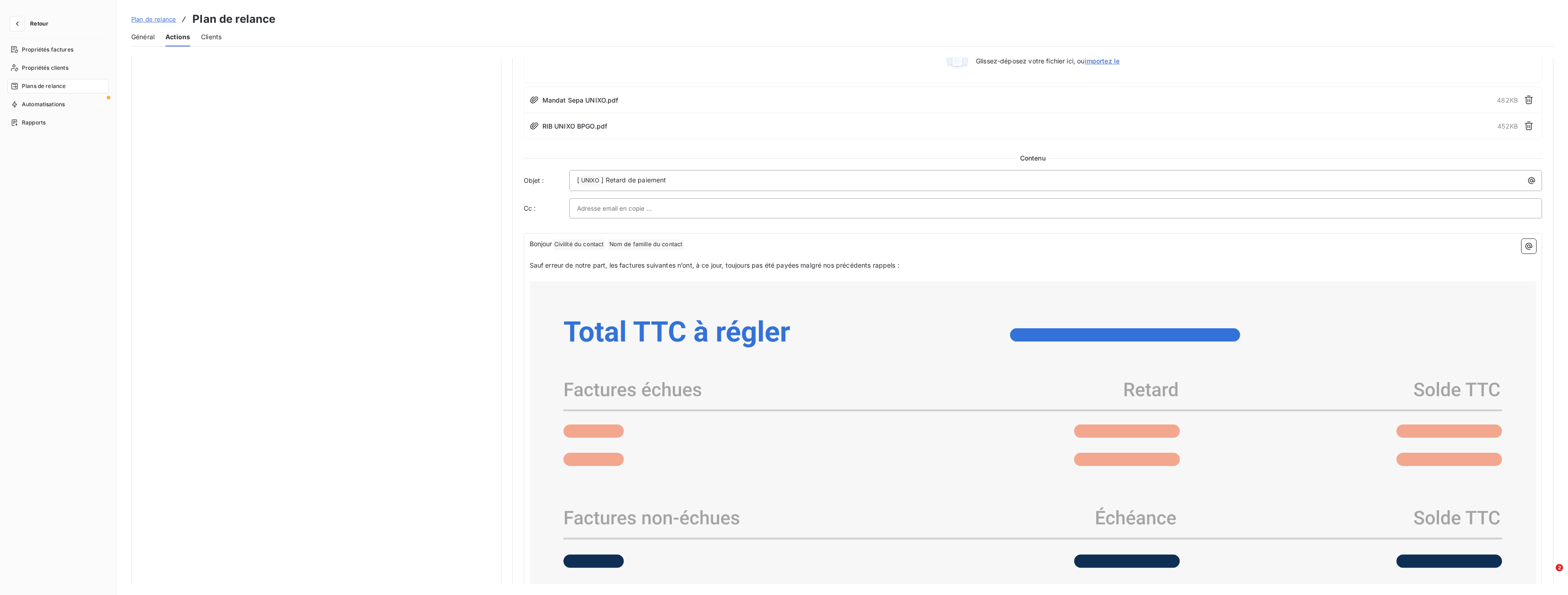
click at [675, 169] on div "Contenu Objet : [ UNIXO ﻿ ] Retard de paiement Cc :" at bounding box center [1033, 186] width 1019 height 65
drag, startPoint x: 669, startPoint y: 179, endPoint x: 609, endPoint y: 173, distance: 60.3
click at [609, 173] on div "[ UNIXO ﻿ ] Retard de paiement" at bounding box center [1056, 181] width 973 height 21
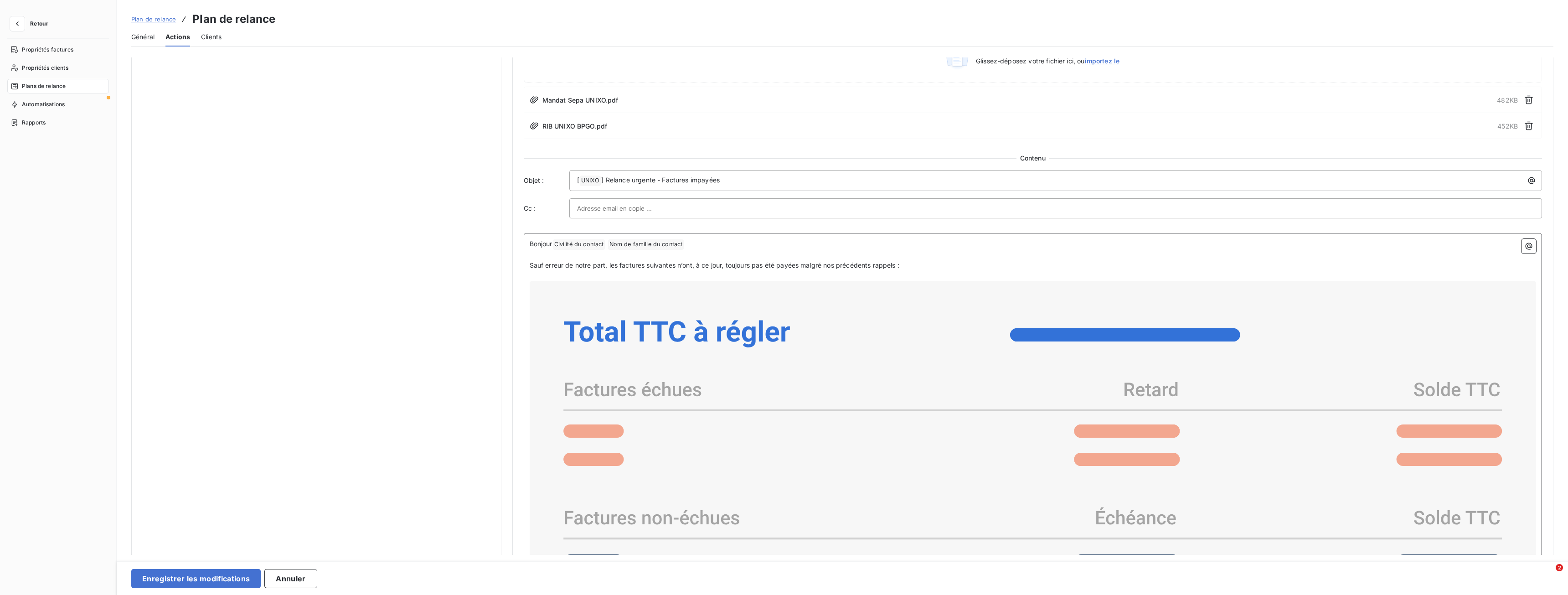
click at [934, 268] on p "Sauf erreur de notre part, les factures suivantes n’ont, à ce jour, toujours pa…" at bounding box center [1034, 266] width 1007 height 11
drag, startPoint x: 924, startPoint y: 264, endPoint x: 516, endPoint y: 267, distance: 408.0
click at [516, 267] on div "Niveau 3 Paramètres Définir le nombre de jour après échéance 45 Envoi J+X après…" at bounding box center [1033, 230] width 1042 height 1350
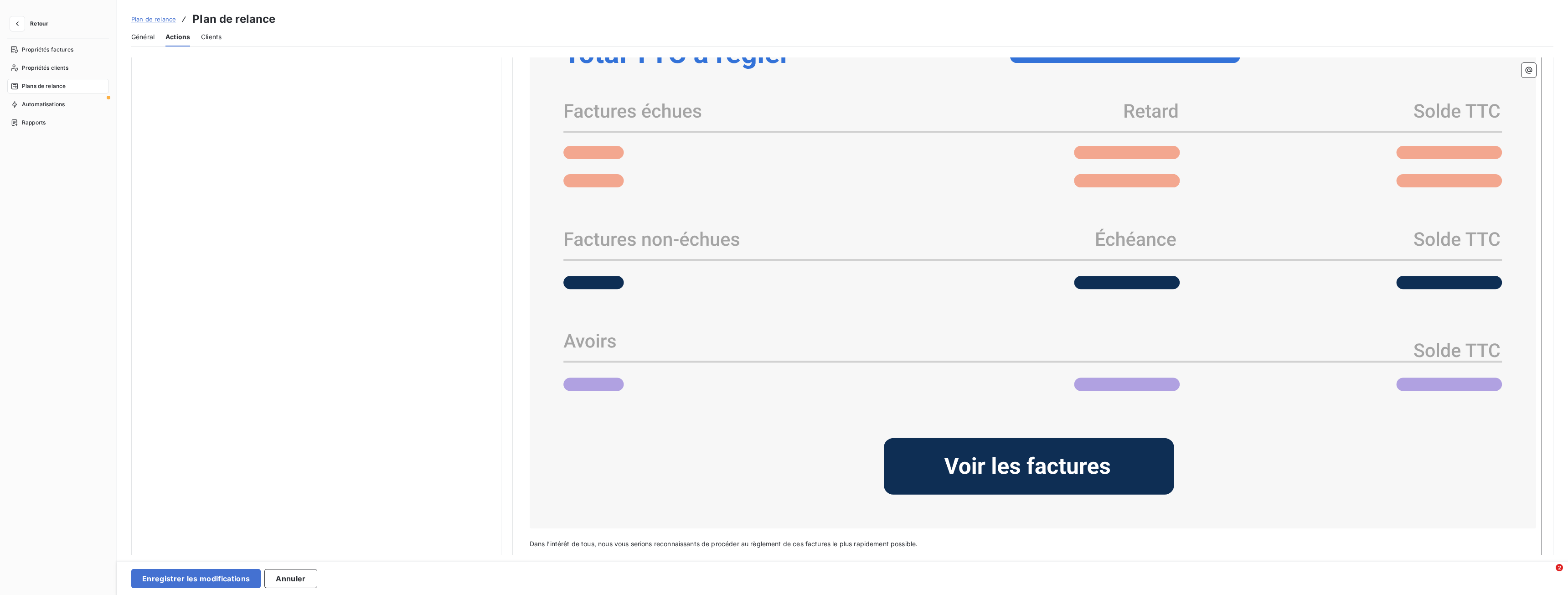
scroll to position [852, 0]
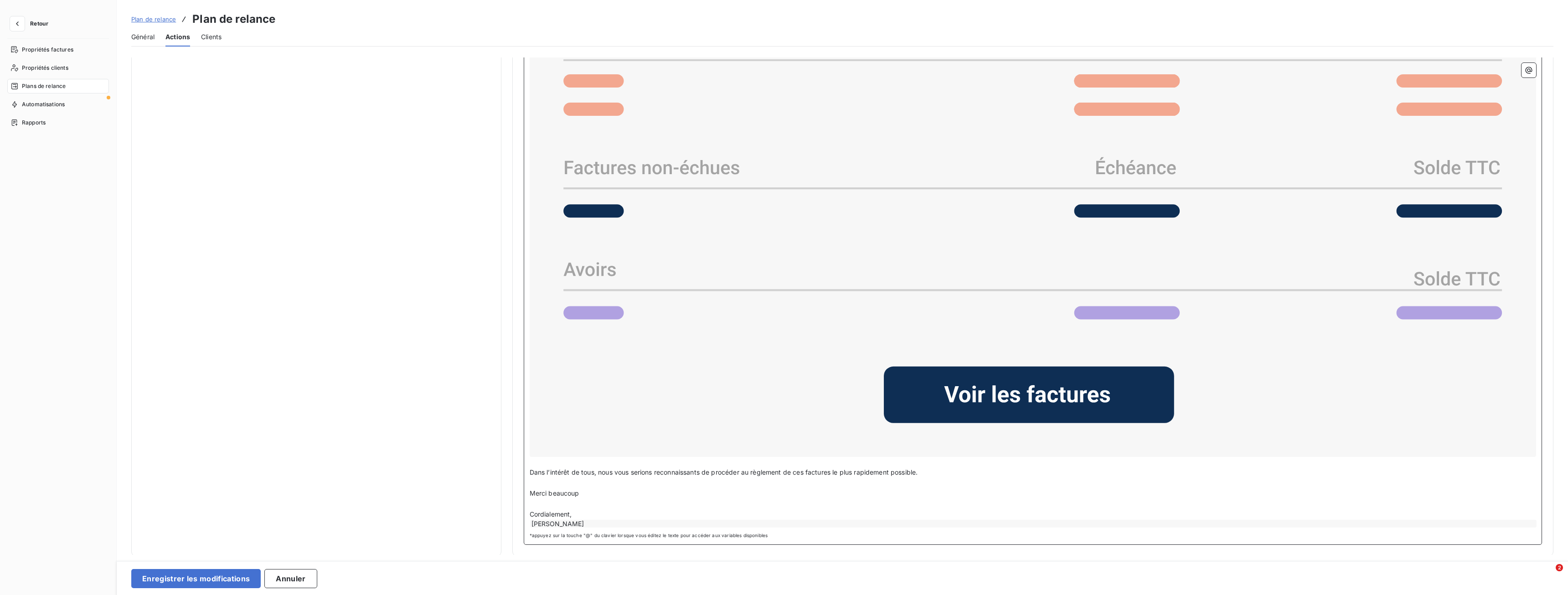
click at [614, 494] on p "Merci beaucoup" at bounding box center [1034, 493] width 1007 height 11
drag, startPoint x: 588, startPoint y: 492, endPoint x: 513, endPoint y: 472, distance: 77.6
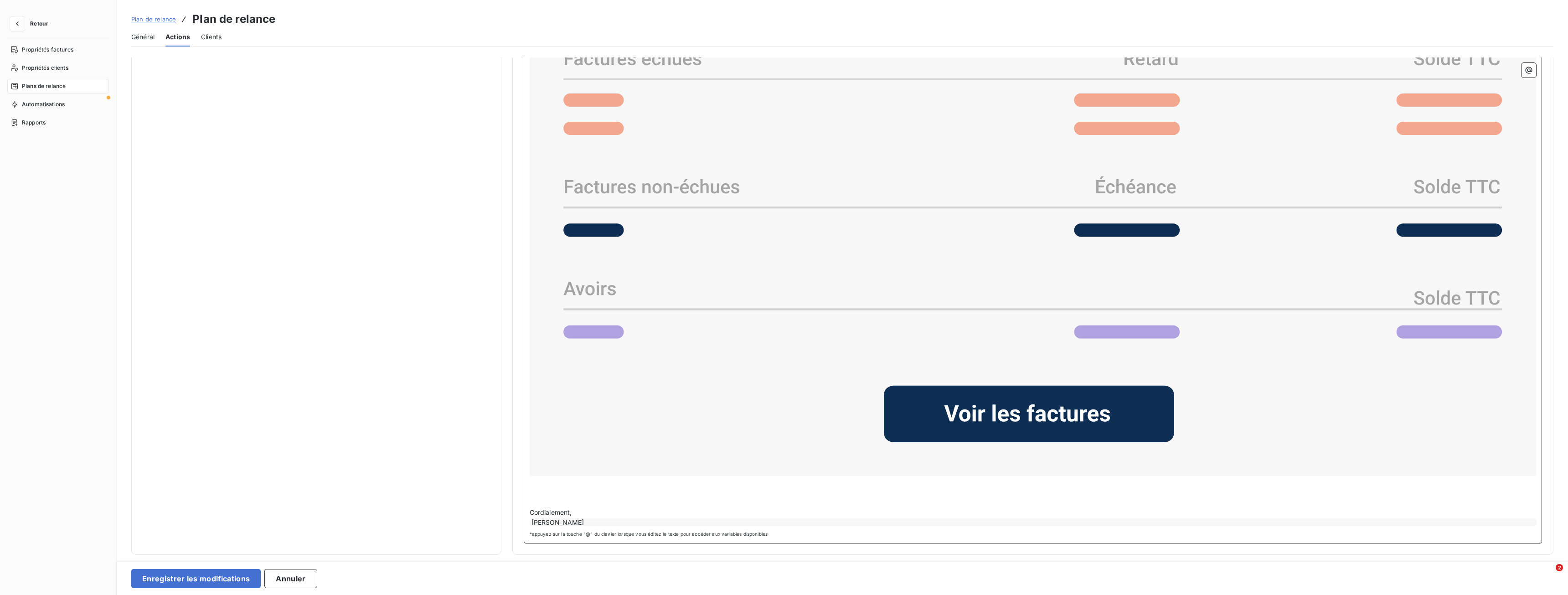
scroll to position [832, 0]
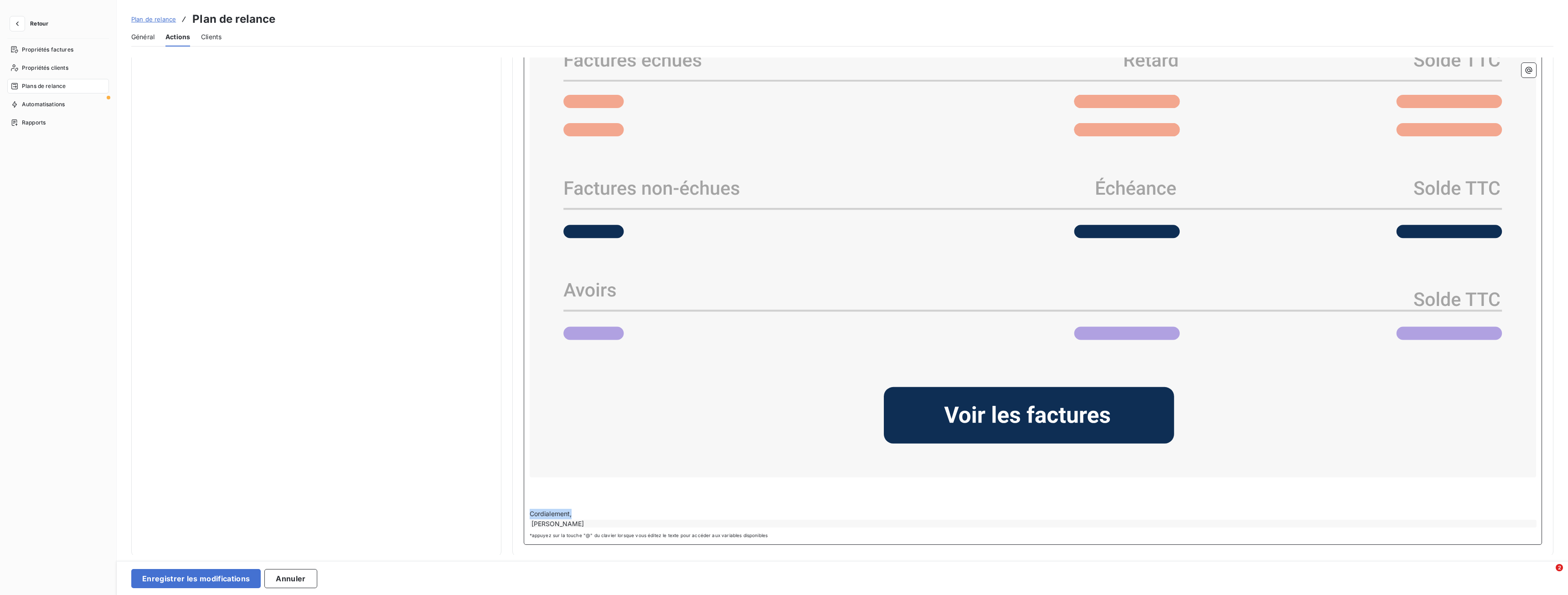
drag, startPoint x: 579, startPoint y: 510, endPoint x: 491, endPoint y: 510, distance: 88.0
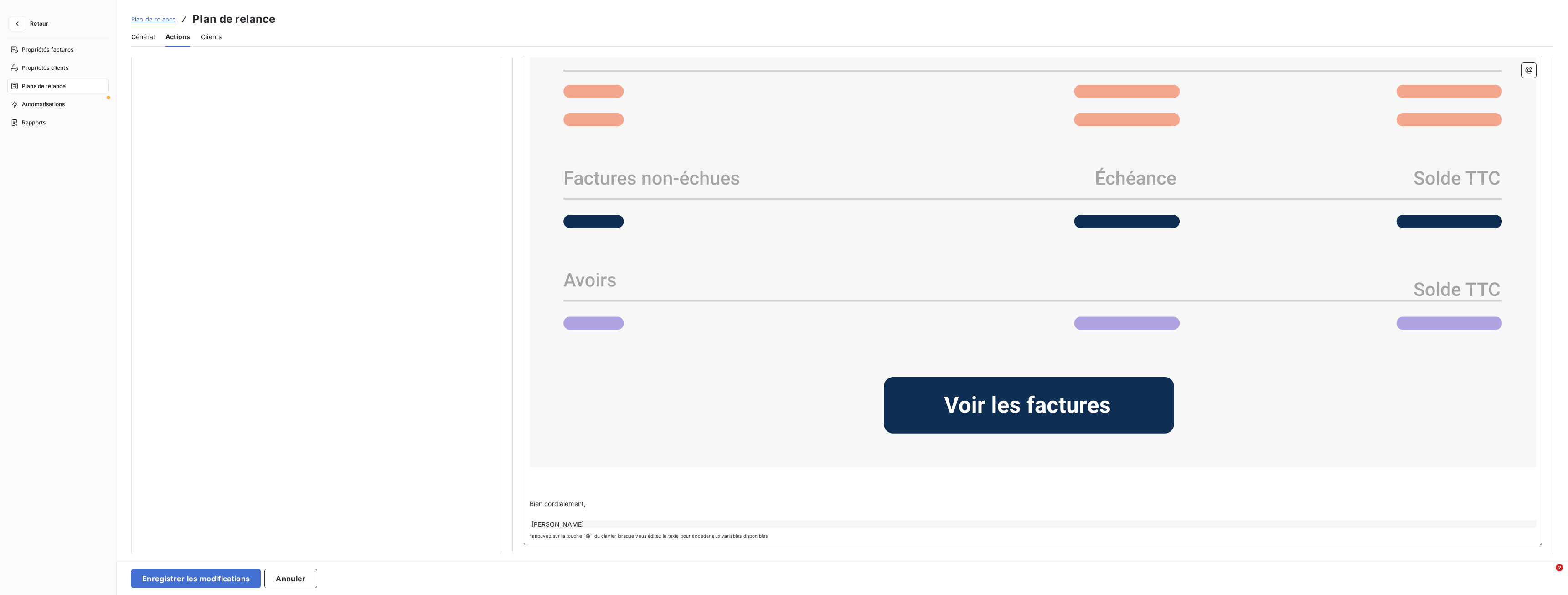
click at [540, 478] on p "﻿" at bounding box center [1034, 483] width 1007 height 11
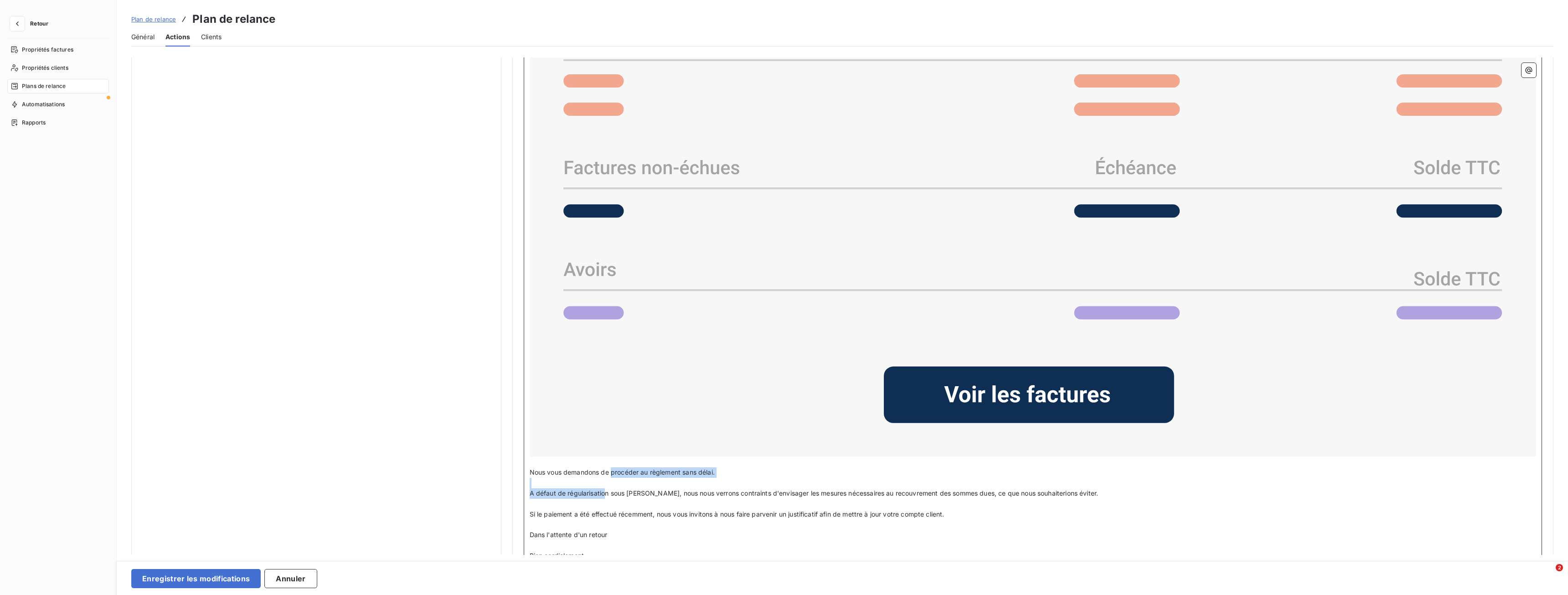
drag, startPoint x: 606, startPoint y: 491, endPoint x: 611, endPoint y: 469, distance: 22.6
click at [611, 469] on div "Bonjour Civilité du contact ﻿ Nom de famille du contact ﻿ ﻿ ﻿ Malgré nos précéd…" at bounding box center [1034, 235] width 1007 height 692
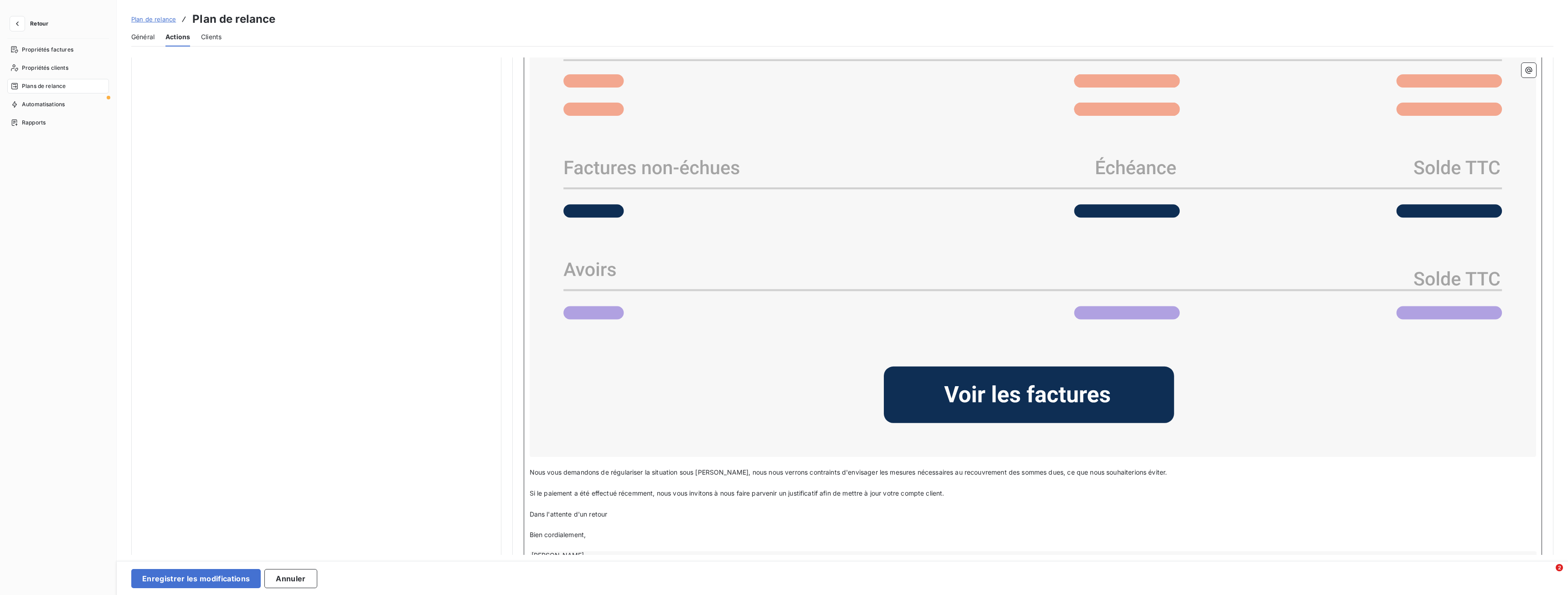
drag, startPoint x: 723, startPoint y: 470, endPoint x: 730, endPoint y: 469, distance: 7.1
click at [724, 470] on span "Nous vous demandons de régulariser la situation sous [PERSON_NAME], nous nous v…" at bounding box center [849, 471] width 638 height 8
drag, startPoint x: 957, startPoint y: 491, endPoint x: 947, endPoint y: 493, distance: 10.2
click at [947, 493] on p "nous nous verrons contraints d'envisager les mesures nécessaires au recouvremen…" at bounding box center [1034, 493] width 1007 height 11
click at [530, 492] on span "nous nous verrons contraints d'envisager les mesures nécessaires au recouvremen…" at bounding box center [738, 492] width 415 height 8
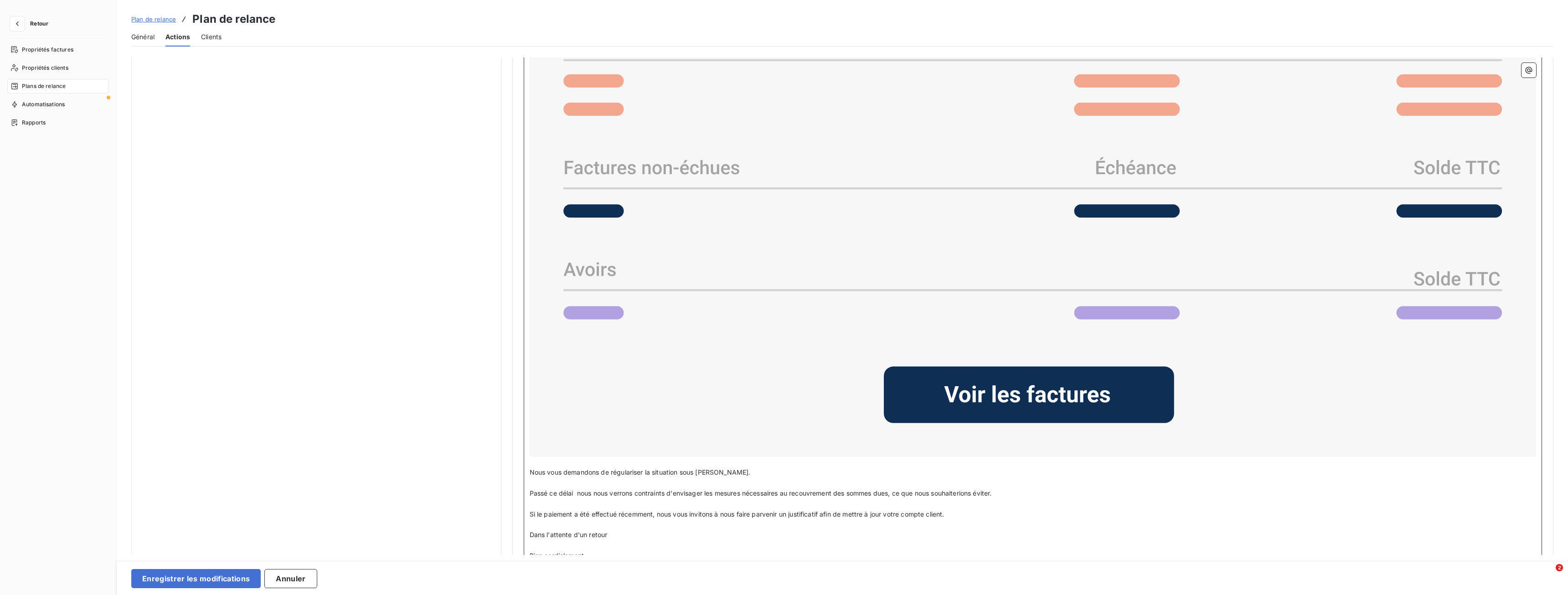
click at [739, 471] on p "Nous vous demandons de régulariser la situation sous [PERSON_NAME]." at bounding box center [1034, 472] width 1007 height 11
click at [575, 493] on span "Passé ce délai nous nous verrons contraints d'envisager les mesures nécessaires…" at bounding box center [761, 492] width 463 height 8
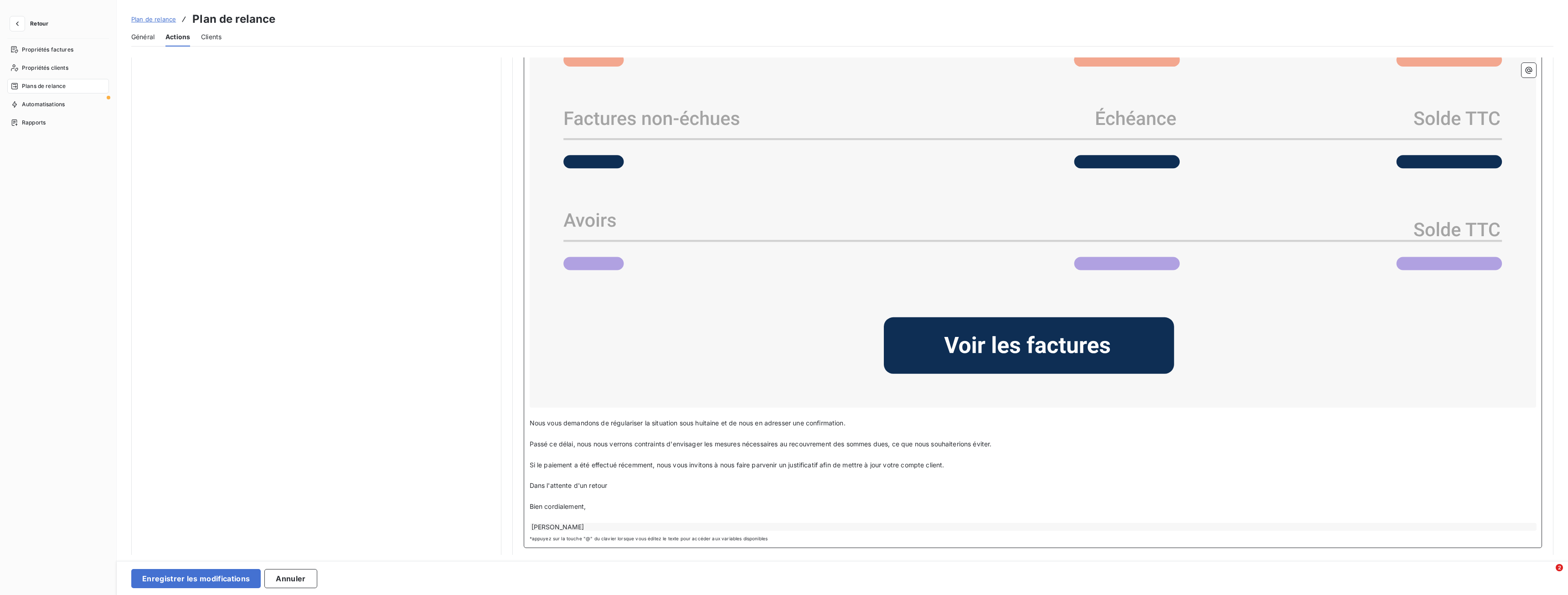
scroll to position [904, 0]
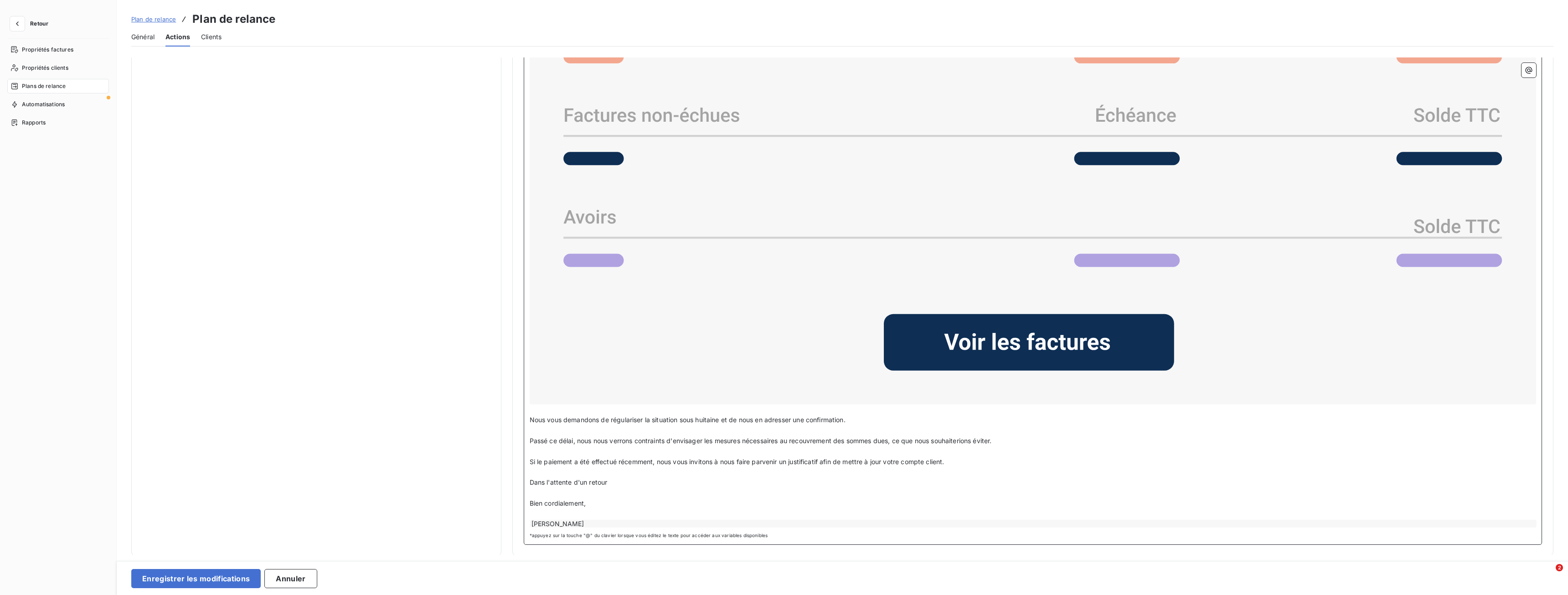
drag, startPoint x: 620, startPoint y: 481, endPoint x: 577, endPoint y: 480, distance: 43.0
click at [577, 480] on p "Dans l'attente d'un retour" at bounding box center [1034, 483] width 1007 height 11
drag, startPoint x: 705, startPoint y: 438, endPoint x: 683, endPoint y: 435, distance: 22.2
click at [683, 436] on p "Passé ce délai, nous nous verrons contraints d'envisager les mesures nécessaire…" at bounding box center [1034, 441] width 1007 height 11
click at [638, 484] on p "Dans l'attente de votre retour," at bounding box center [1034, 483] width 1007 height 11
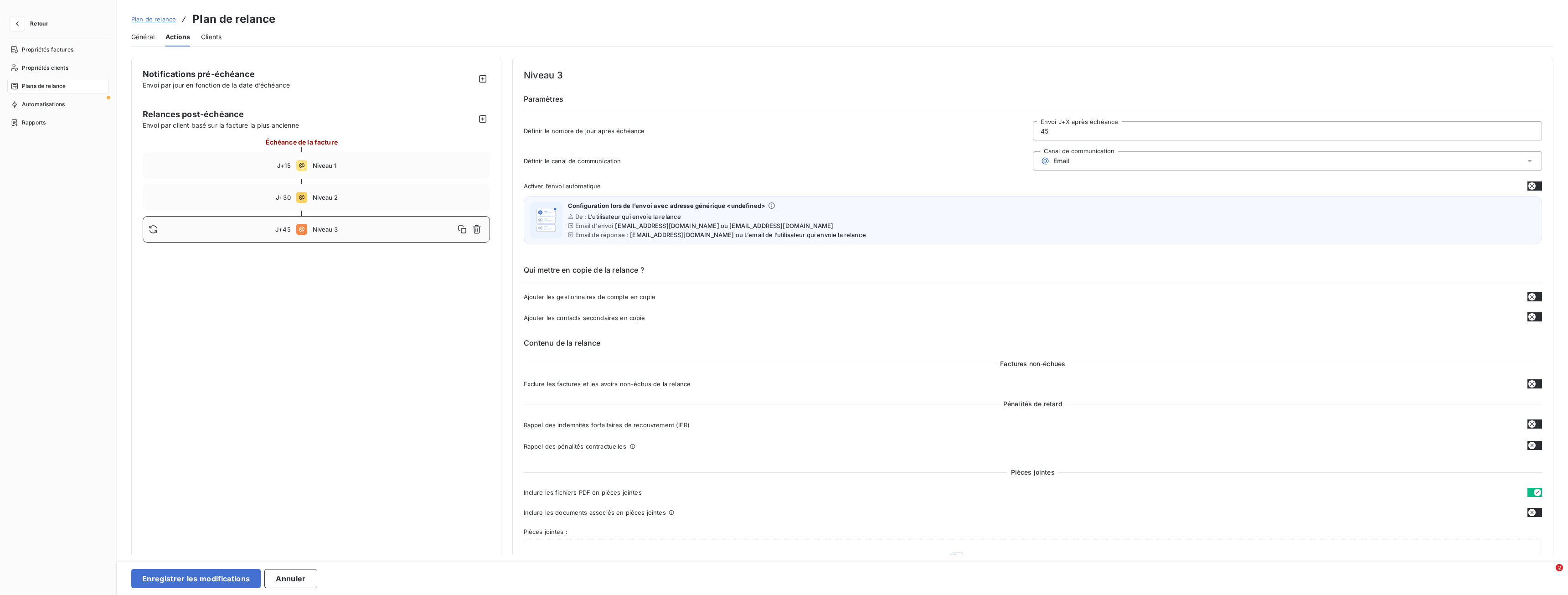
scroll to position [0, 0]
click at [204, 582] on button "Enregistrer les modifications" at bounding box center [196, 578] width 130 height 19
click at [211, 32] on span "Clients" at bounding box center [210, 37] width 20 height 9
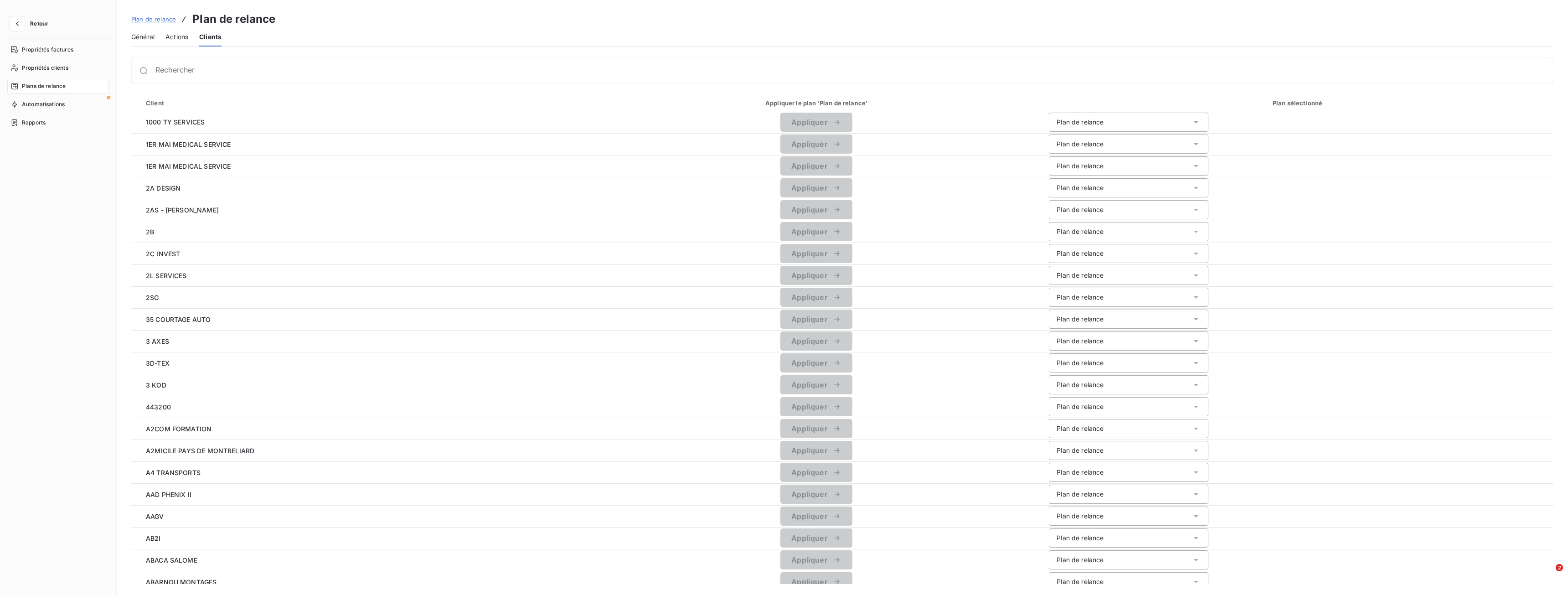
click at [173, 33] on span "Actions" at bounding box center [177, 37] width 23 height 9
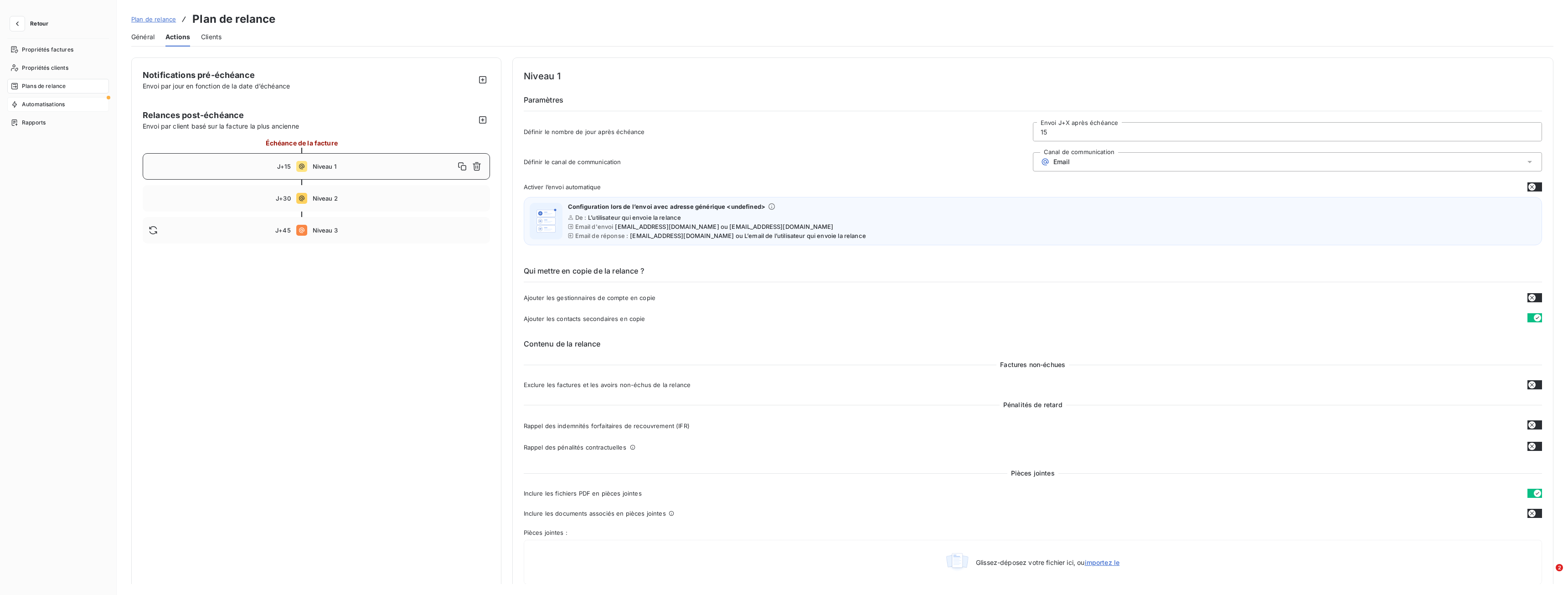
click at [39, 101] on span "Automatisations" at bounding box center [43, 103] width 43 height 8
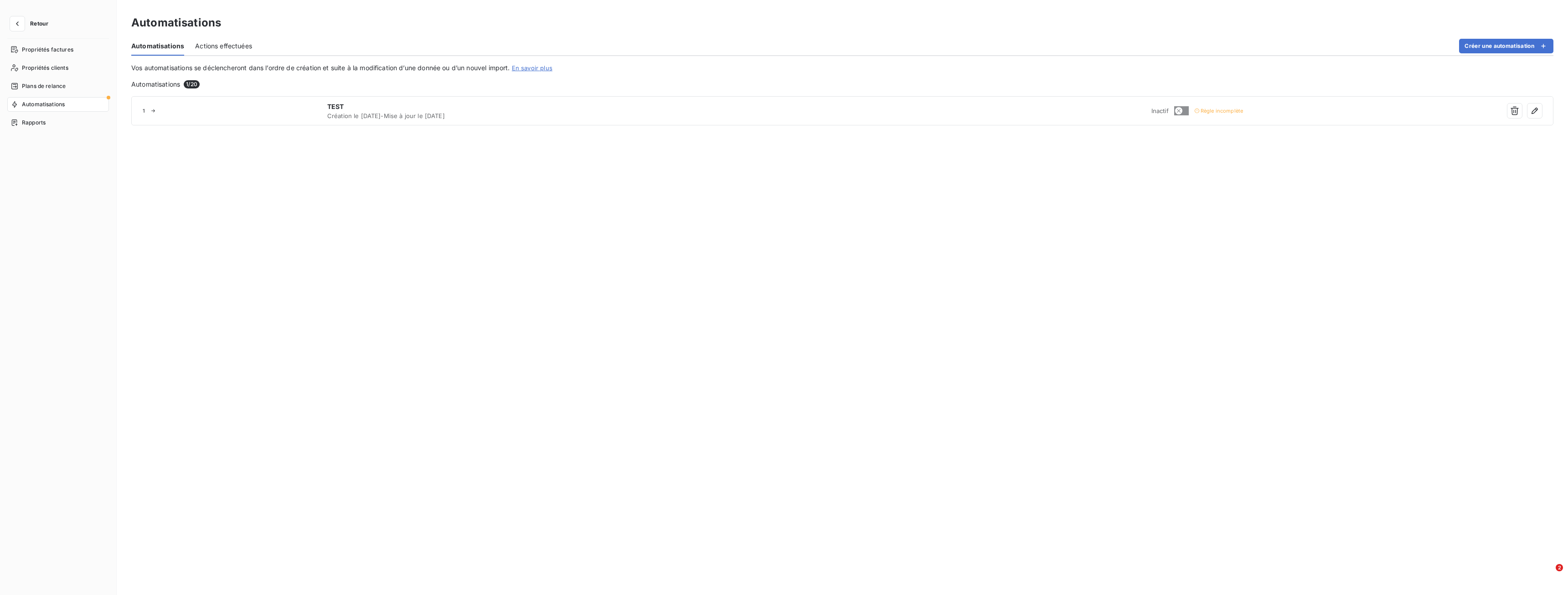
click at [216, 46] on span "Actions effectuées" at bounding box center [223, 46] width 57 height 9
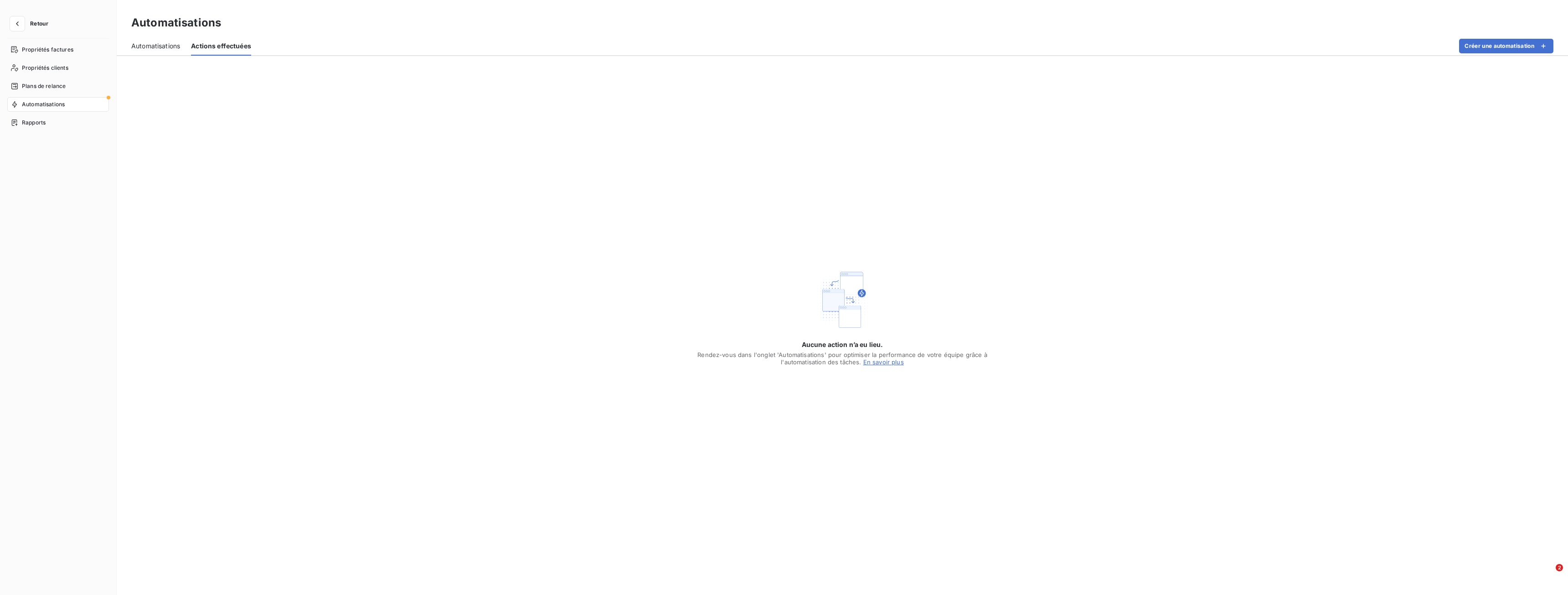
click at [158, 42] on span "Automatisations" at bounding box center [156, 46] width 49 height 9
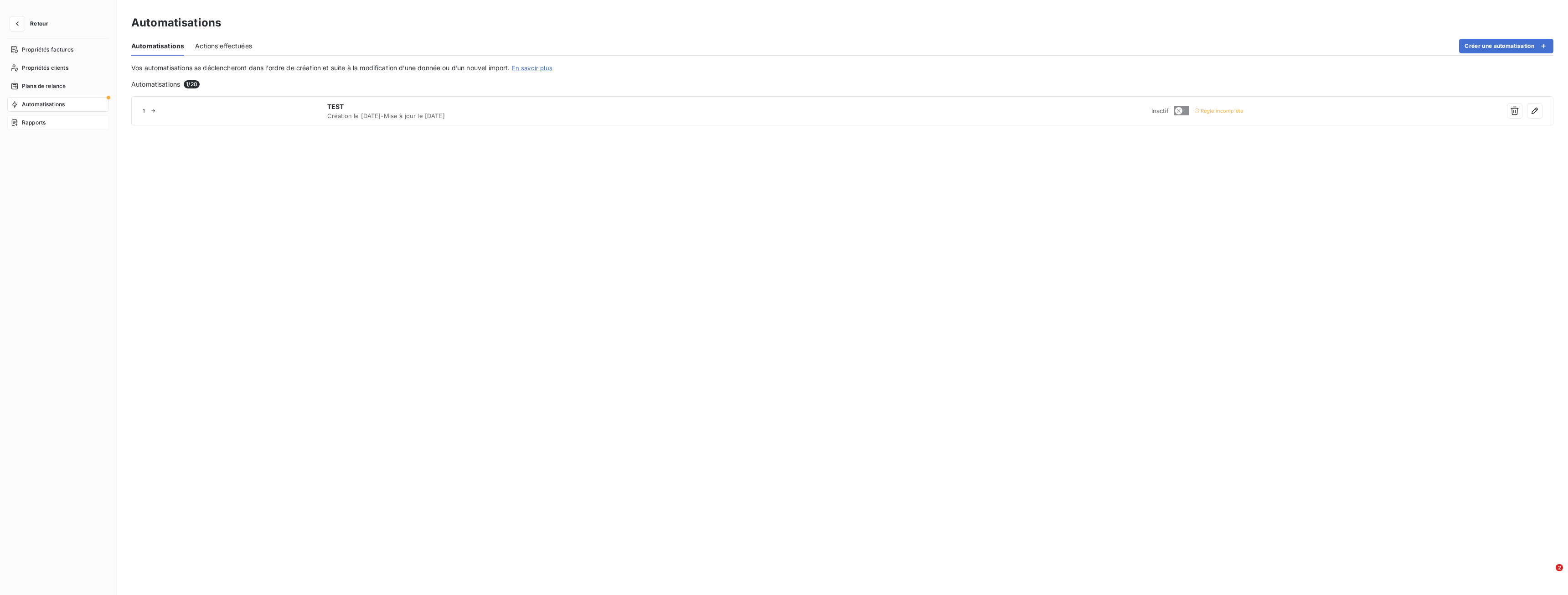
click at [30, 120] on span "Rapports" at bounding box center [33, 122] width 24 height 8
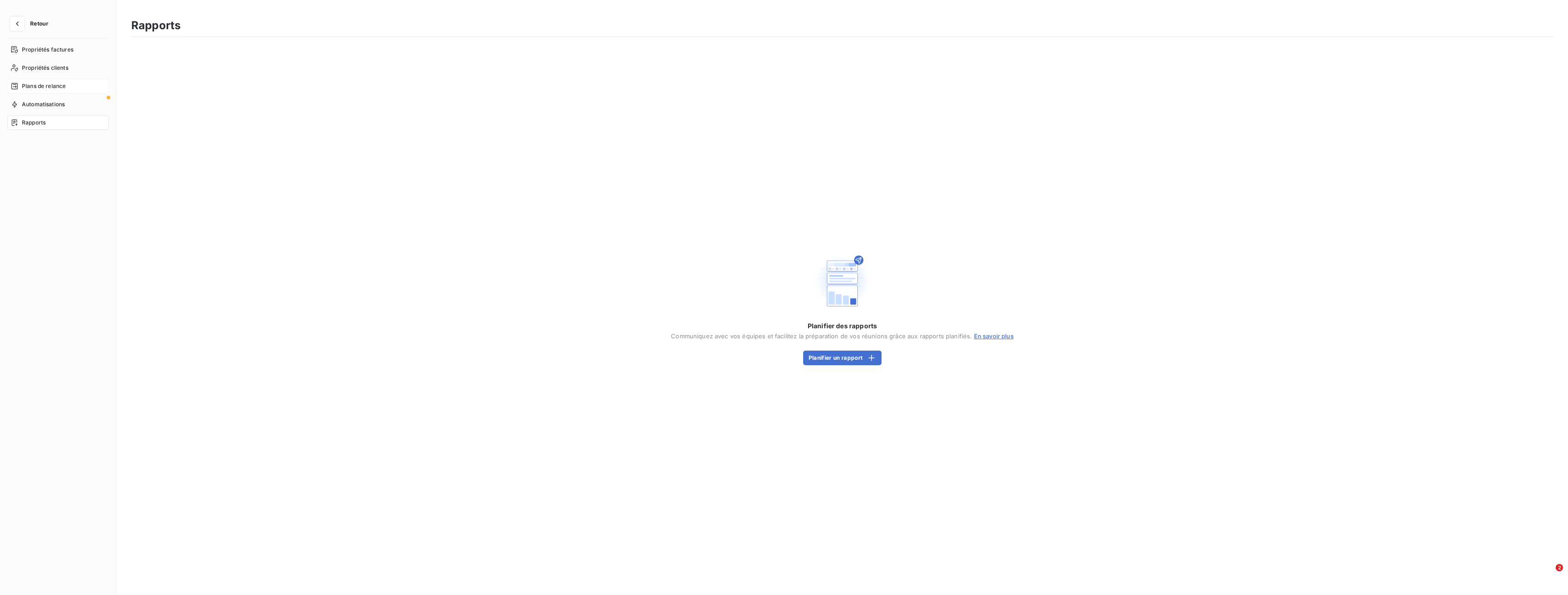
click at [41, 81] on div "Plans de relance" at bounding box center [58, 86] width 102 height 15
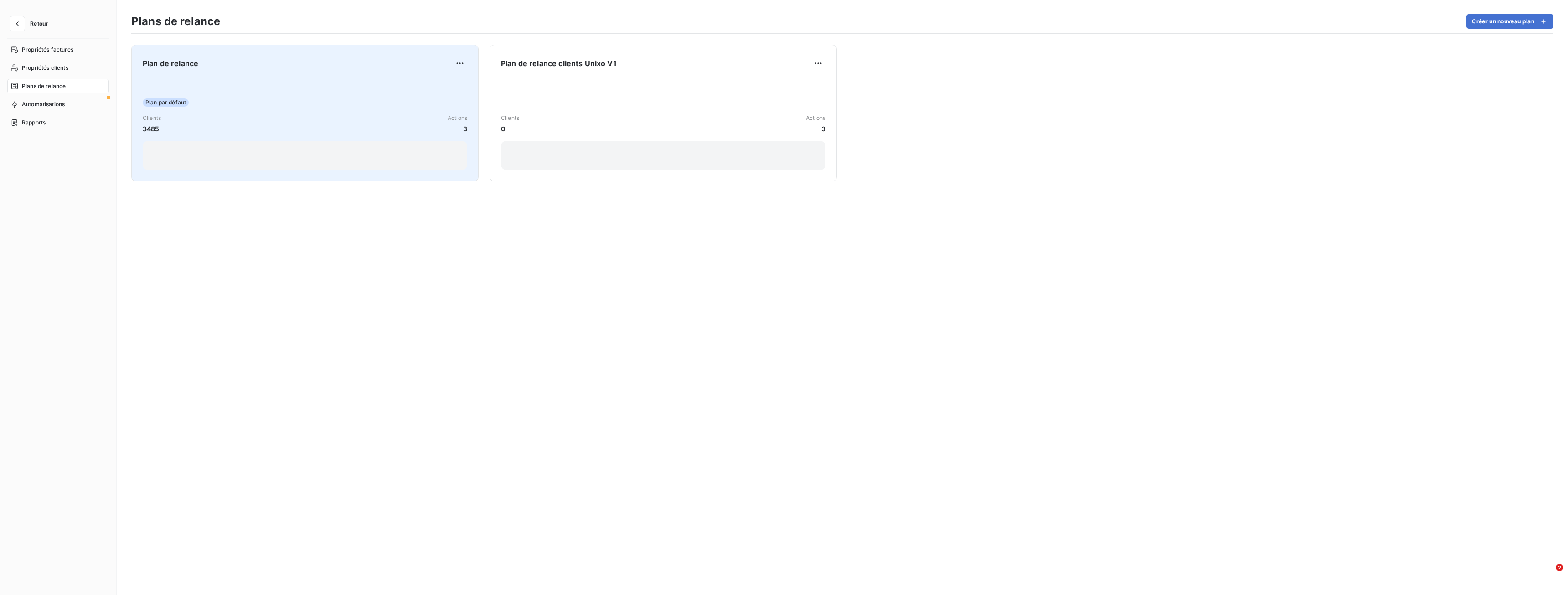
click at [198, 96] on div "Plan par défaut Clients 3485 Actions 3" at bounding box center [305, 124] width 325 height 92
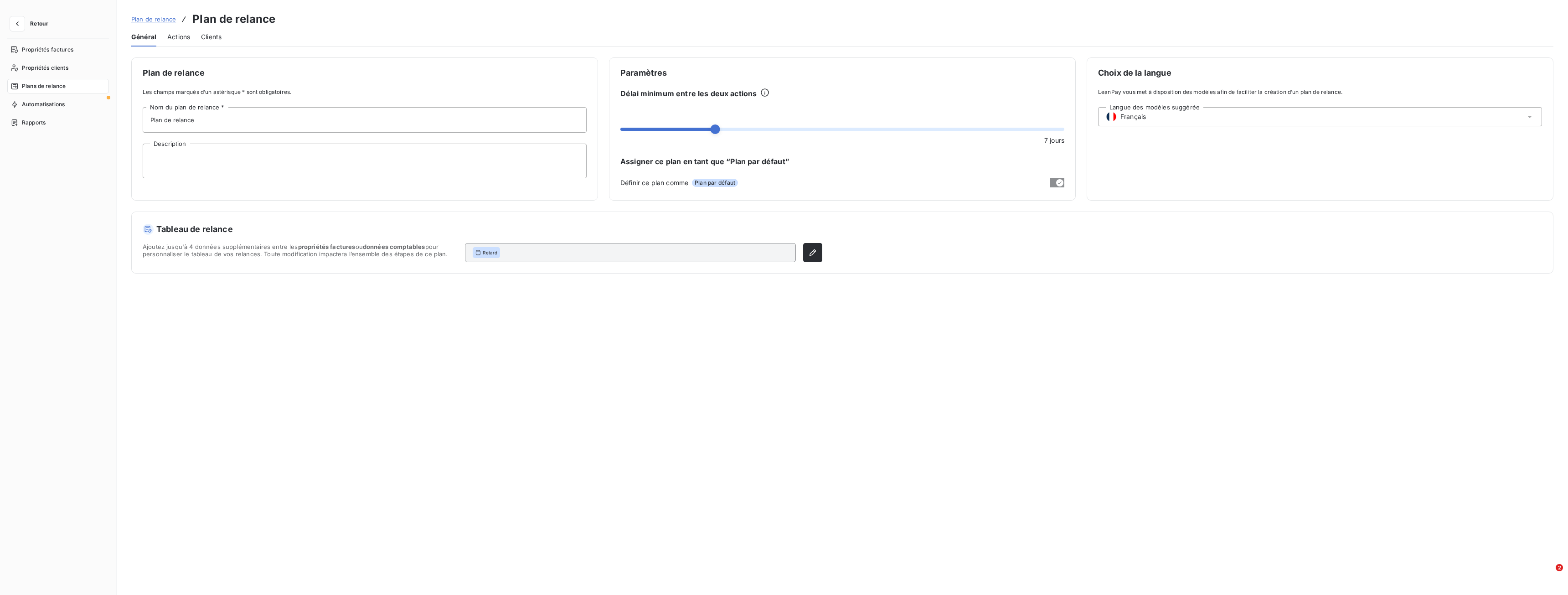
click at [188, 37] on span "Actions" at bounding box center [179, 37] width 23 height 9
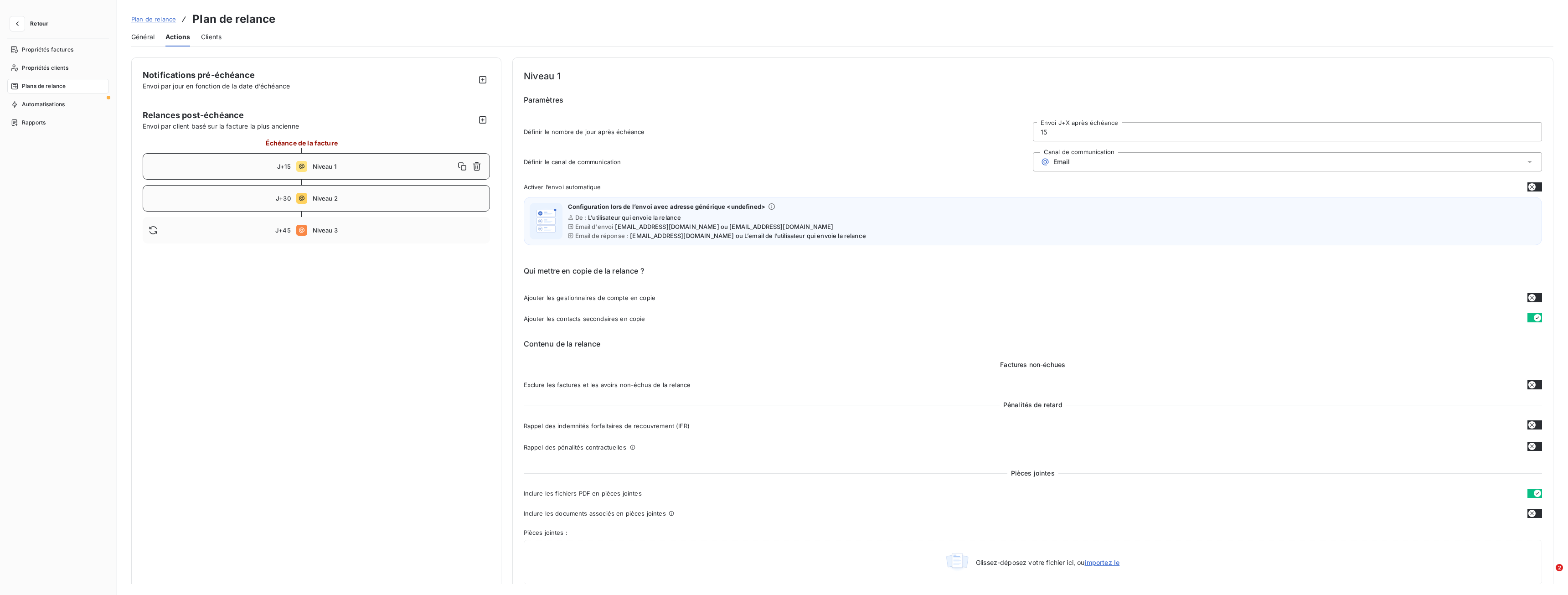
click at [340, 203] on div "J+30 Niveau 2" at bounding box center [316, 198] width 348 height 26
click at [345, 159] on div "J+15 Niveau 1" at bounding box center [316, 166] width 348 height 26
click at [332, 202] on span "Niveau 2" at bounding box center [399, 198] width 172 height 7
click at [297, 228] on icon at bounding box center [301, 230] width 11 height 11
type input "45"
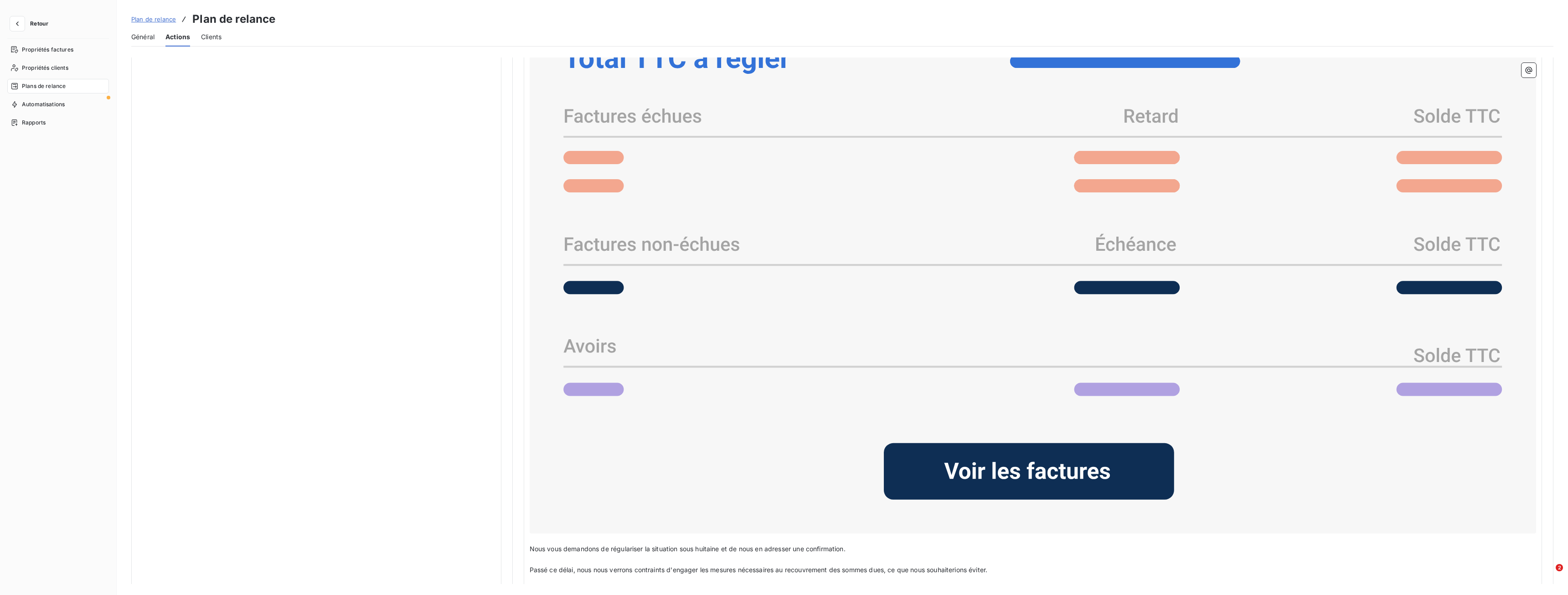
scroll to position [875, 0]
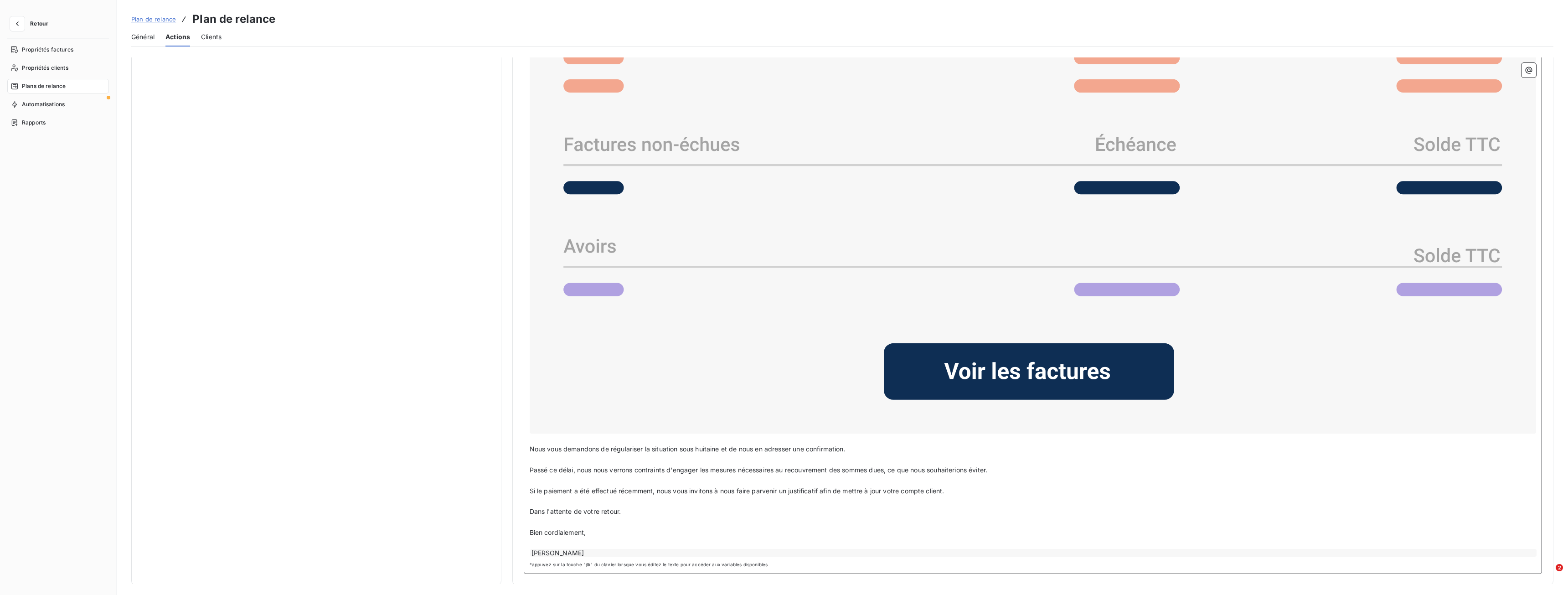
click at [772, 490] on span "Si le paiement a été effectué récemment, nous vous invitons à nous faire parven…" at bounding box center [738, 491] width 415 height 8
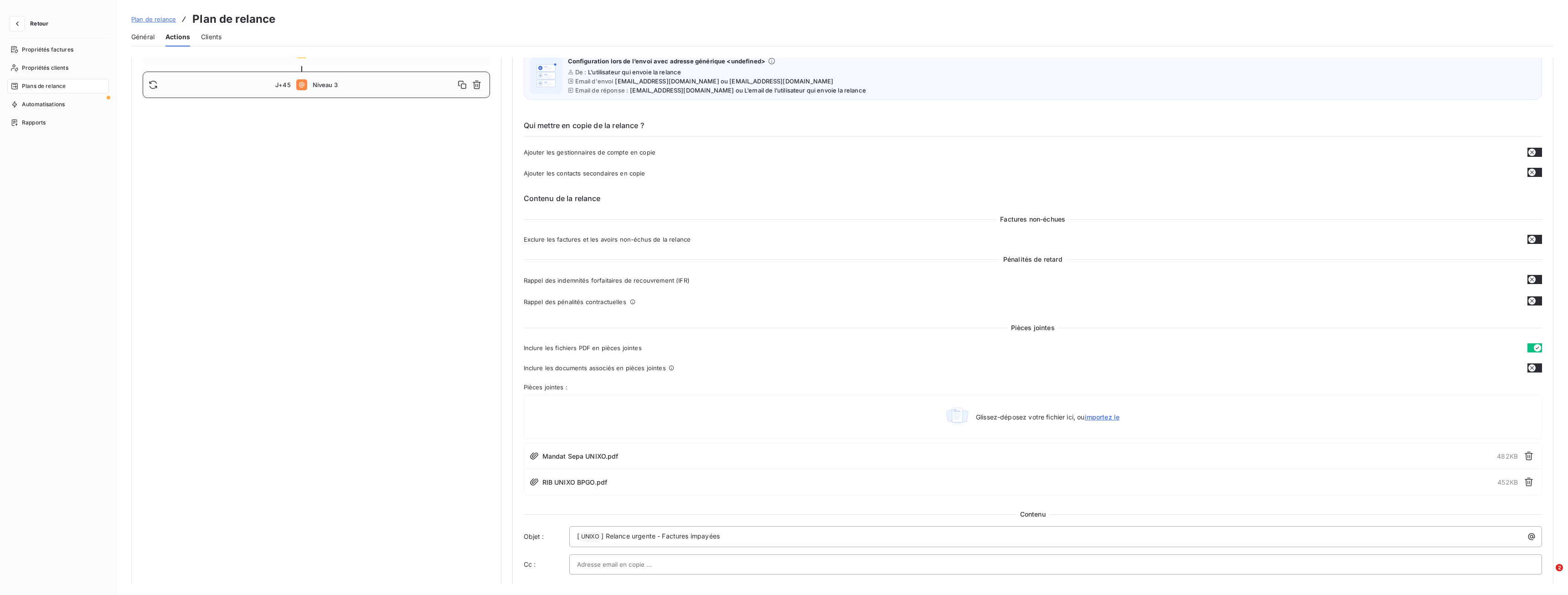
scroll to position [0, 0]
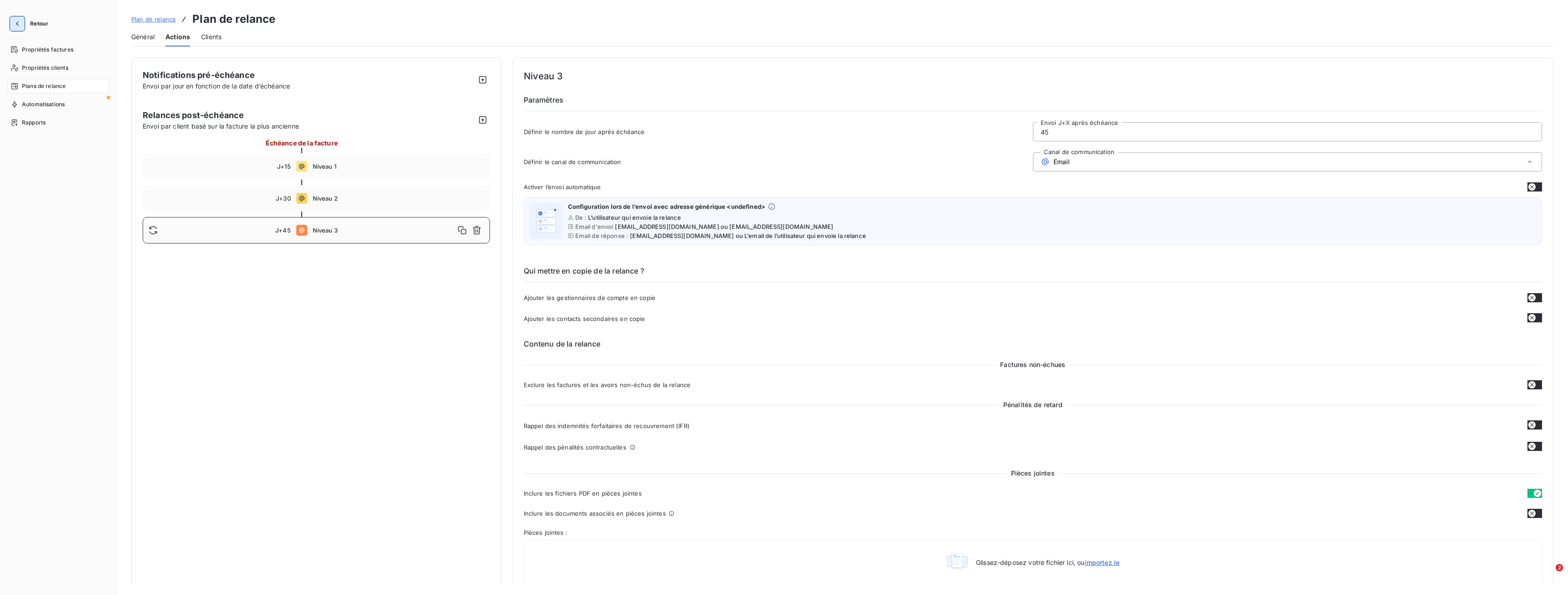
click at [17, 17] on button "button" at bounding box center [17, 24] width 15 height 15
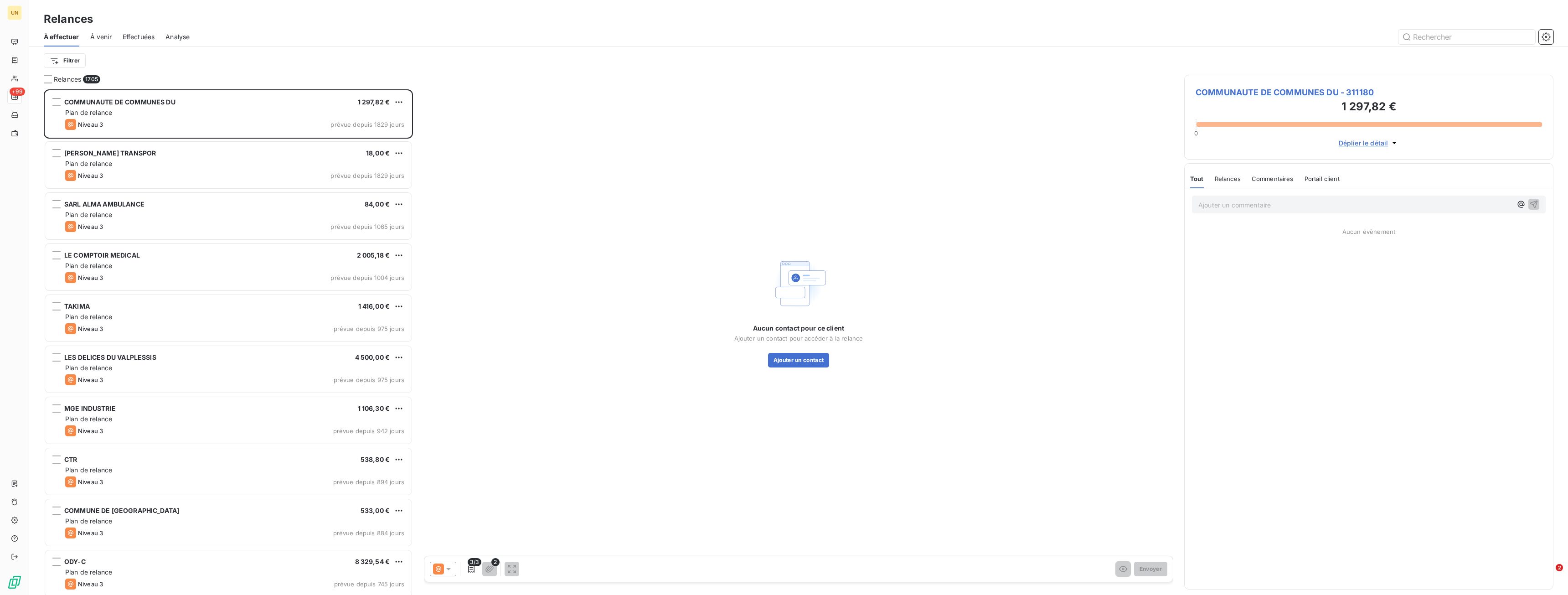
scroll to position [499, 363]
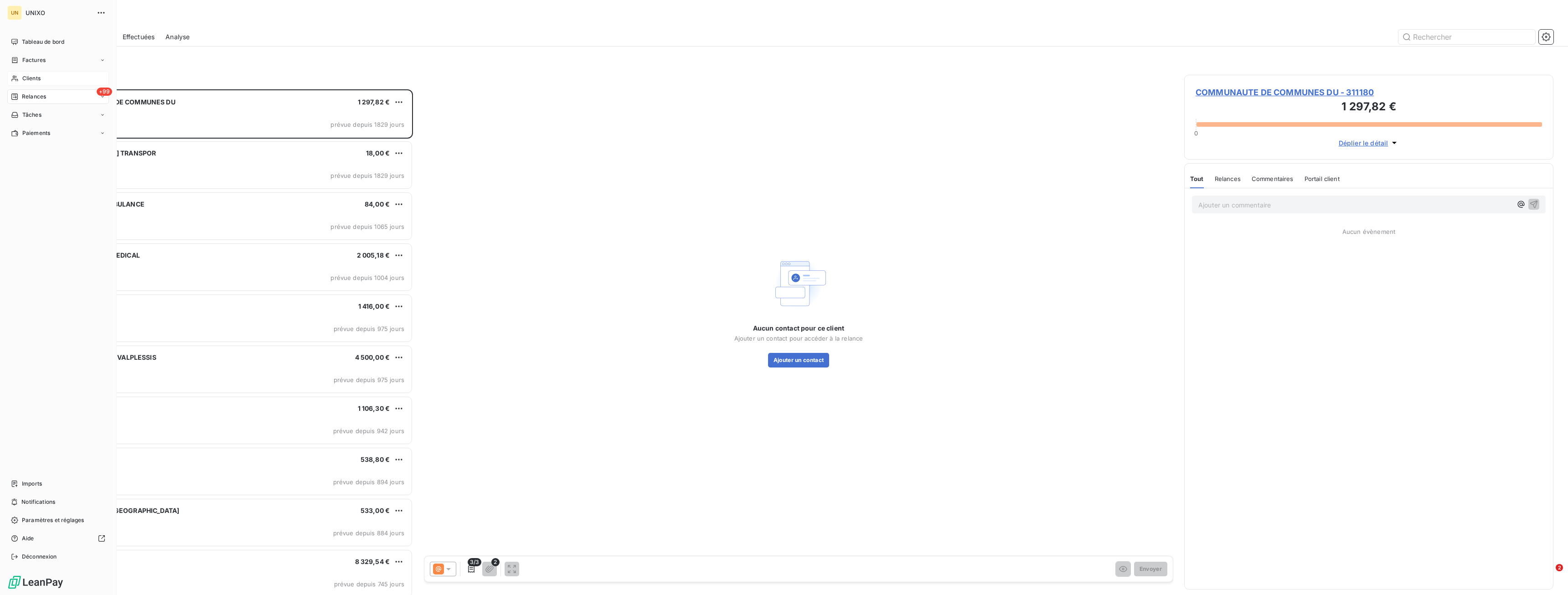
click at [31, 77] on span "Clients" at bounding box center [31, 78] width 18 height 8
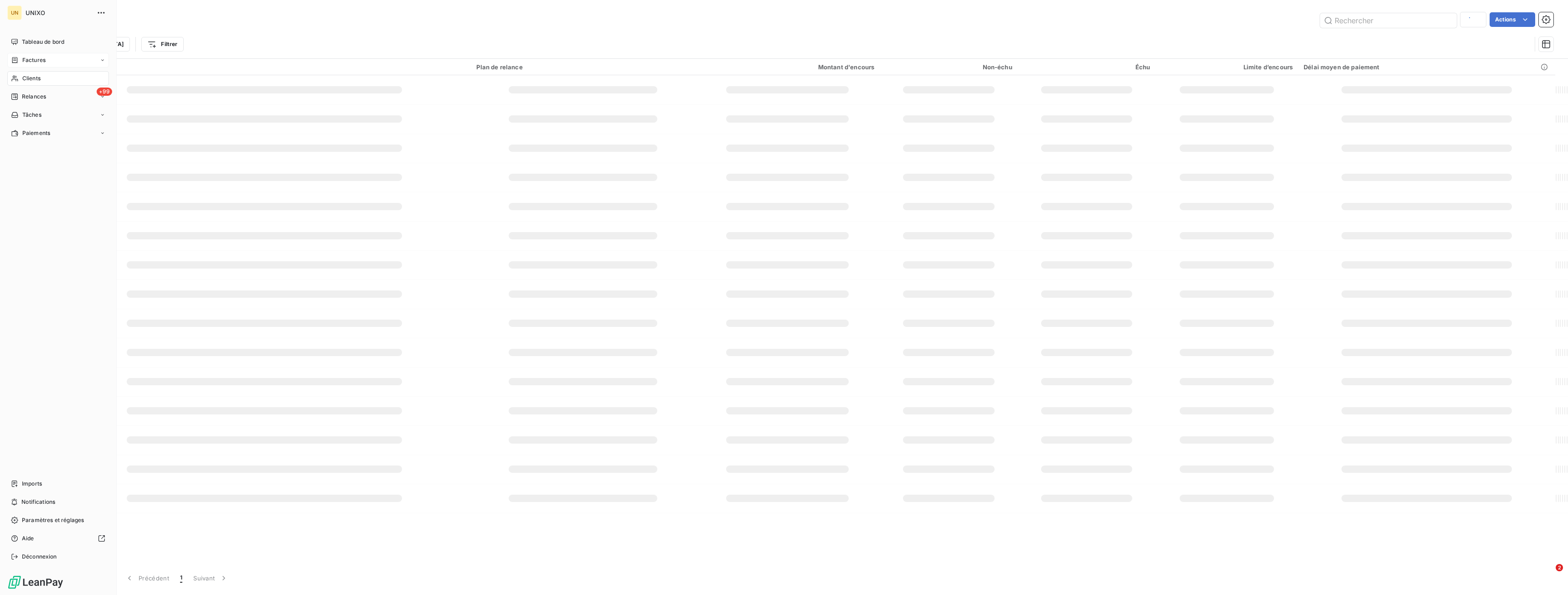
click at [35, 58] on span "Factures" at bounding box center [33, 60] width 24 height 8
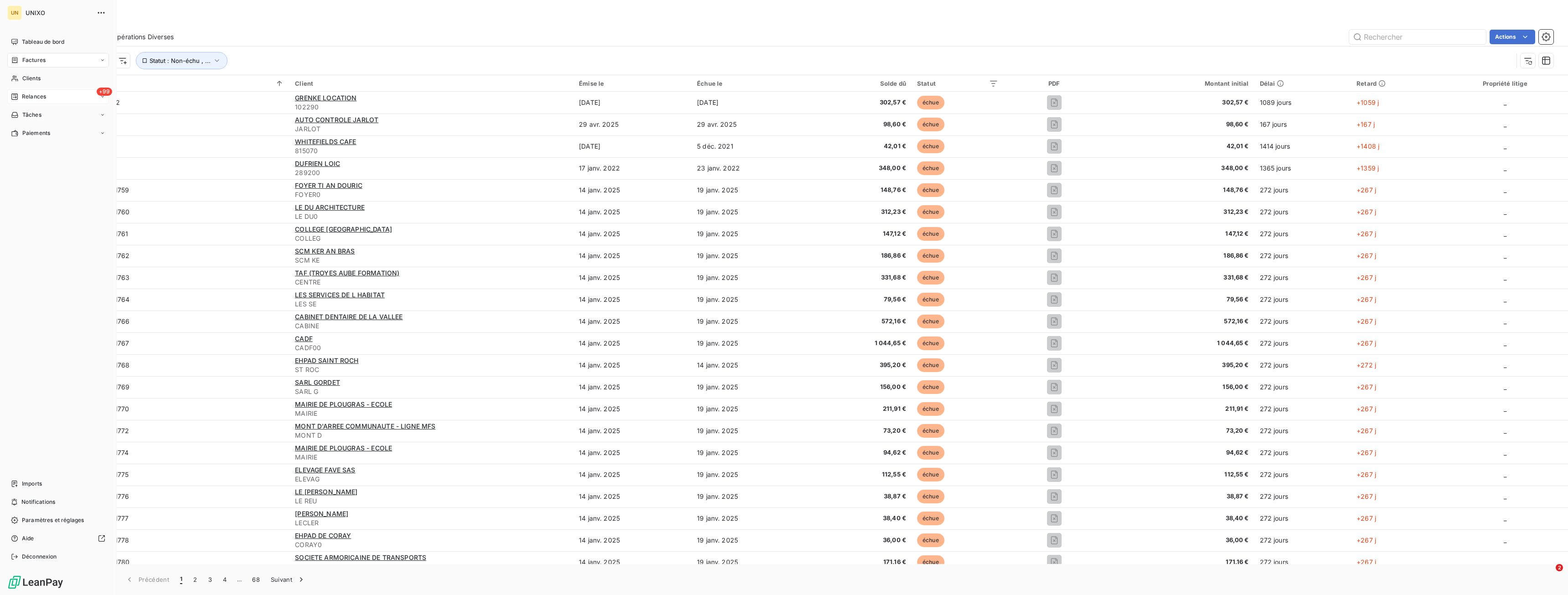
click at [44, 103] on div "+99 Relances" at bounding box center [58, 96] width 102 height 15
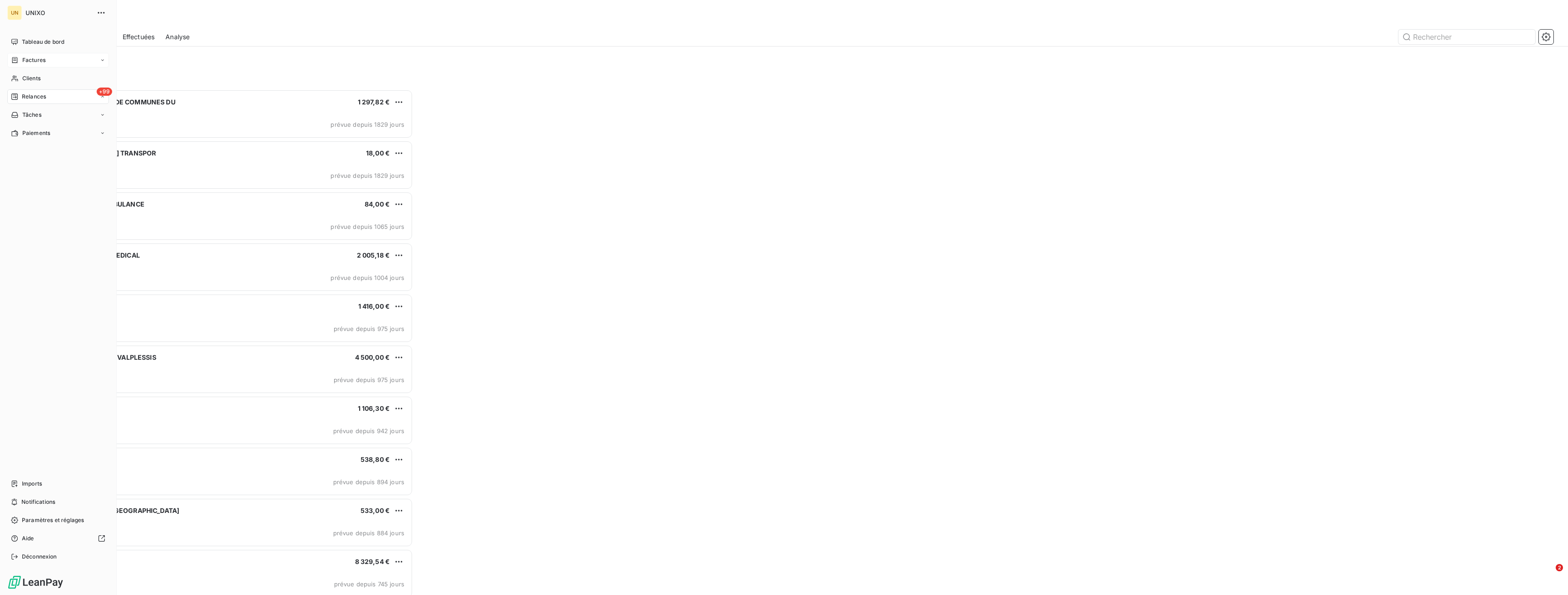
scroll to position [499, 363]
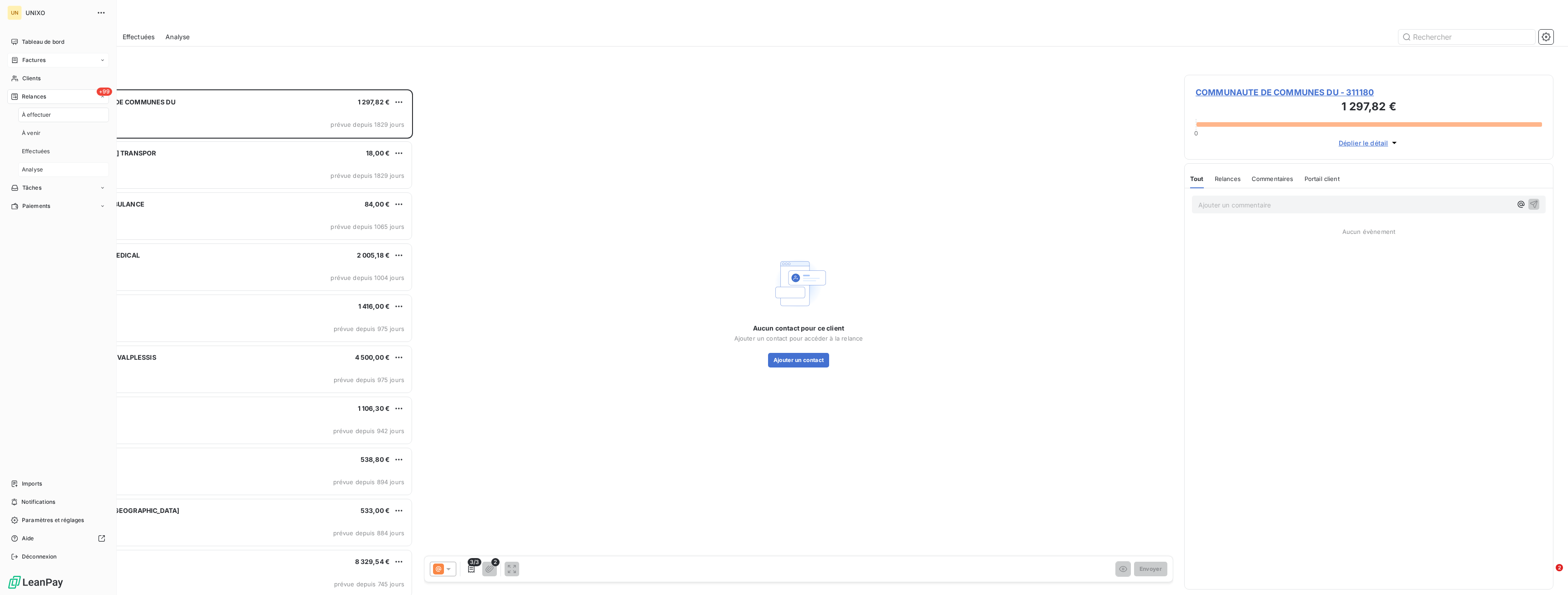
click at [41, 166] on span "Analyse" at bounding box center [32, 169] width 21 height 8
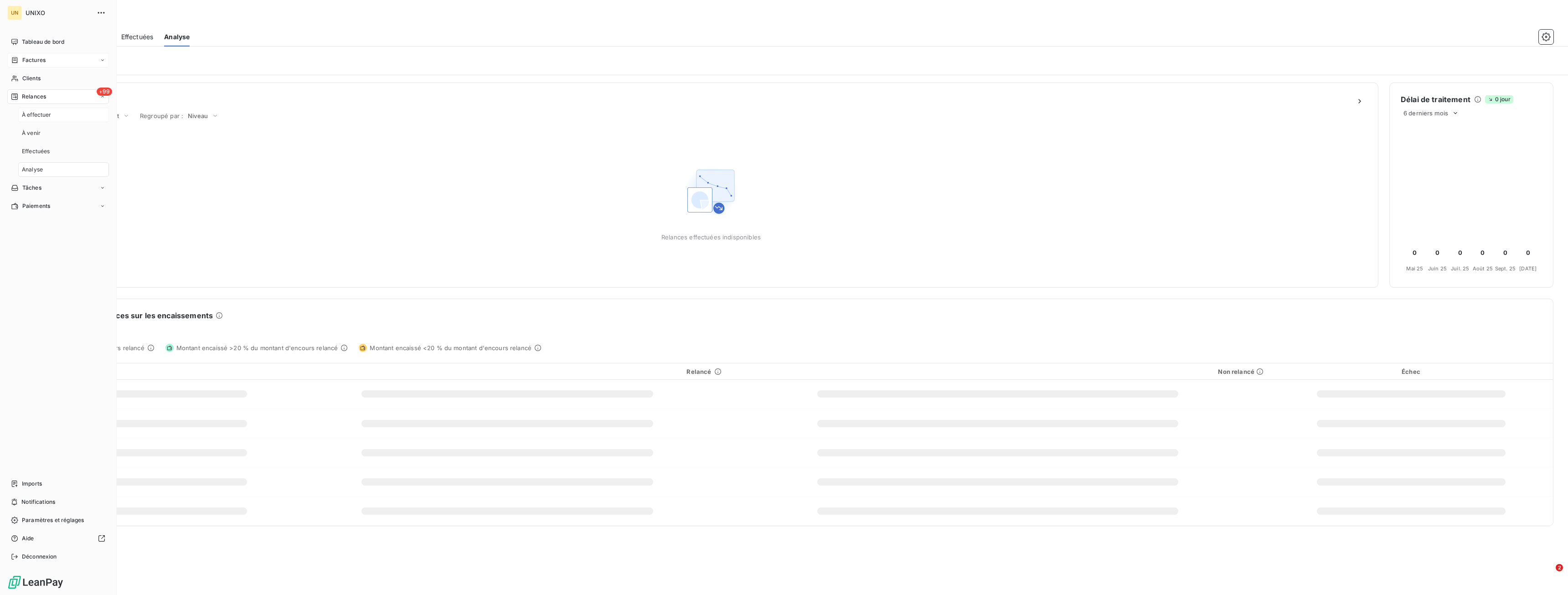
click at [34, 113] on span "À effectuer" at bounding box center [37, 114] width 30 height 8
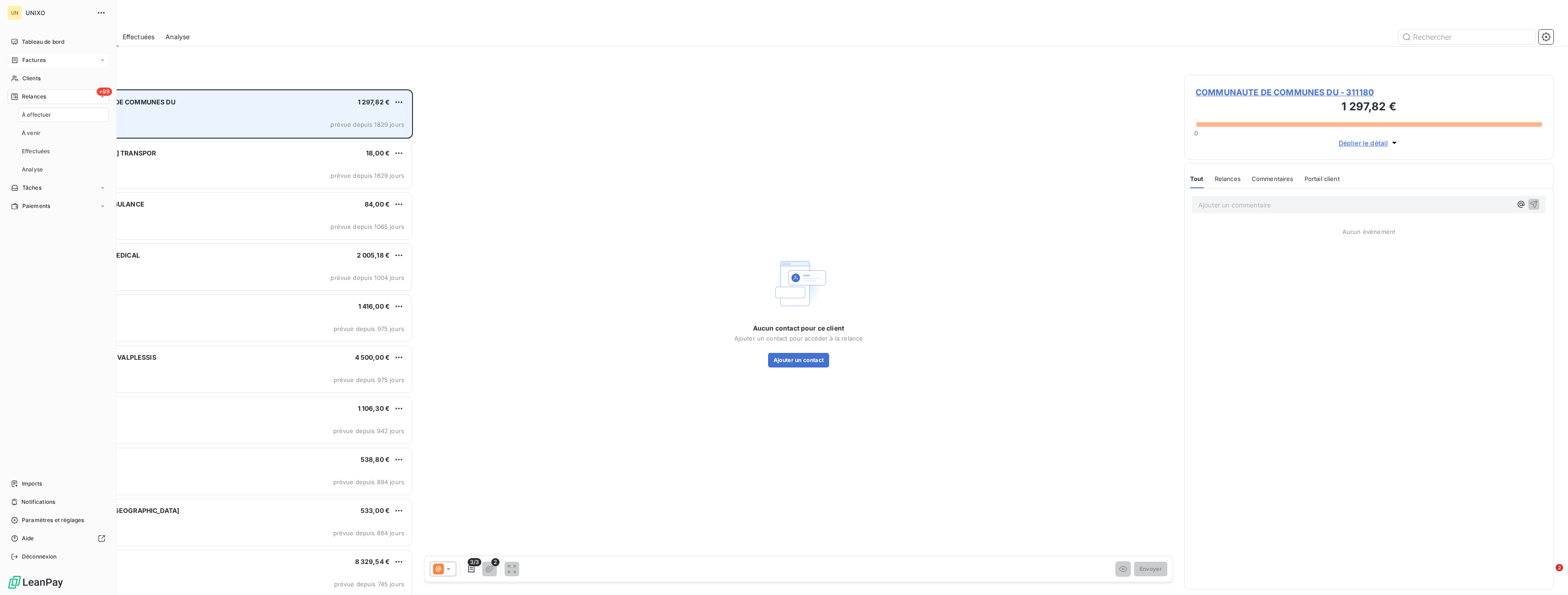
scroll to position [499, 363]
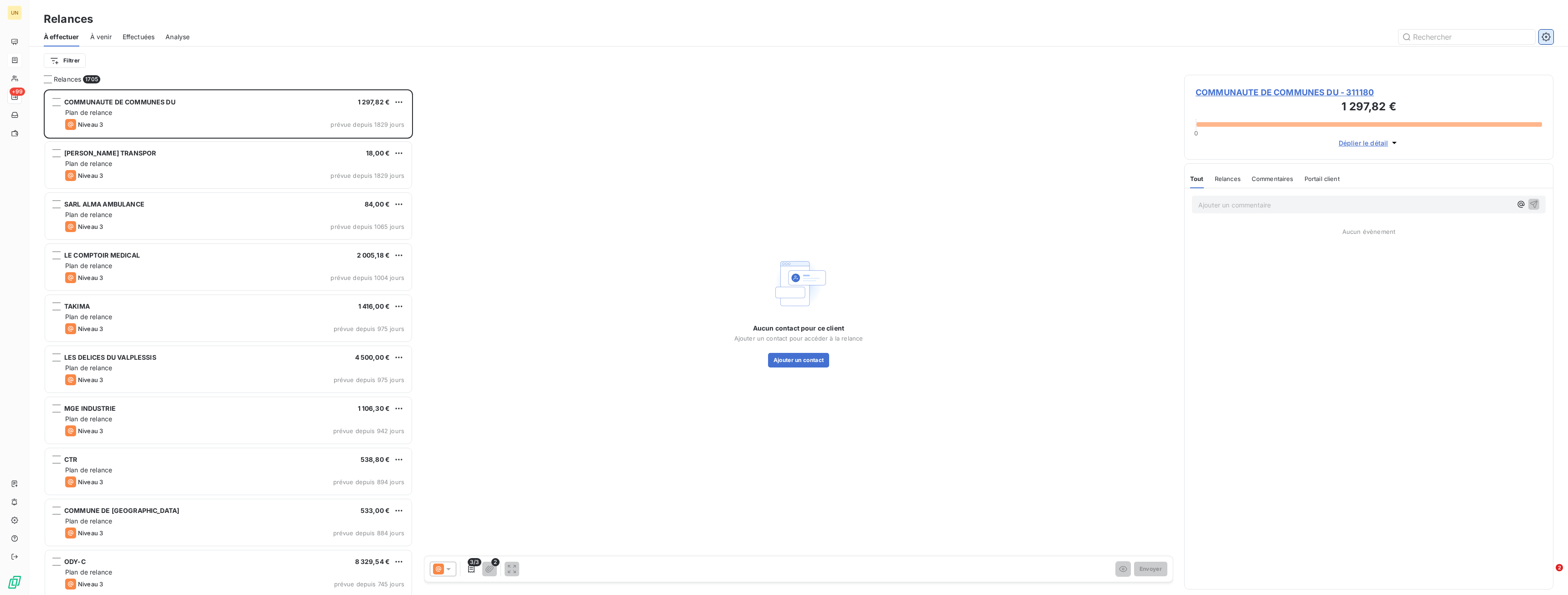
click at [1550, 35] on button "button" at bounding box center [1546, 37] width 15 height 15
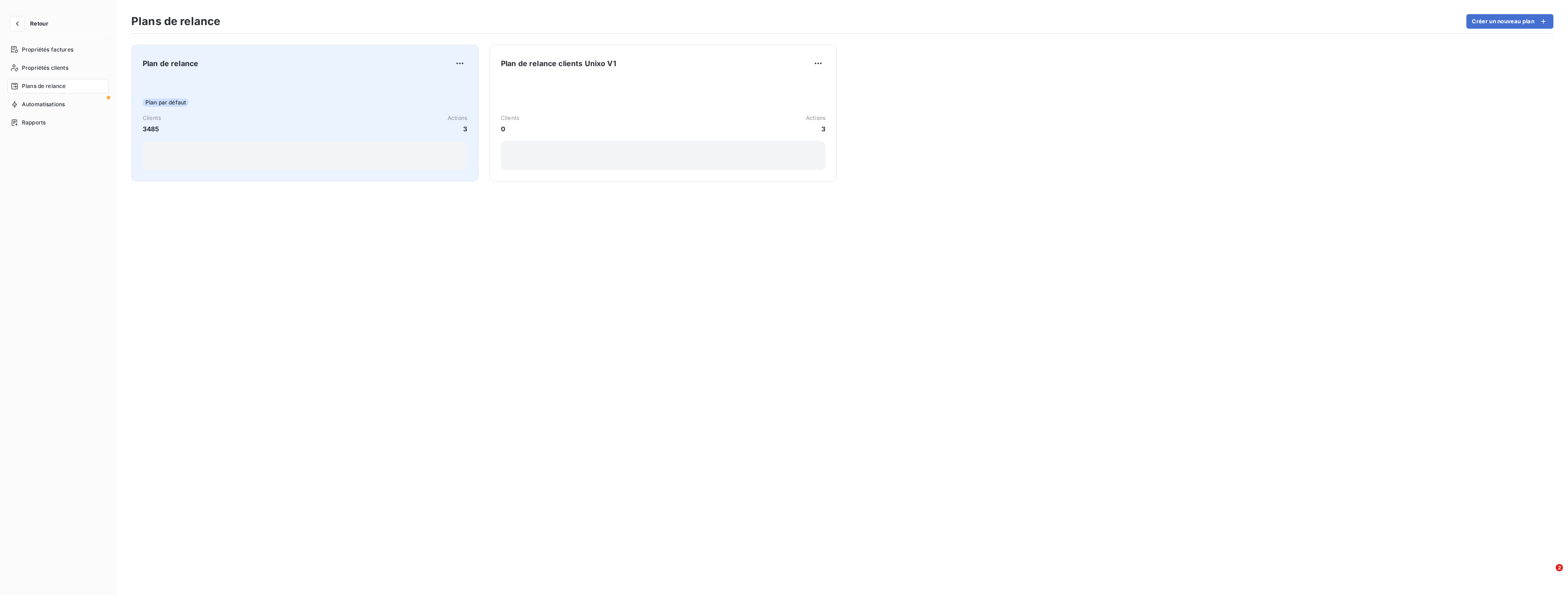
click at [288, 103] on div "Plan par défaut" at bounding box center [305, 102] width 325 height 8
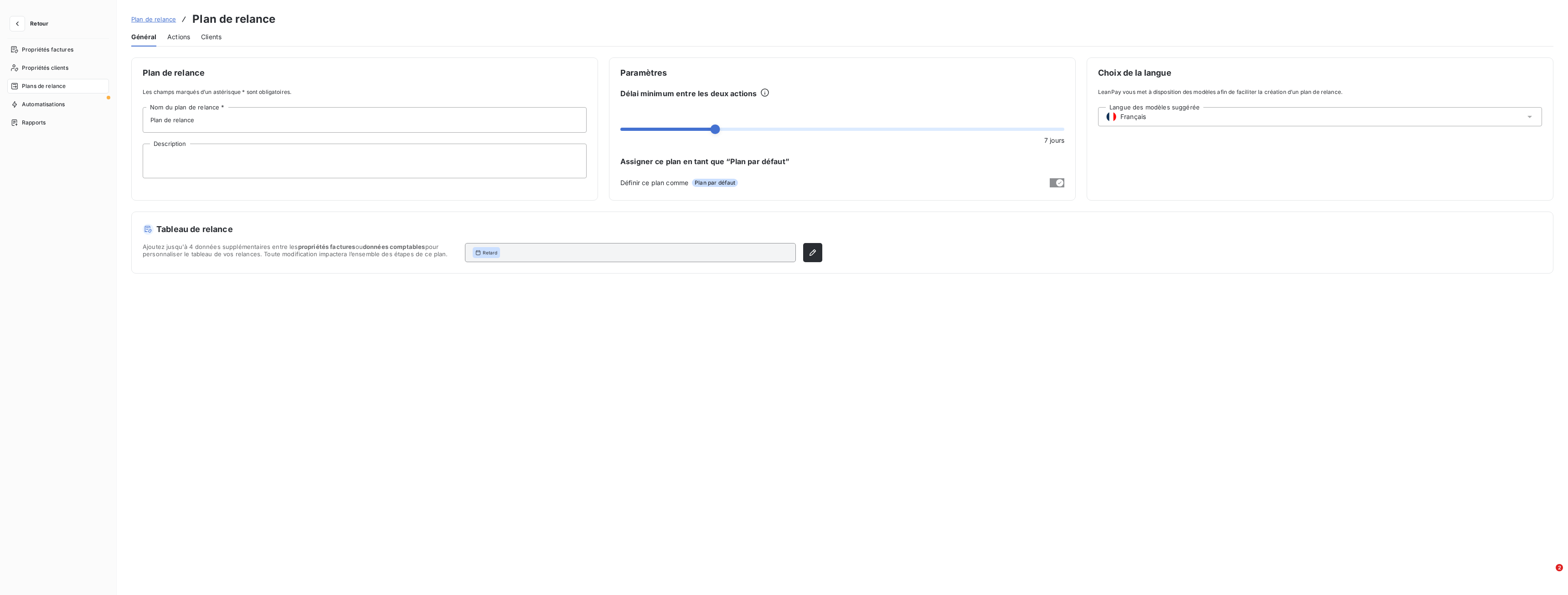
click at [414, 318] on div "Plan de relance Les champs marqués d’un astérisque * sont obligatoires. Plan de…" at bounding box center [842, 321] width 1451 height 527
drag, startPoint x: 703, startPoint y: 345, endPoint x: 703, endPoint y: 336, distance: 9.0
click at [704, 345] on div "Plan de relance Les champs marqués d’un astérisque * sont obligatoires. Plan de…" at bounding box center [842, 321] width 1451 height 527
